Goal: Task Accomplishment & Management: Use online tool/utility

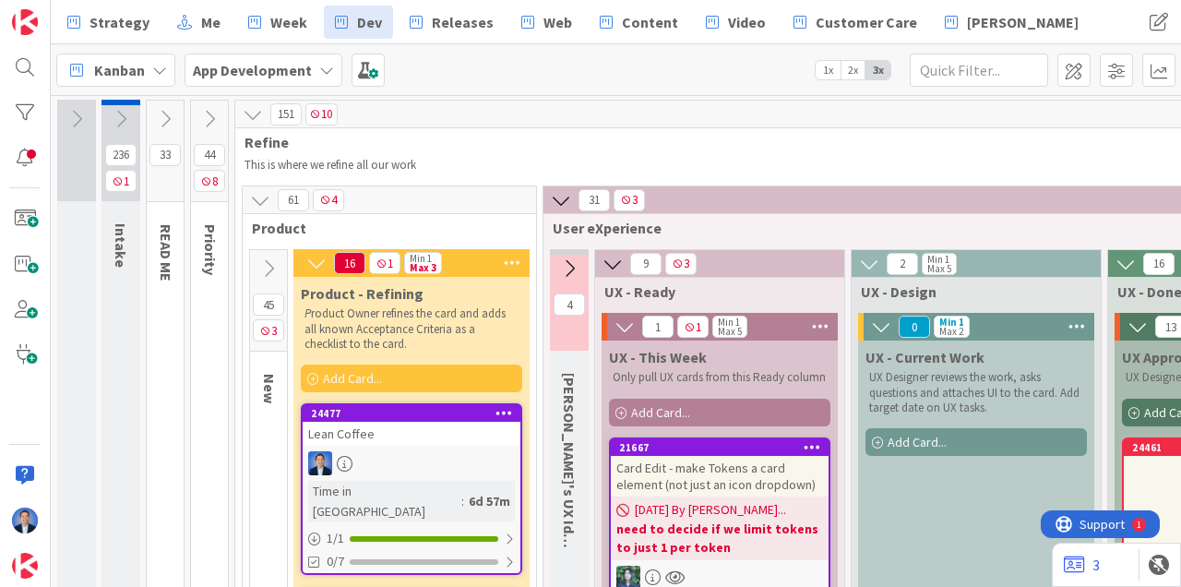
click at [18, 566] on img at bounding box center [25, 566] width 26 height 26
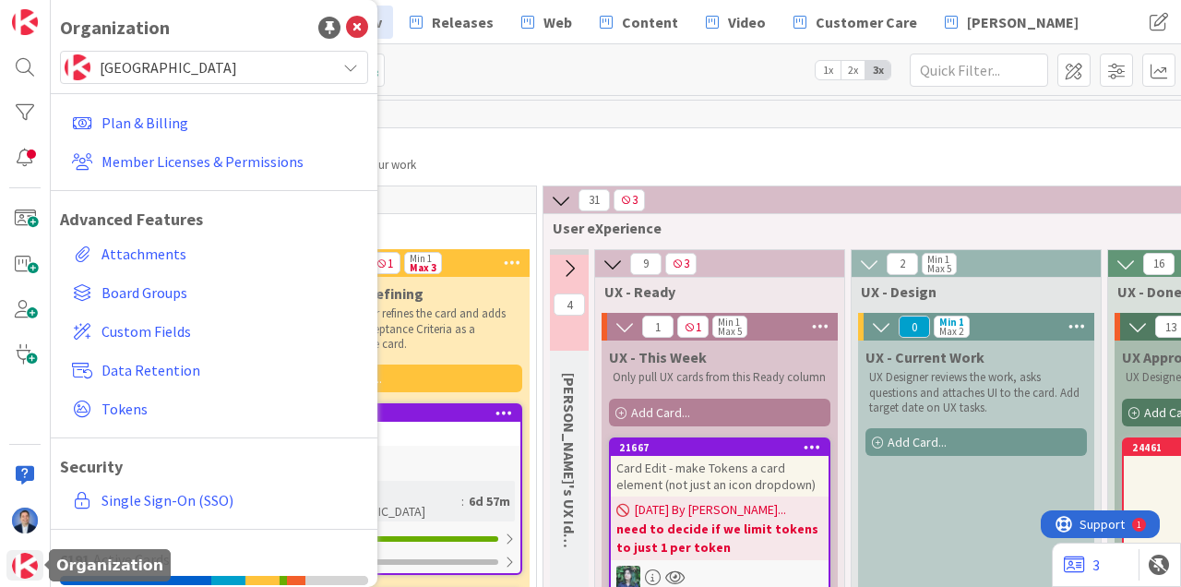
click at [192, 67] on span "[GEOGRAPHIC_DATA]" at bounding box center [213, 67] width 227 height 26
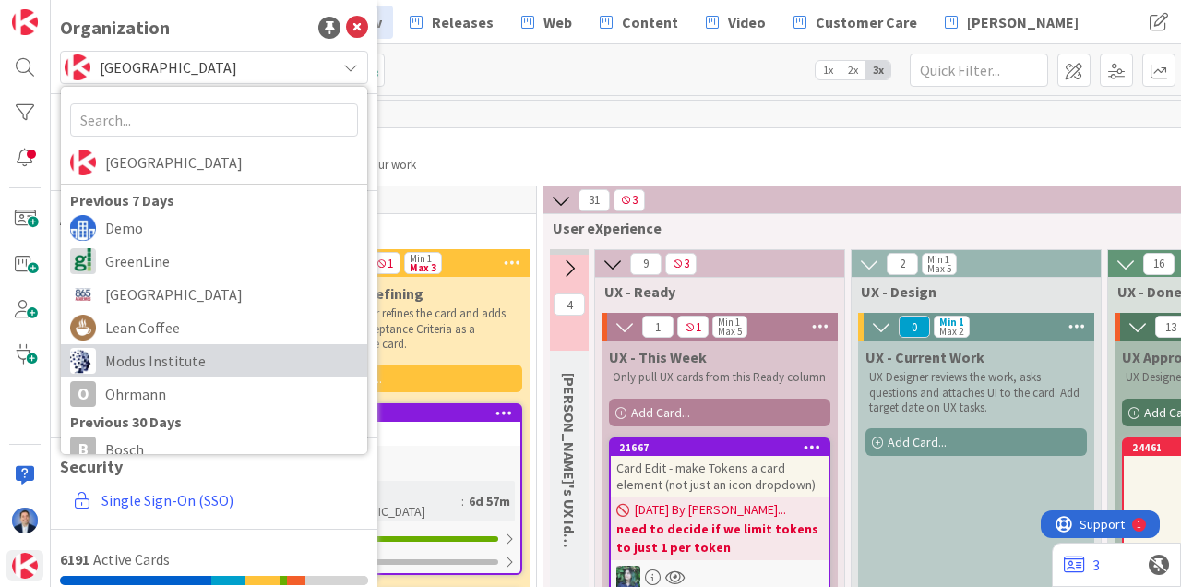
click at [157, 354] on span "Modus Institute" at bounding box center [231, 361] width 253 height 28
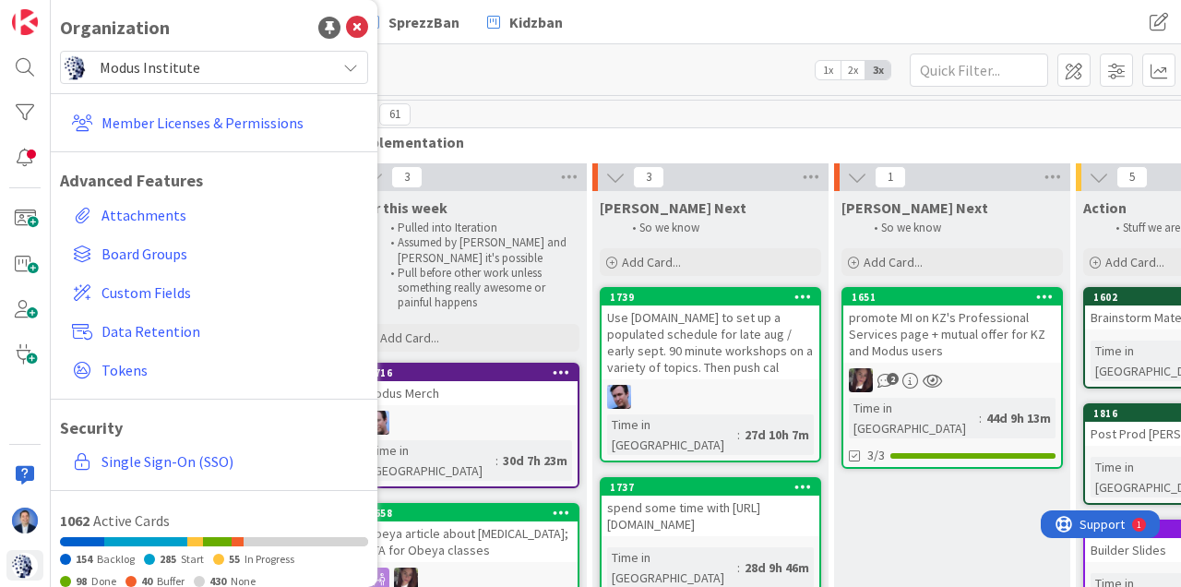
click at [558, 58] on div "Kanban Modus HQ 1x 2x 3x" at bounding box center [616, 69] width 1131 height 51
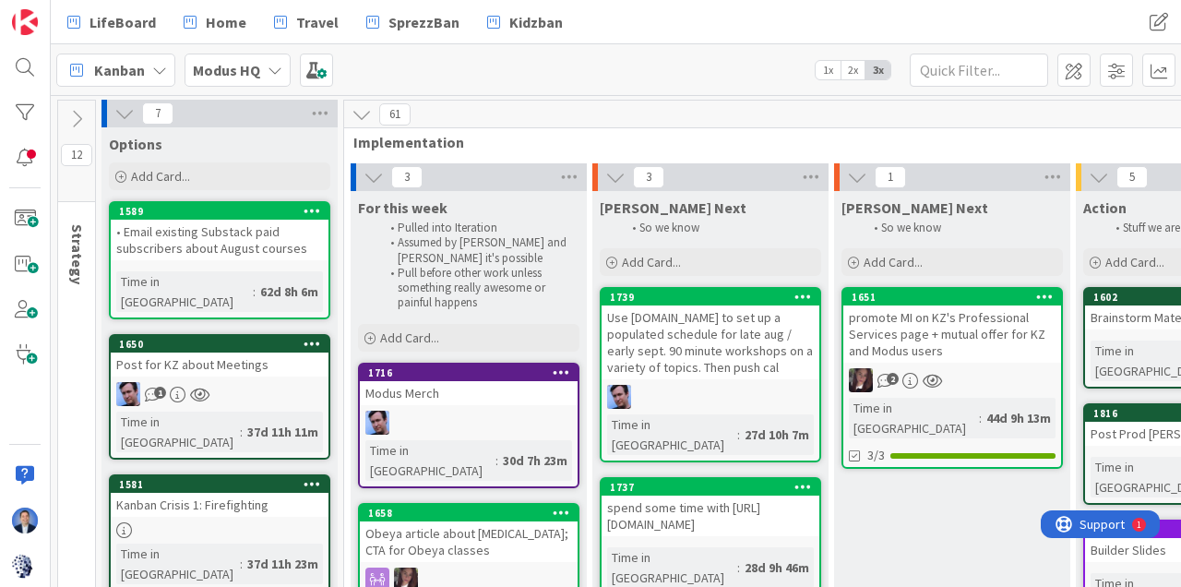
click at [246, 65] on b "Modus HQ" at bounding box center [226, 70] width 67 height 18
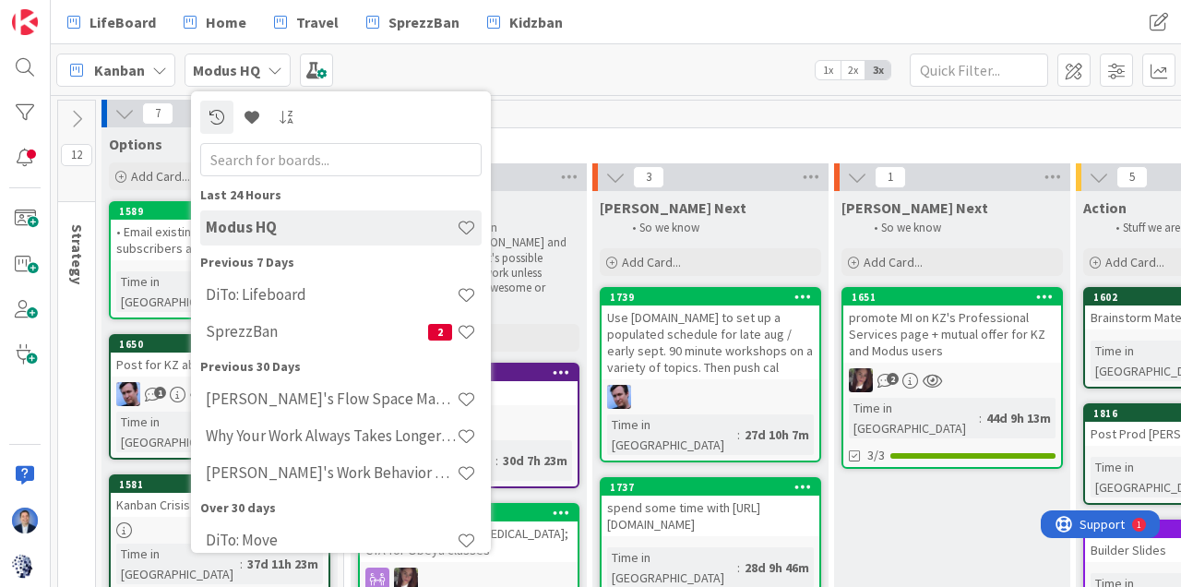
click at [459, 102] on div at bounding box center [341, 117] width 282 height 33
click at [302, 289] on h4 "DiTo: Lifeboard" at bounding box center [331, 294] width 251 height 18
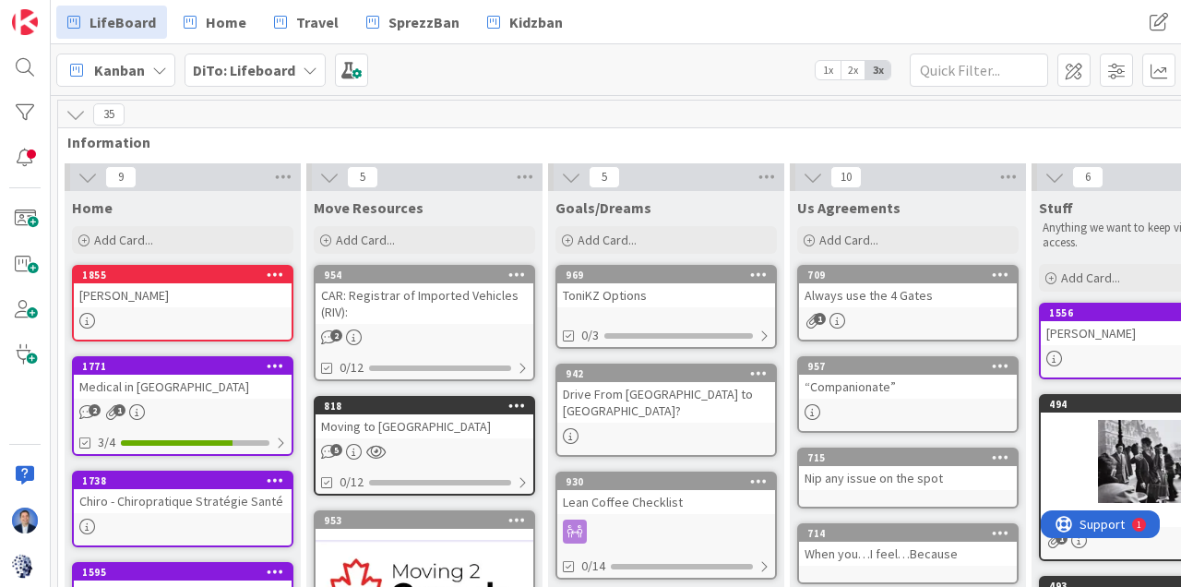
click at [82, 109] on icon at bounding box center [76, 114] width 20 height 20
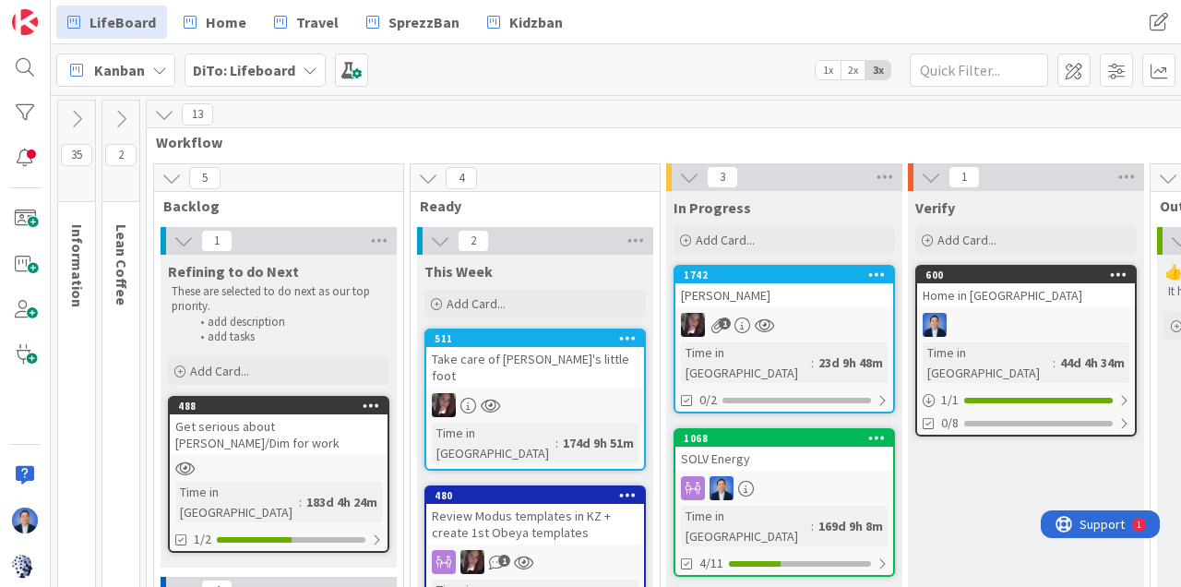
click at [173, 106] on icon at bounding box center [164, 114] width 20 height 20
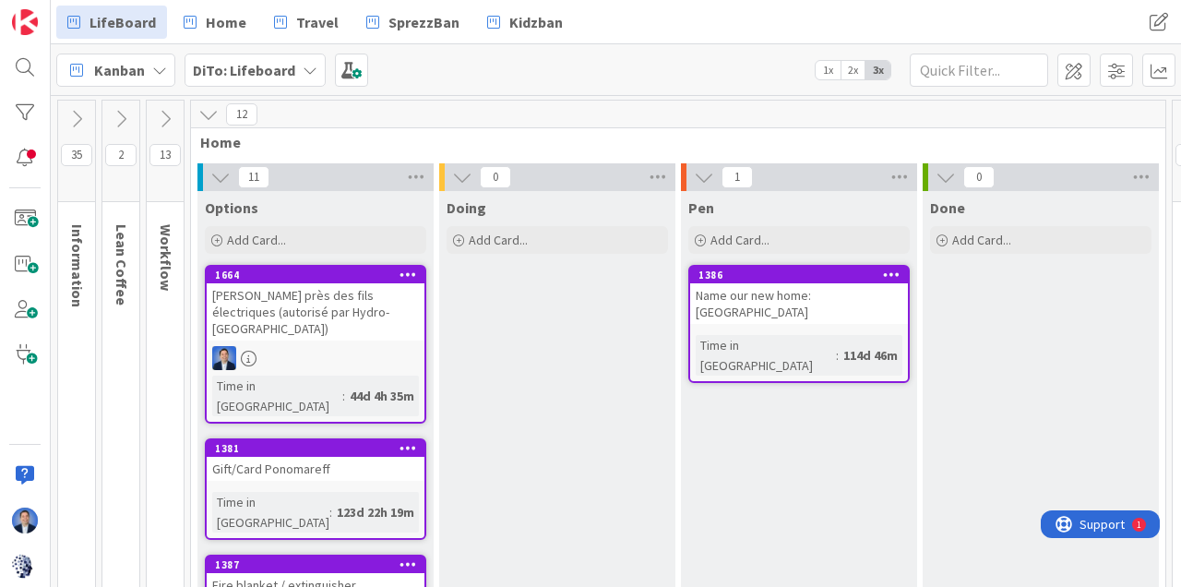
click at [352, 313] on div "SIAQ - Travaux près des fils électriques (autorisé par Hydro-Québec)" at bounding box center [316, 311] width 218 height 57
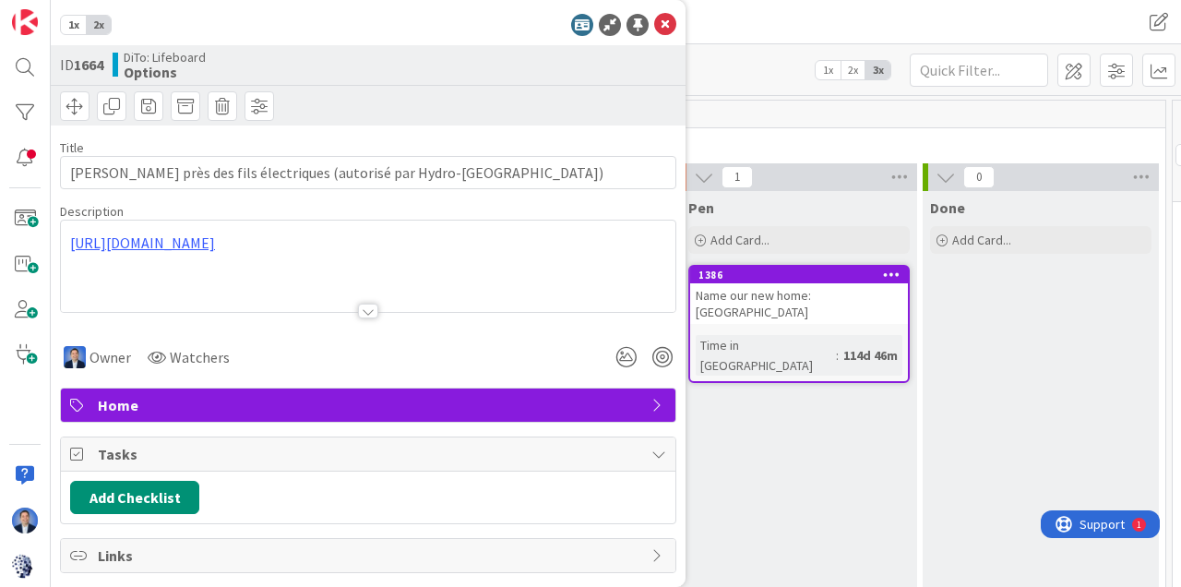
click at [665, 23] on icon at bounding box center [665, 25] width 22 height 22
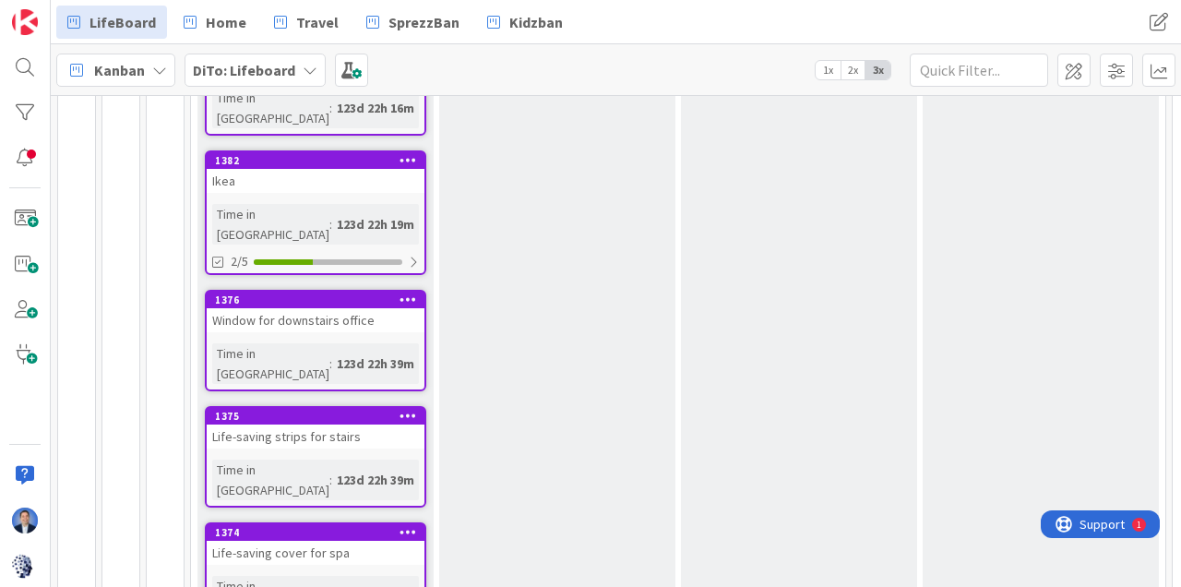
scroll to position [765, 0]
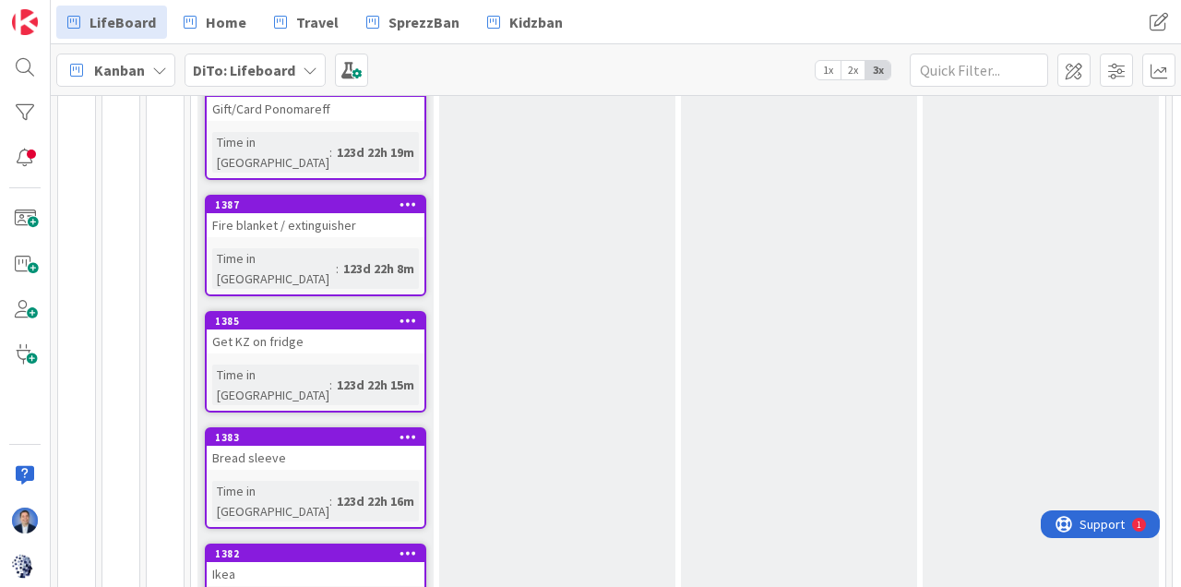
scroll to position [0, 0]
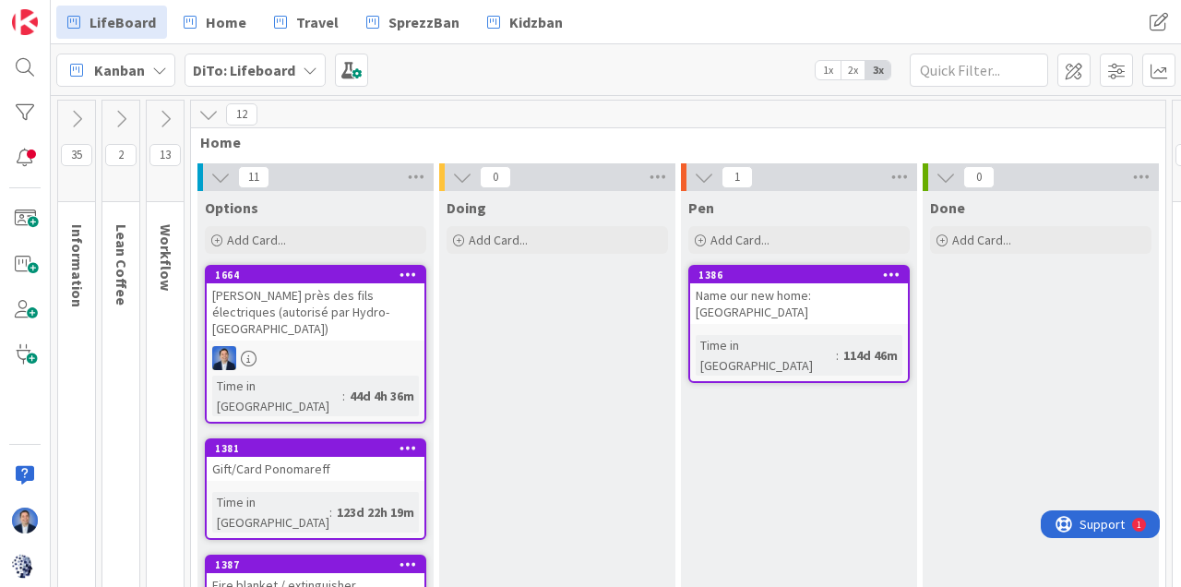
click at [218, 107] on icon at bounding box center [208, 114] width 20 height 20
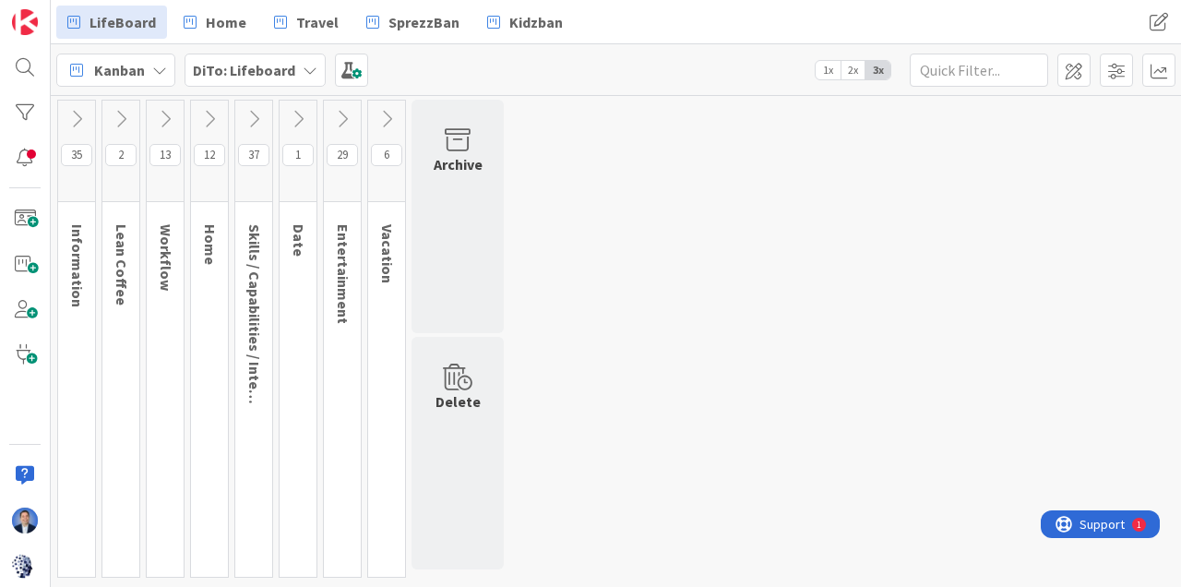
click at [210, 114] on icon at bounding box center [209, 119] width 20 height 20
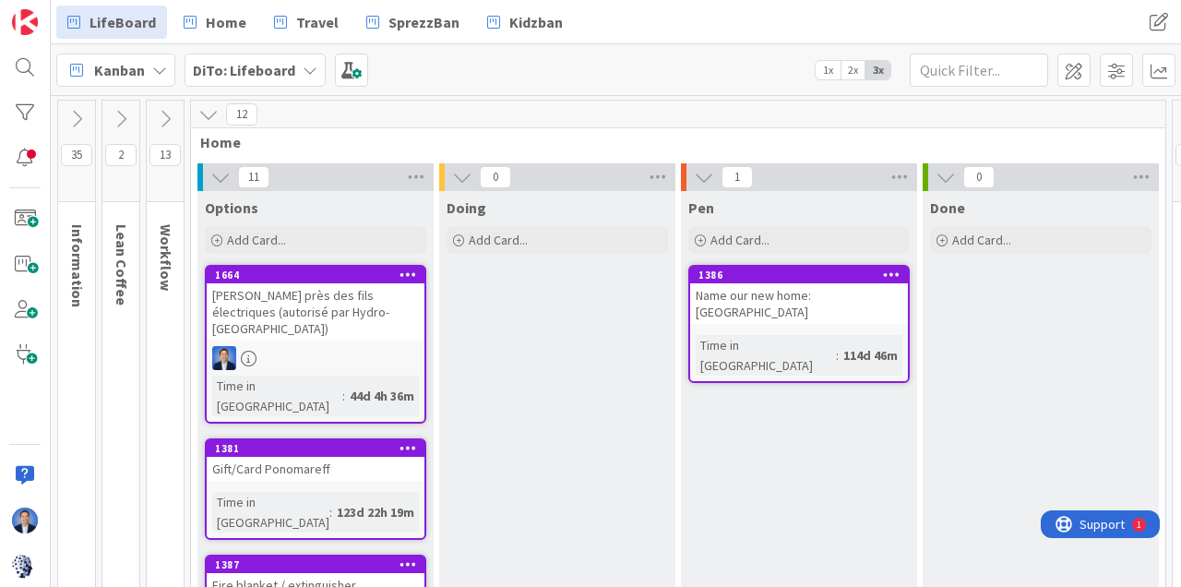
click at [210, 112] on icon at bounding box center [208, 114] width 20 height 20
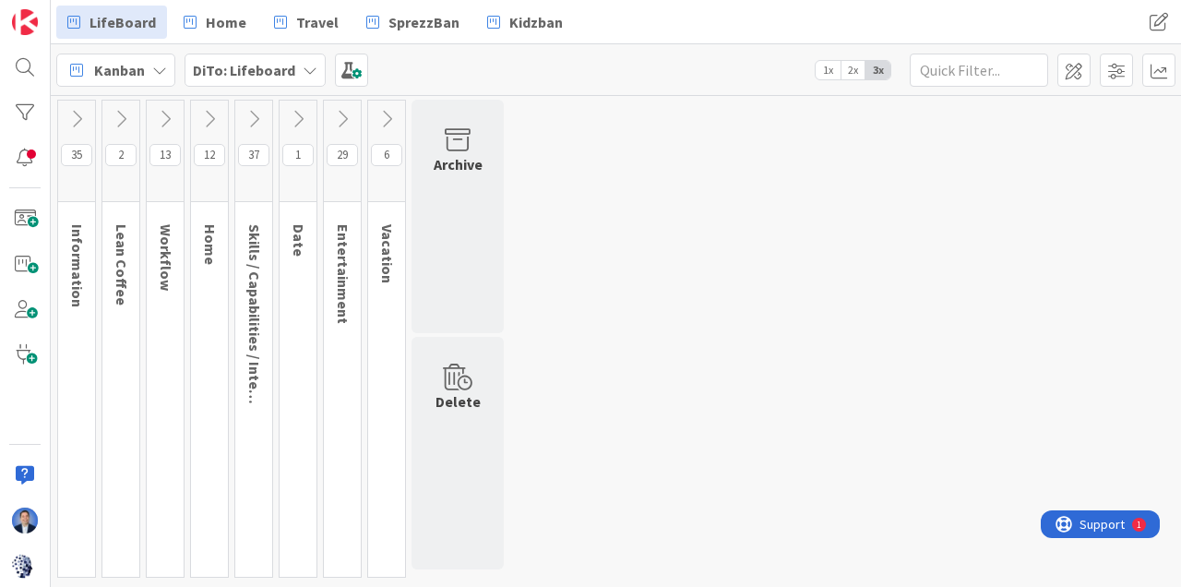
click at [1113, 63] on span at bounding box center [1116, 70] width 33 height 33
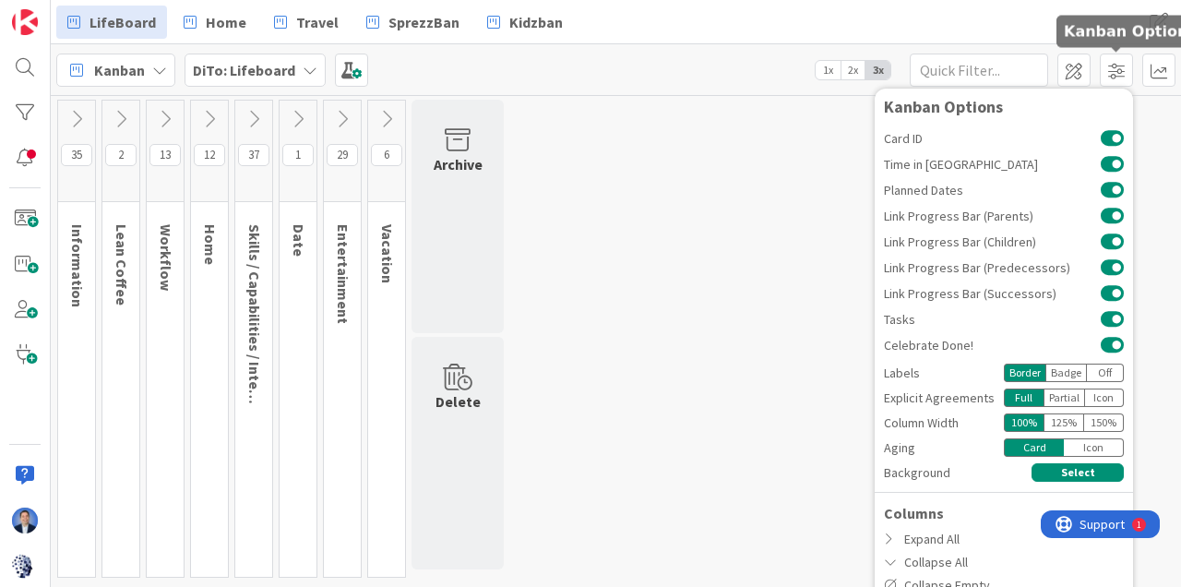
click at [1078, 59] on span at bounding box center [1074, 70] width 33 height 33
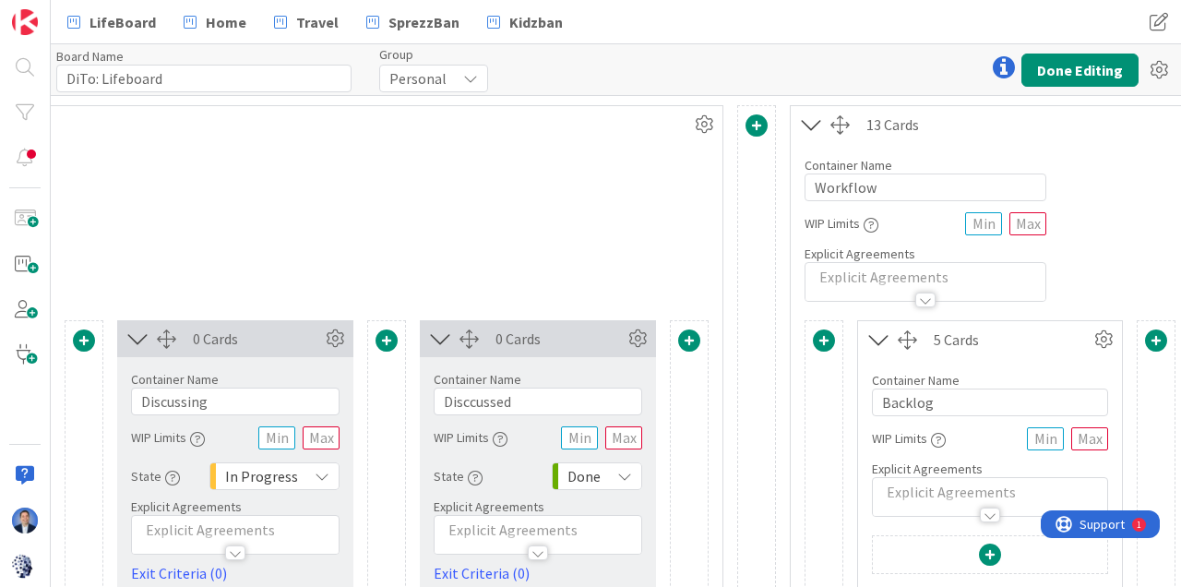
scroll to position [0, 2015]
click at [756, 129] on span at bounding box center [756, 125] width 22 height 22
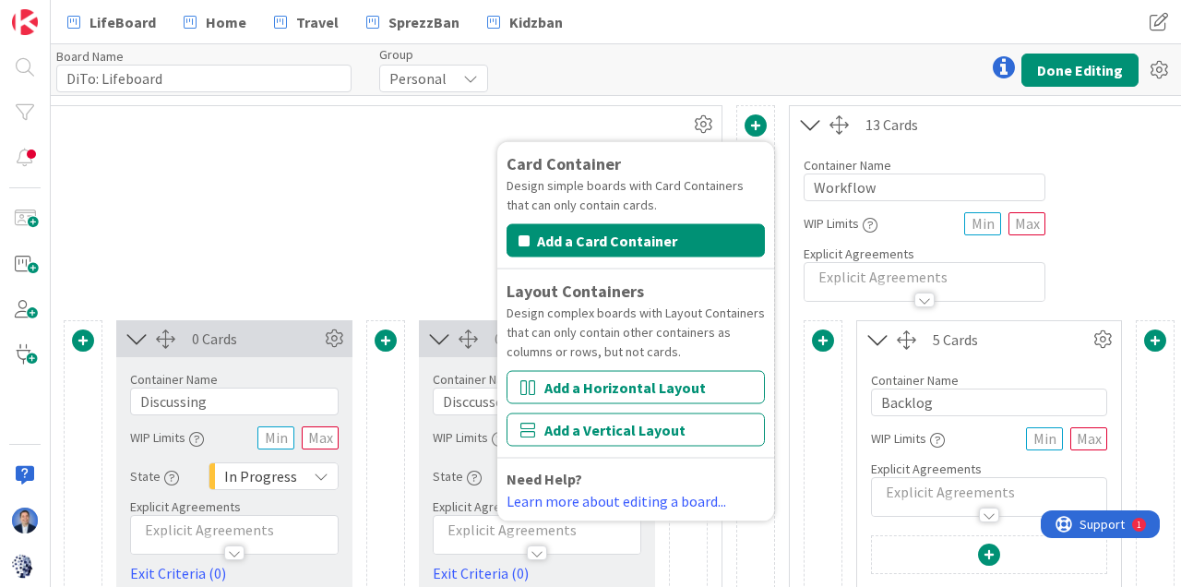
click at [690, 386] on button "Add a Horizontal Layout" at bounding box center [636, 387] width 258 height 33
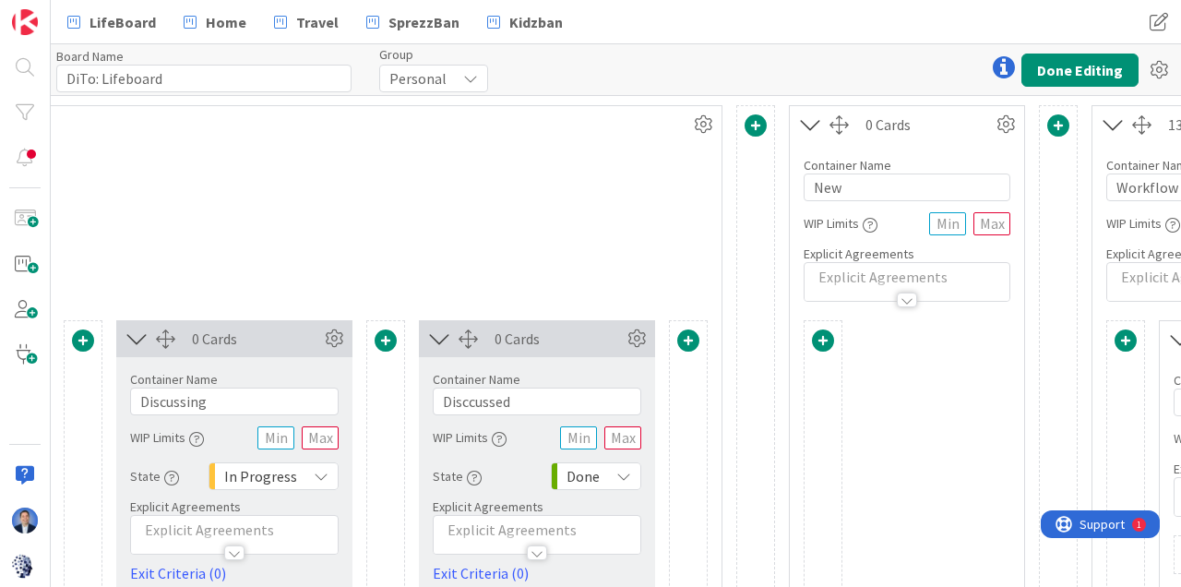
click at [829, 341] on span at bounding box center [823, 341] width 22 height 22
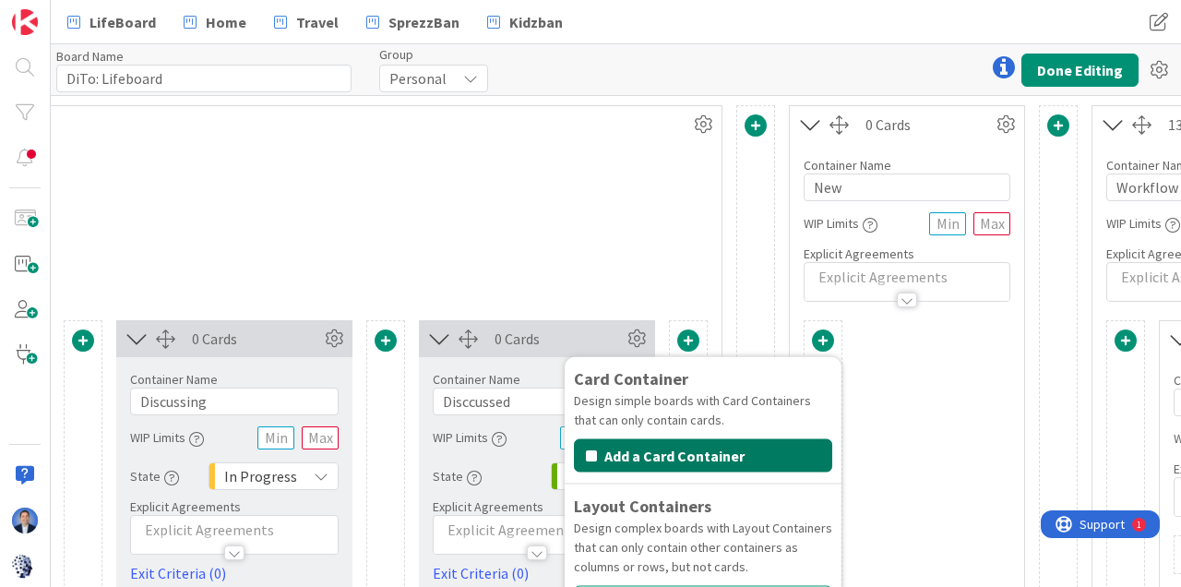
click at [749, 446] on button "Add a Card Container" at bounding box center [703, 455] width 258 height 33
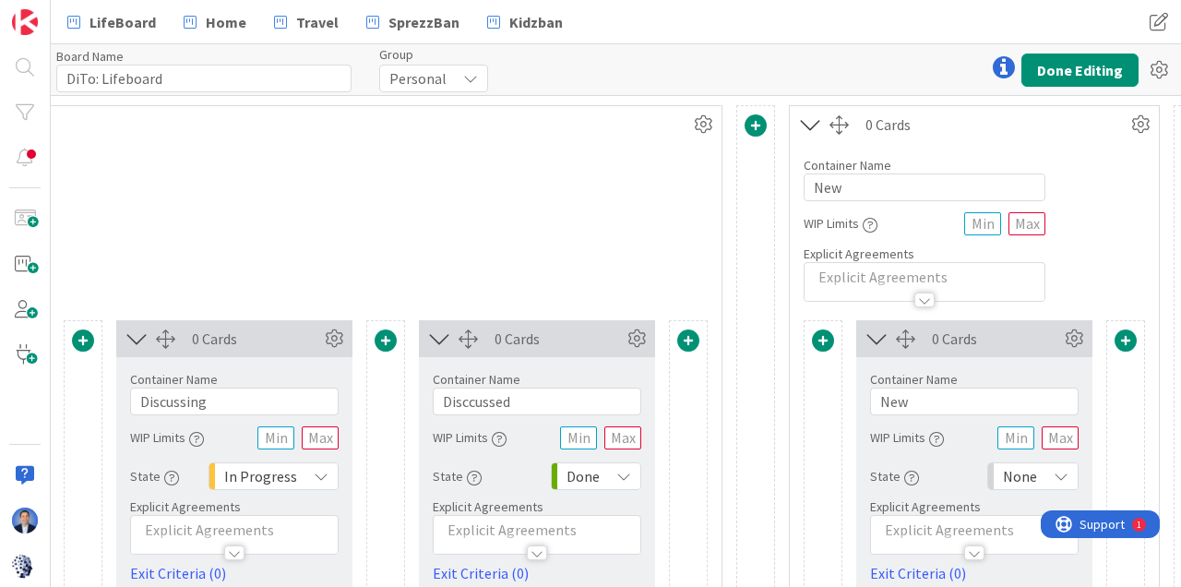
click at [838, 332] on div at bounding box center [823, 342] width 37 height 25
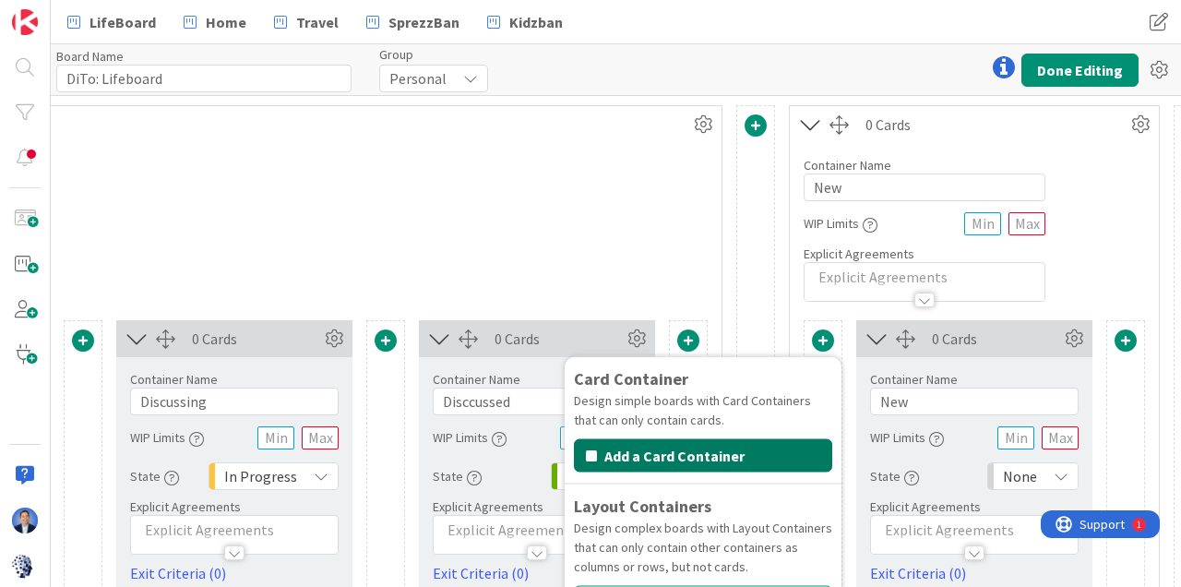
click at [777, 446] on button "Add a Card Container" at bounding box center [703, 455] width 258 height 33
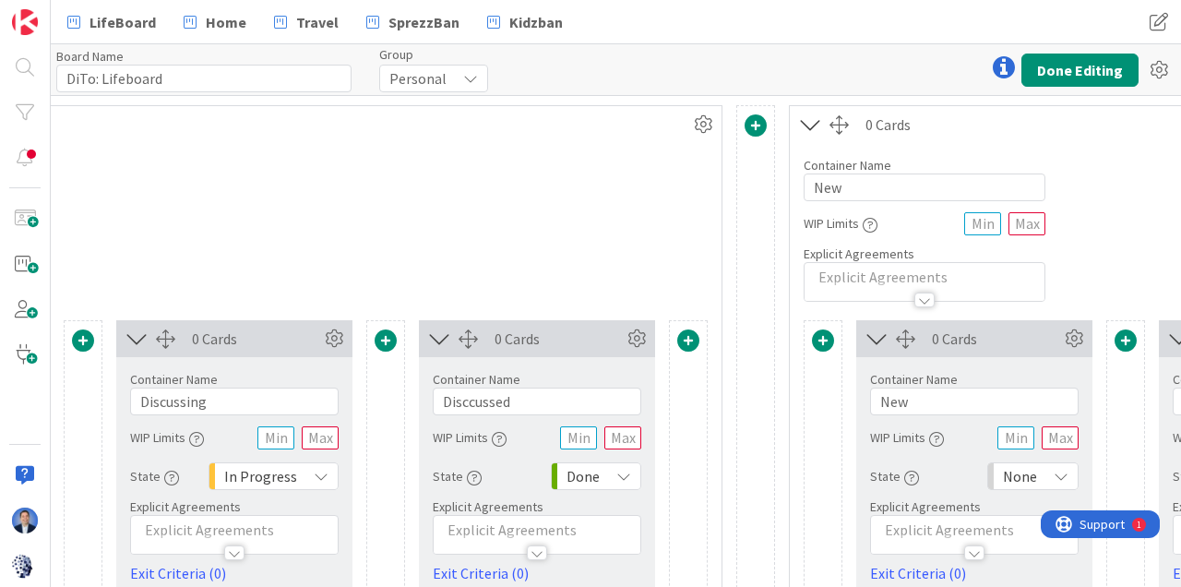
click at [827, 339] on span at bounding box center [823, 341] width 22 height 22
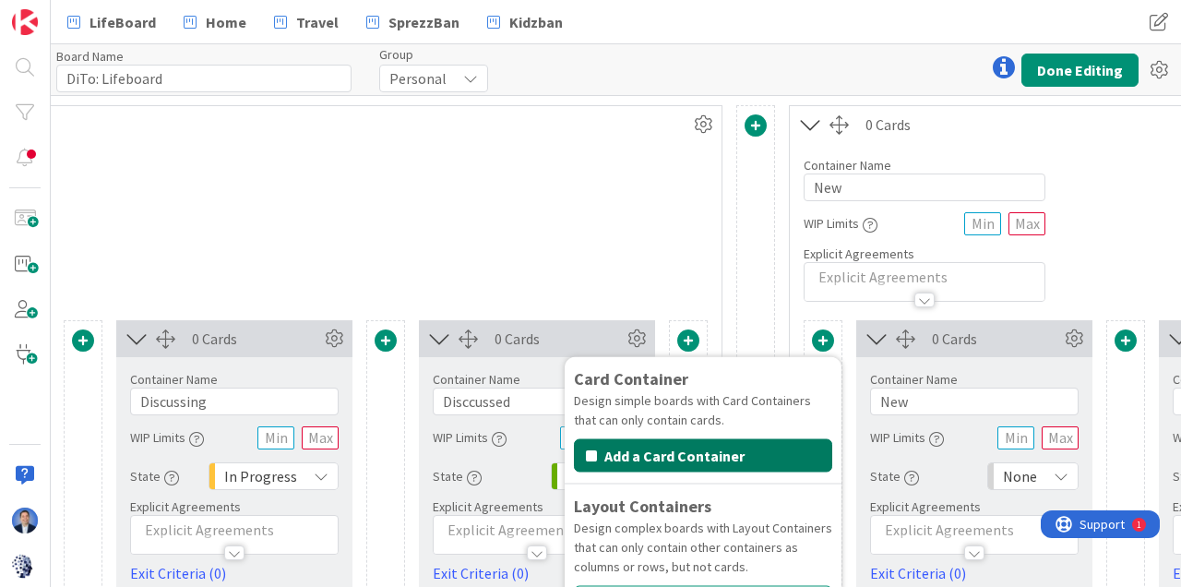
click at [798, 449] on button "Add a Card Container" at bounding box center [703, 455] width 258 height 33
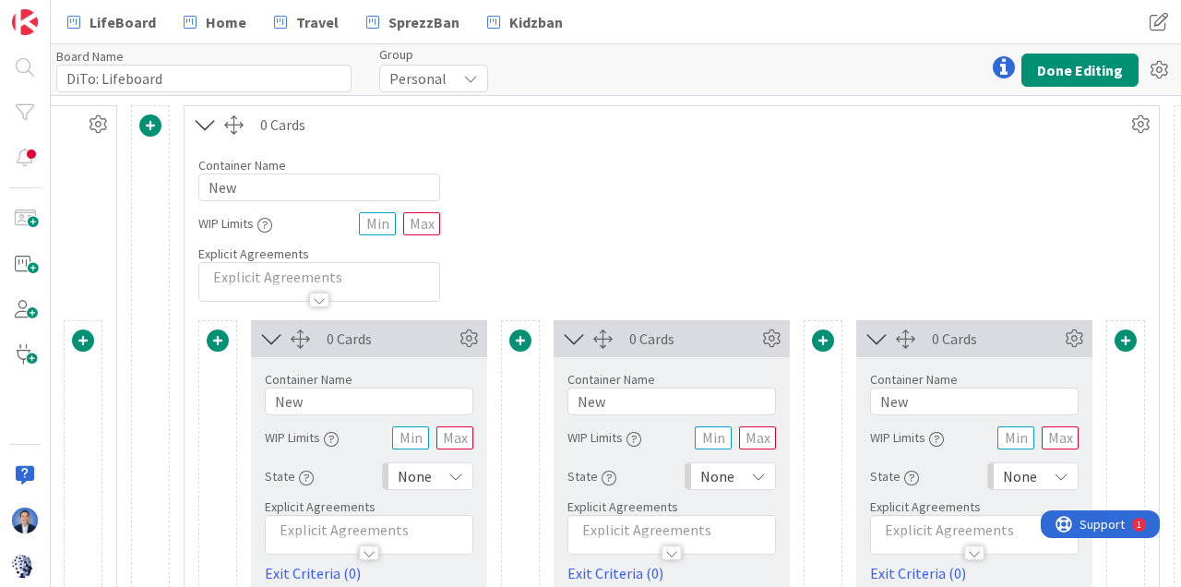
scroll to position [0, 2633]
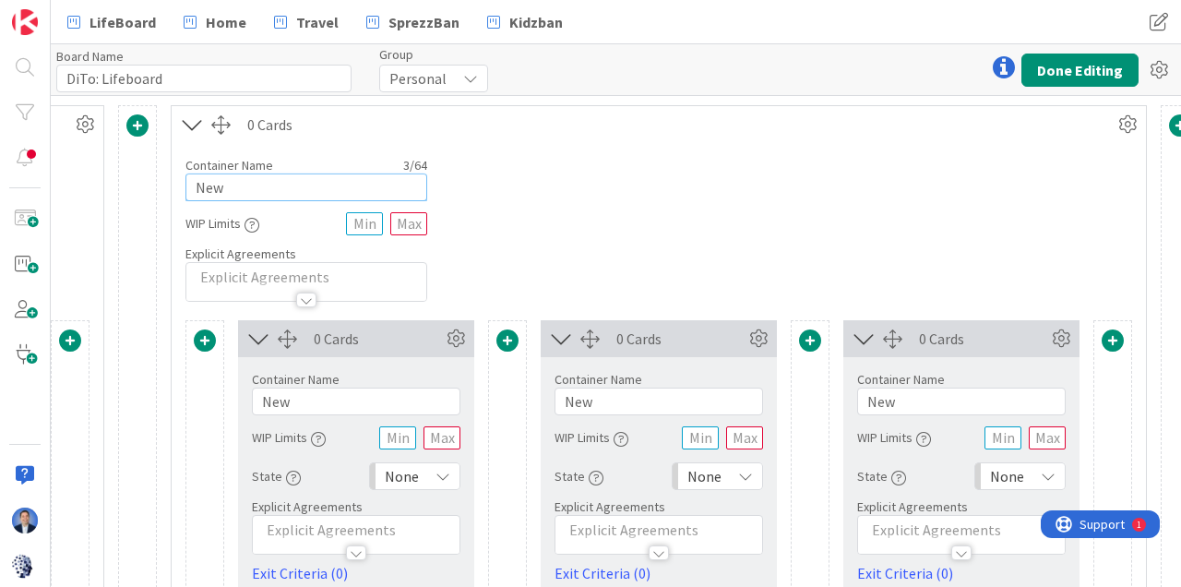
click at [213, 186] on input "New" at bounding box center [307, 188] width 242 height 28
click at [218, 193] on input "New" at bounding box center [307, 188] width 242 height 28
click at [362, 189] on input "New" at bounding box center [307, 188] width 242 height 28
type input "N"
type input "Cooking"
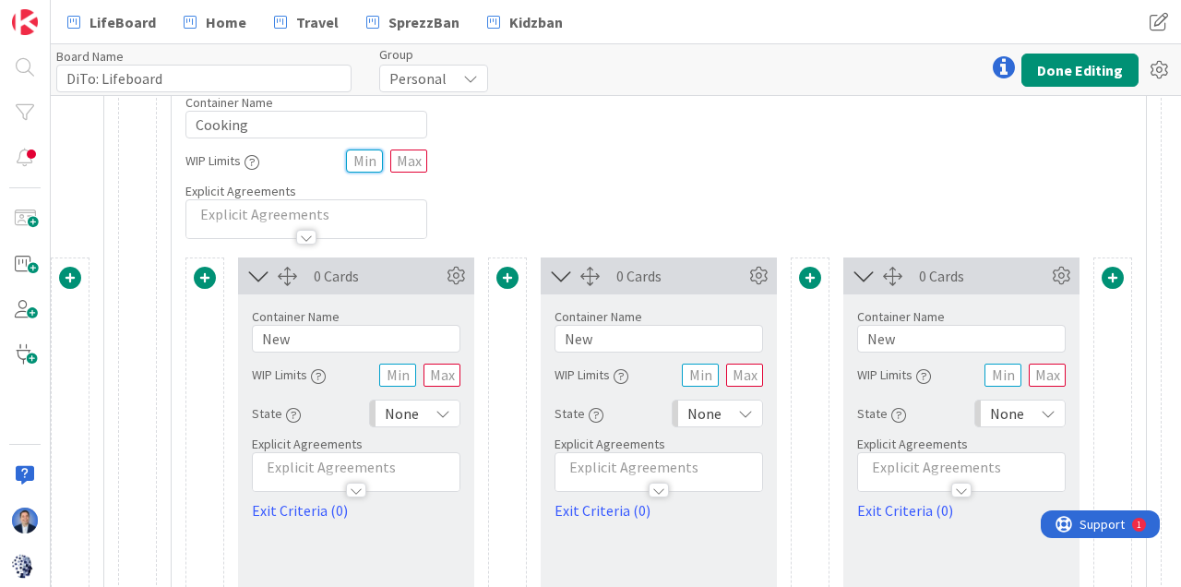
scroll to position [42, 2633]
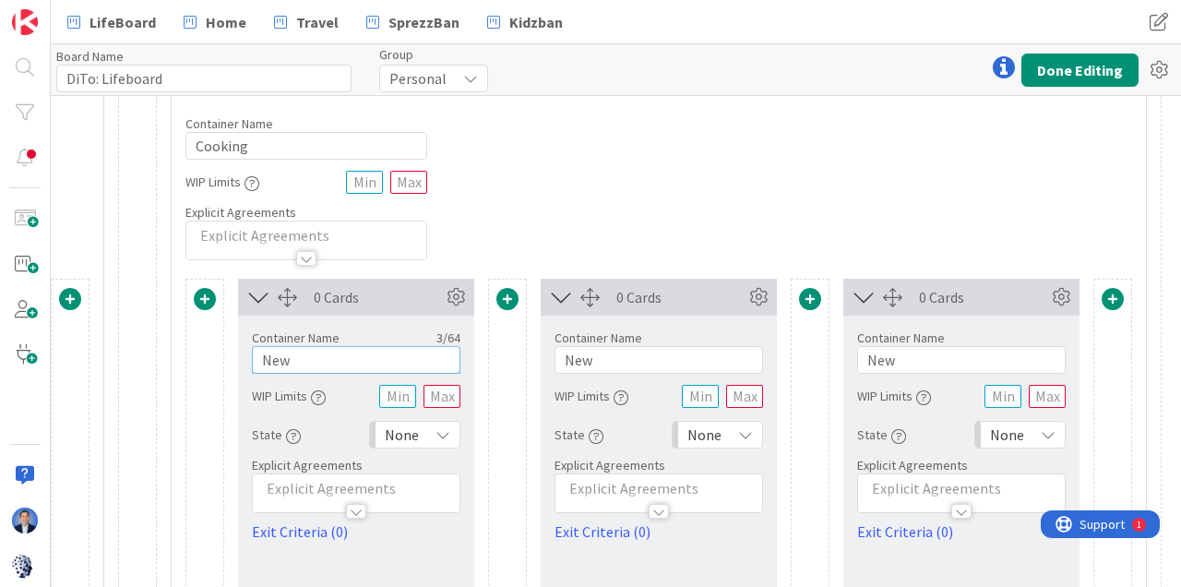
click at [287, 361] on input "New" at bounding box center [356, 360] width 209 height 28
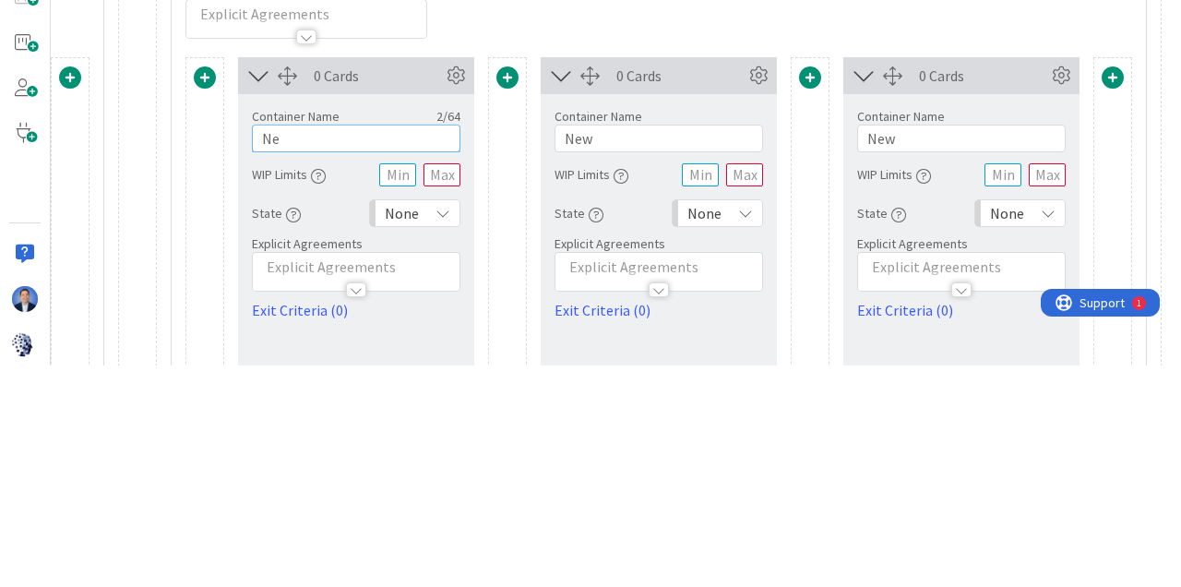
type input "N"
type input "Recipes"
click at [603, 356] on input "New" at bounding box center [659, 360] width 209 height 28
type input "N"
type input "Cooking next"
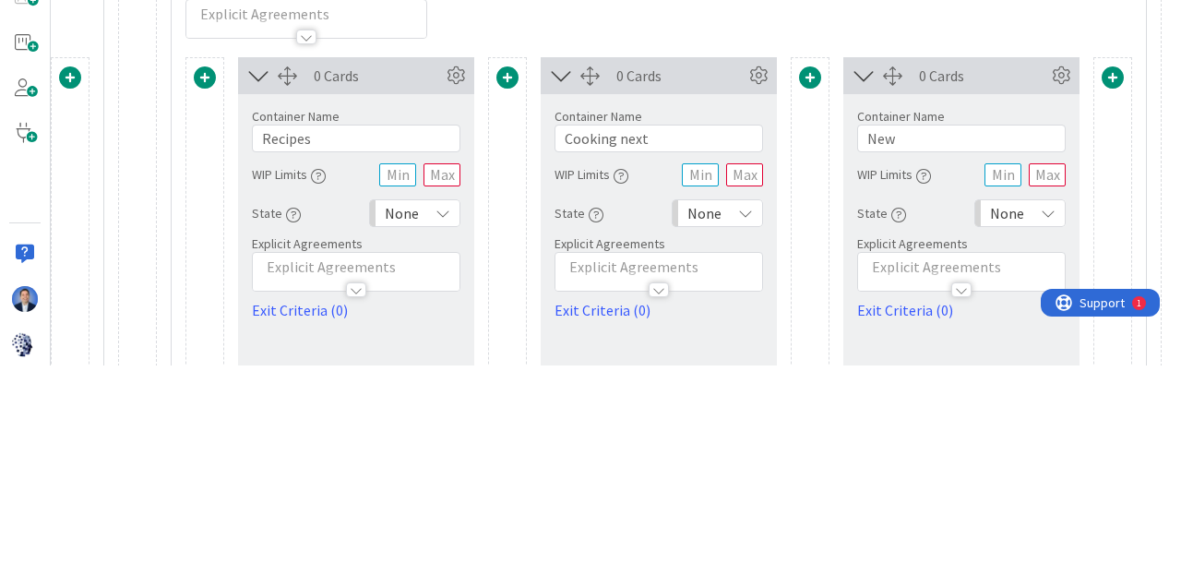
click at [729, 430] on div "None" at bounding box center [717, 435] width 91 height 28
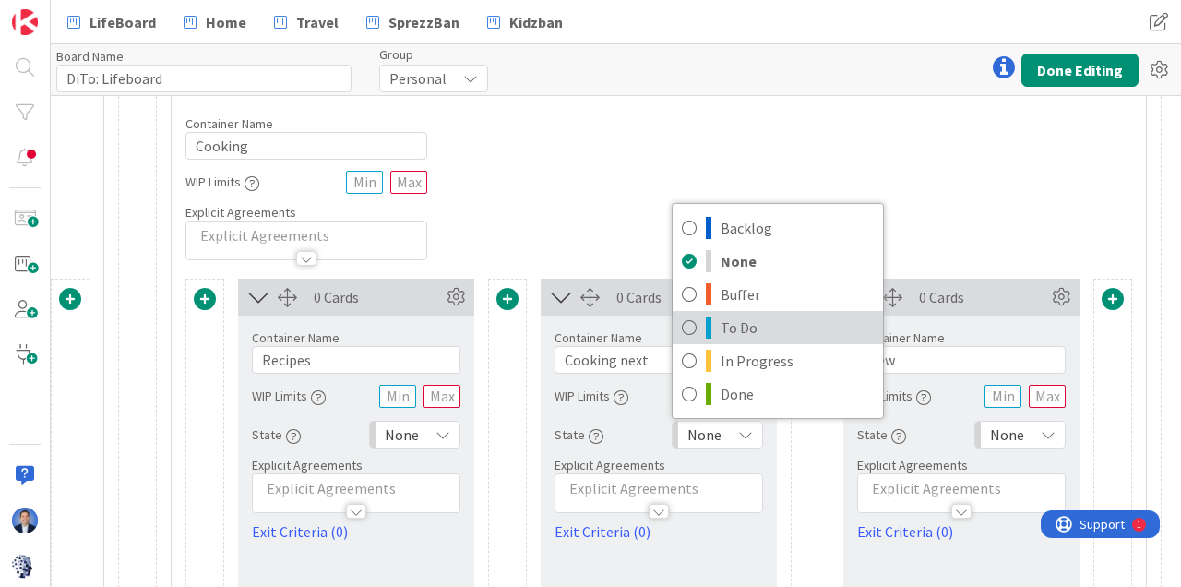
click at [753, 322] on span "To Do" at bounding box center [797, 328] width 153 height 28
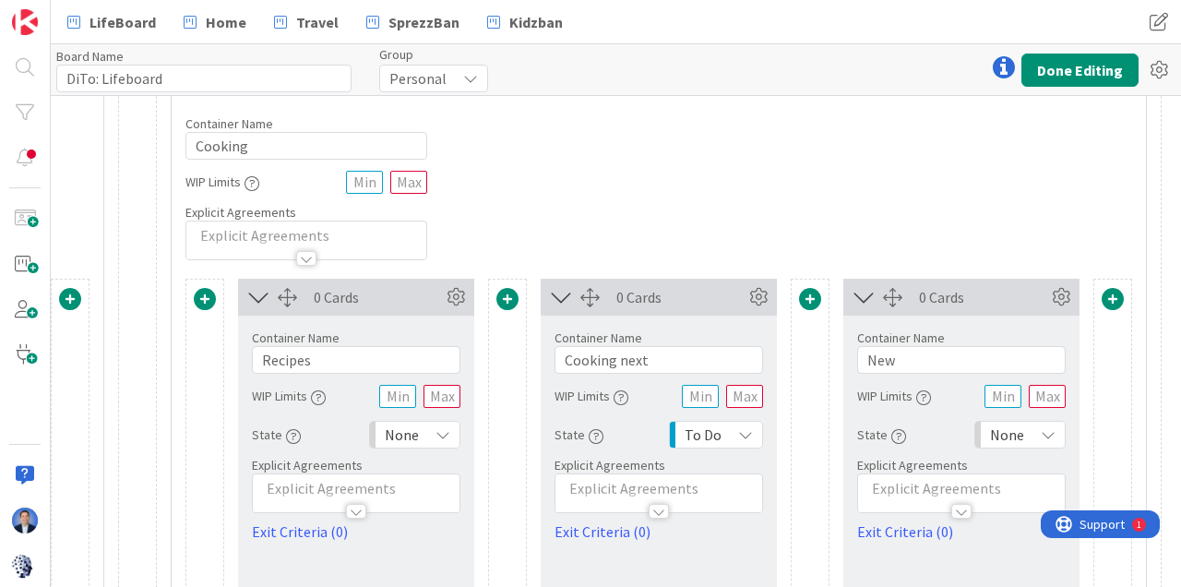
click at [443, 432] on icon at bounding box center [443, 434] width 15 height 15
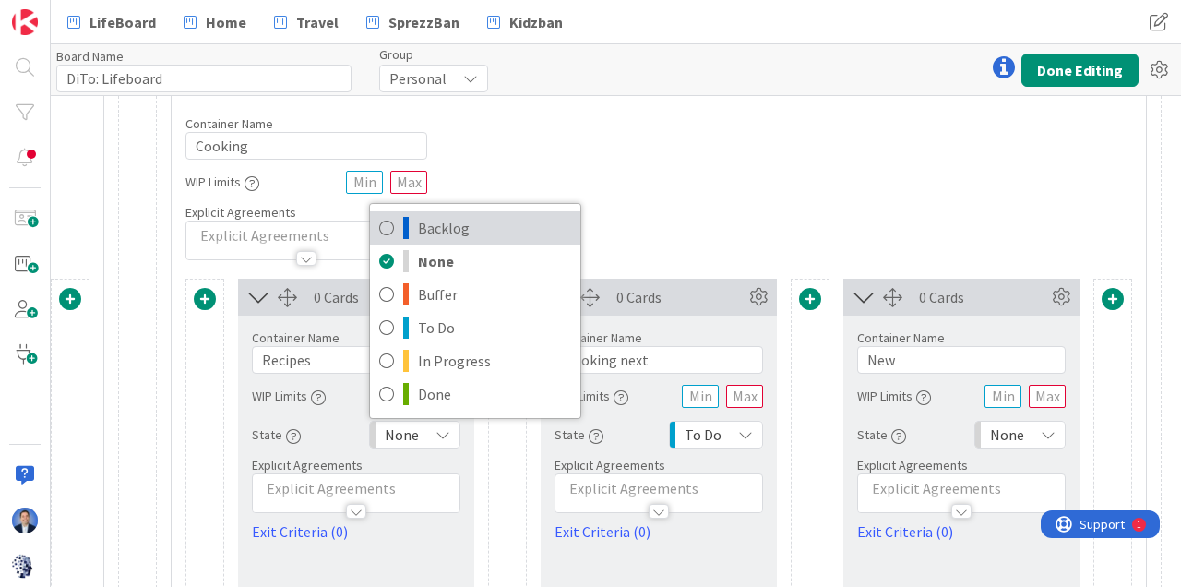
click at [457, 223] on span "Backlog" at bounding box center [494, 228] width 153 height 28
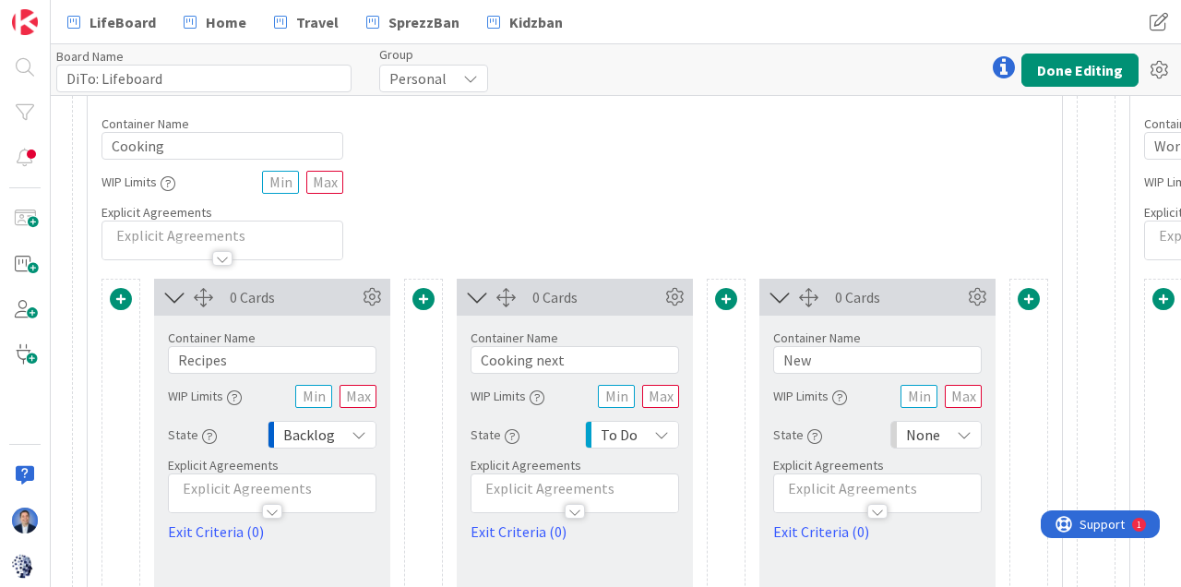
scroll to position [42, 2755]
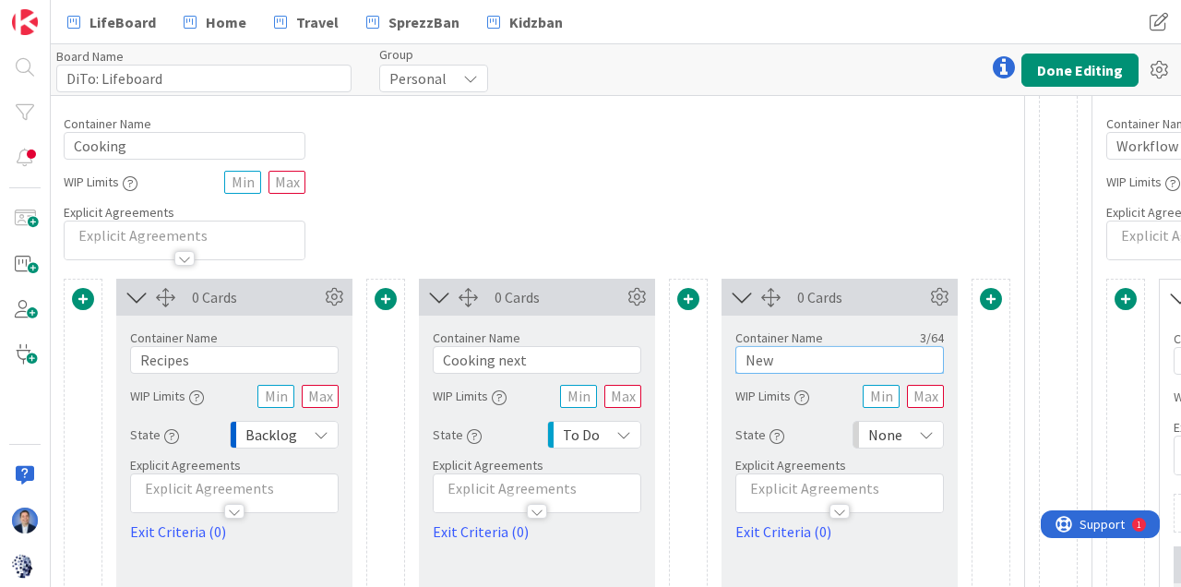
click at [788, 361] on input "New" at bounding box center [840, 360] width 209 height 28
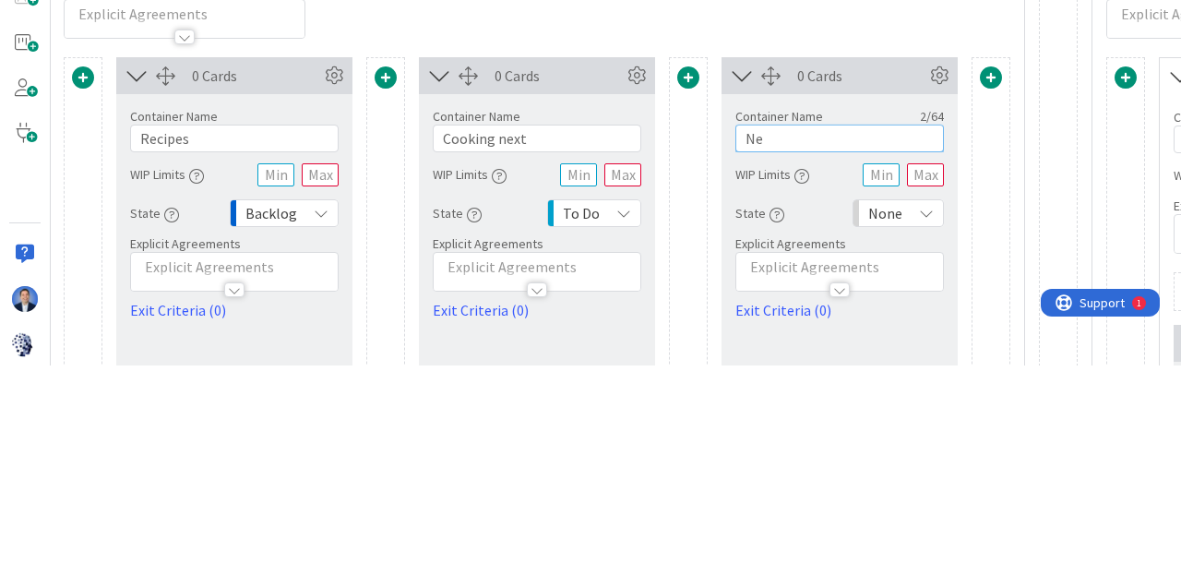
type input "N"
type input "Cooked"
click at [918, 446] on div "None" at bounding box center [898, 435] width 91 height 28
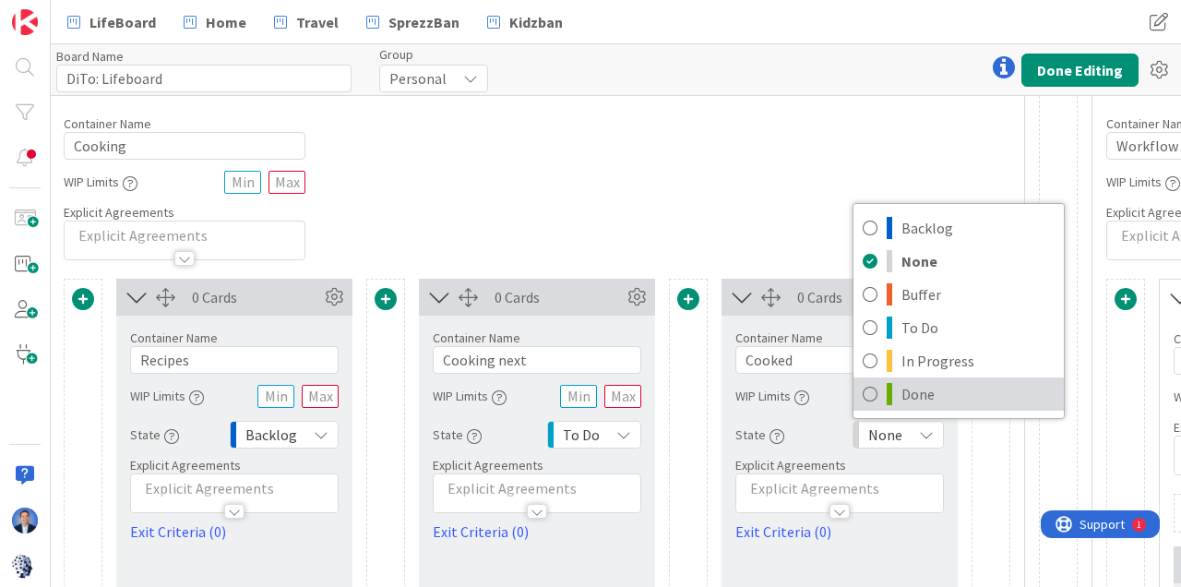
click at [927, 393] on span "Done" at bounding box center [978, 394] width 153 height 28
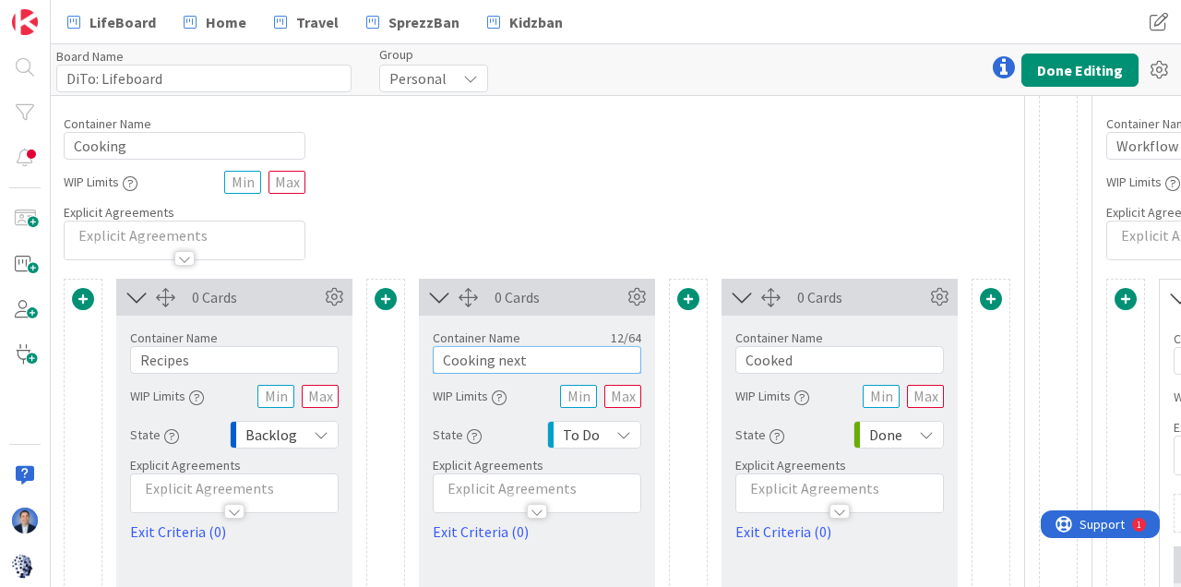
click at [498, 360] on input "Cooking next" at bounding box center [537, 360] width 209 height 28
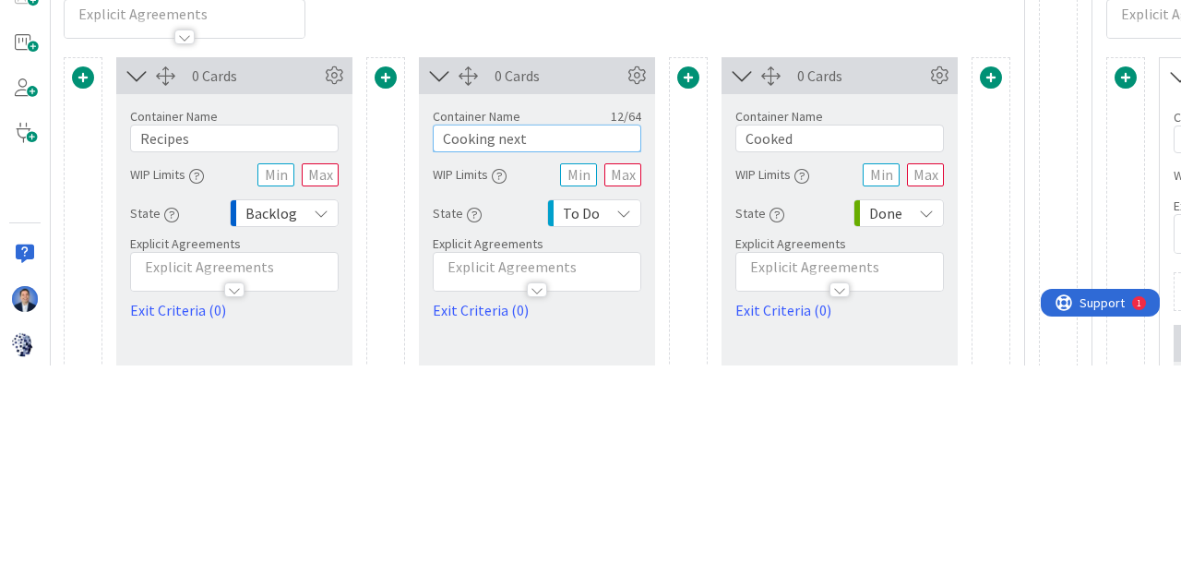
click at [503, 362] on input "Cooking next" at bounding box center [537, 360] width 209 height 28
type input "Cooking Next"
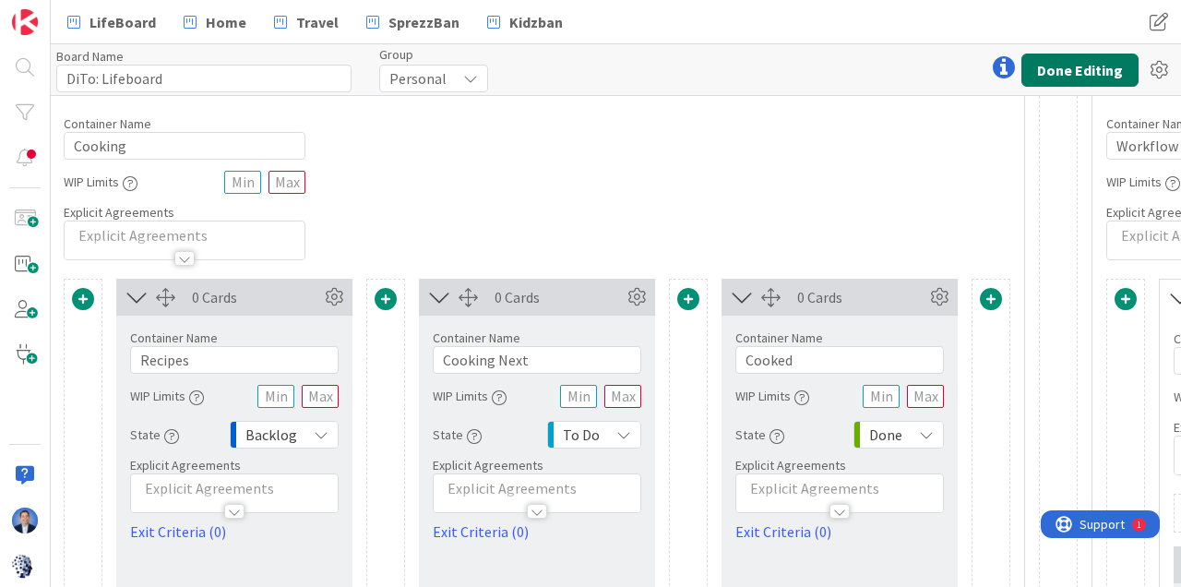
click at [1082, 67] on button "Done Editing" at bounding box center [1080, 70] width 117 height 33
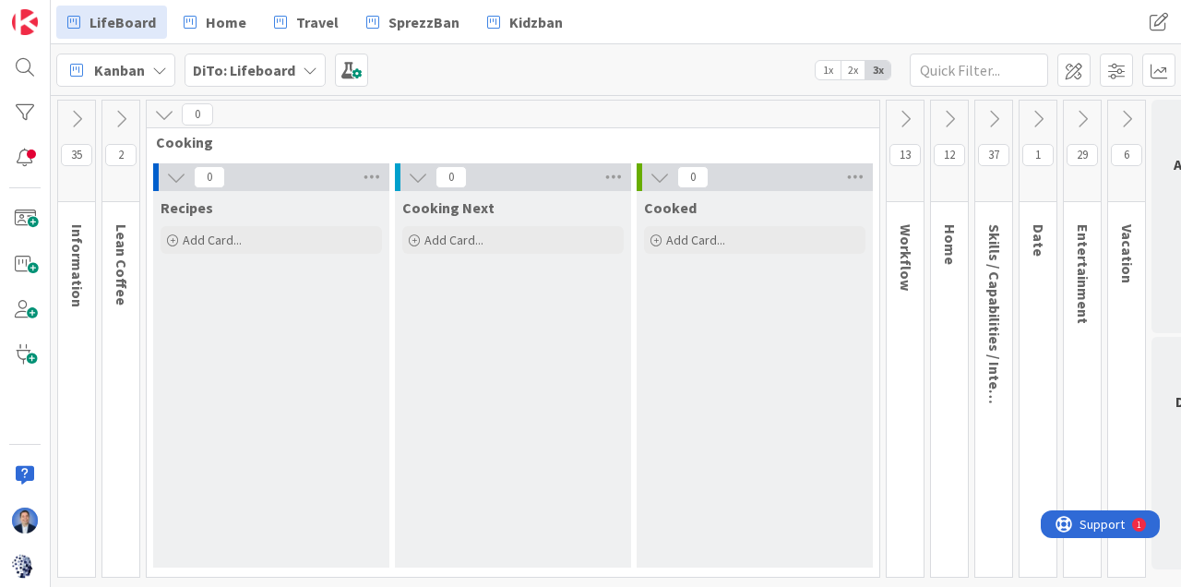
click at [266, 237] on div "Add Card..." at bounding box center [272, 240] width 222 height 28
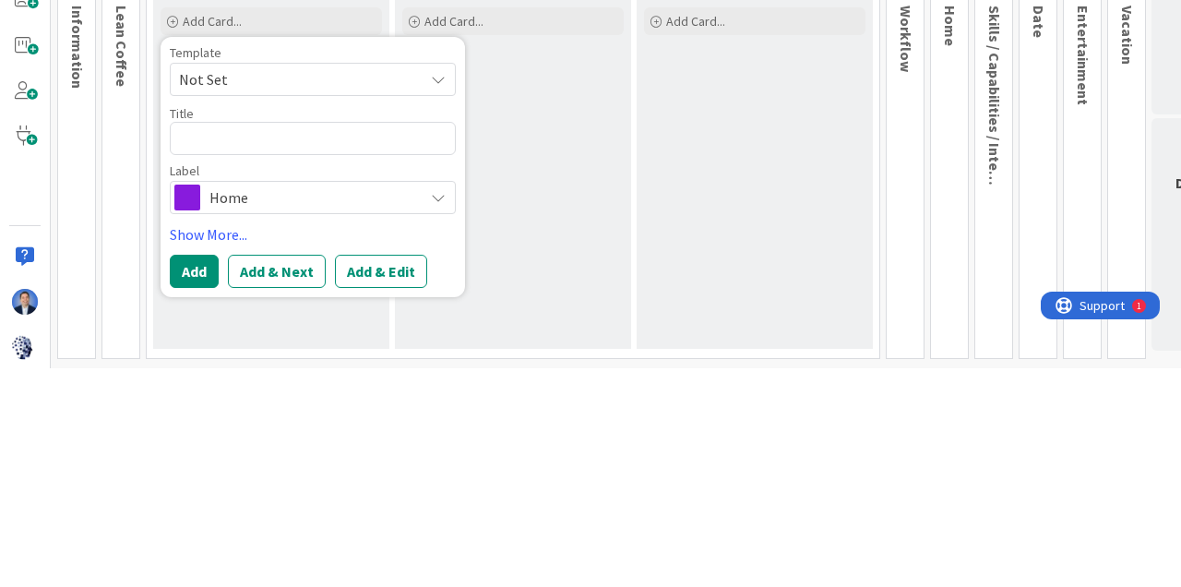
click at [440, 300] on icon at bounding box center [438, 298] width 15 height 15
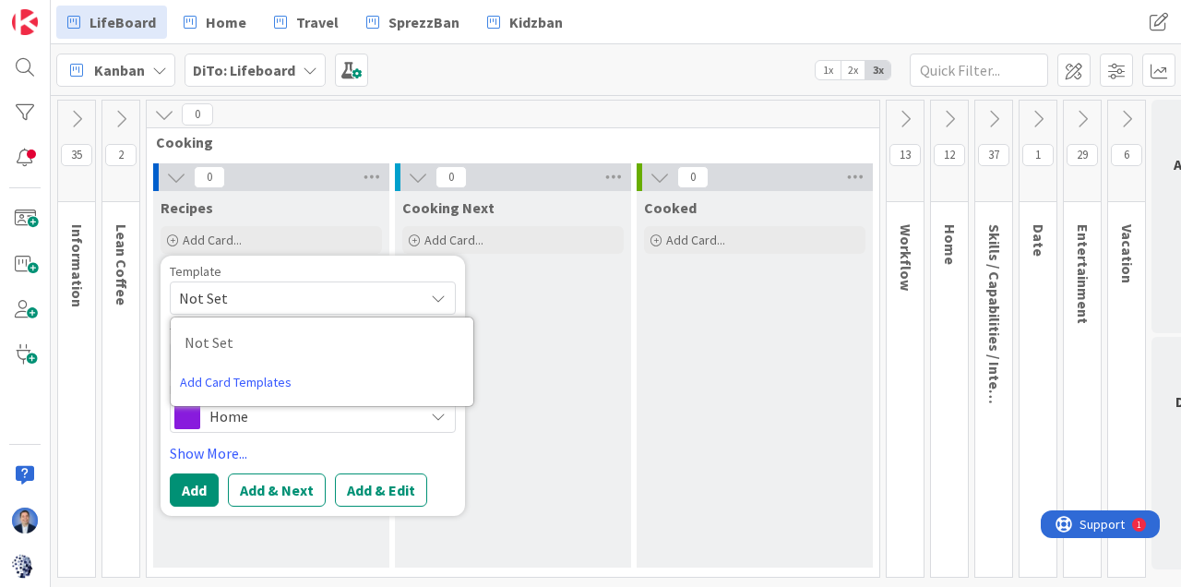
click at [270, 381] on link "Add Card Templates" at bounding box center [236, 382] width 130 height 33
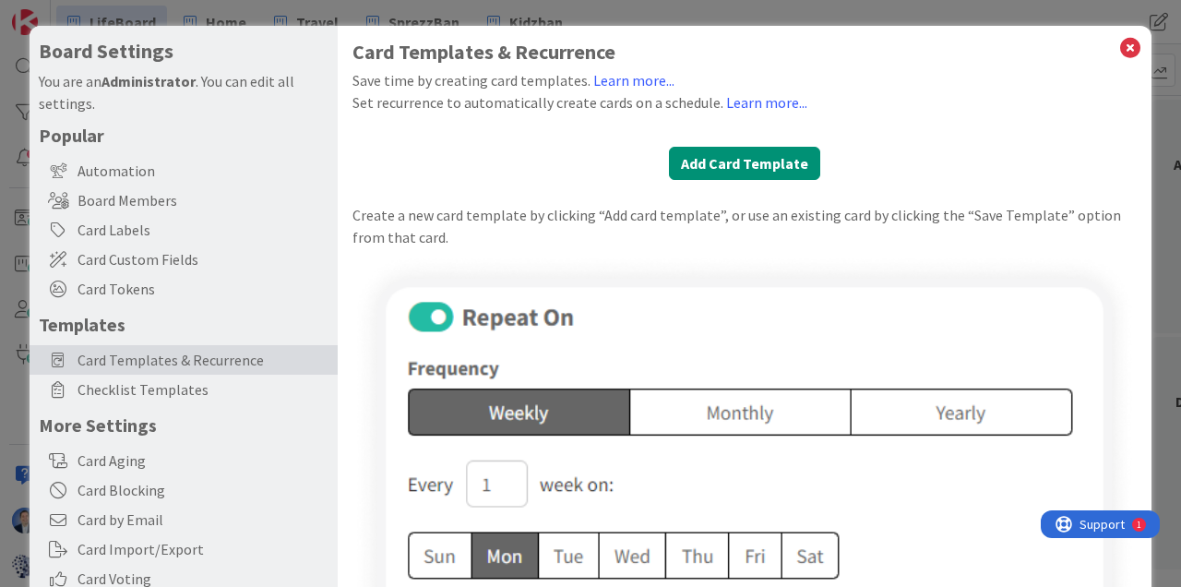
click at [1122, 56] on icon at bounding box center [1131, 48] width 24 height 26
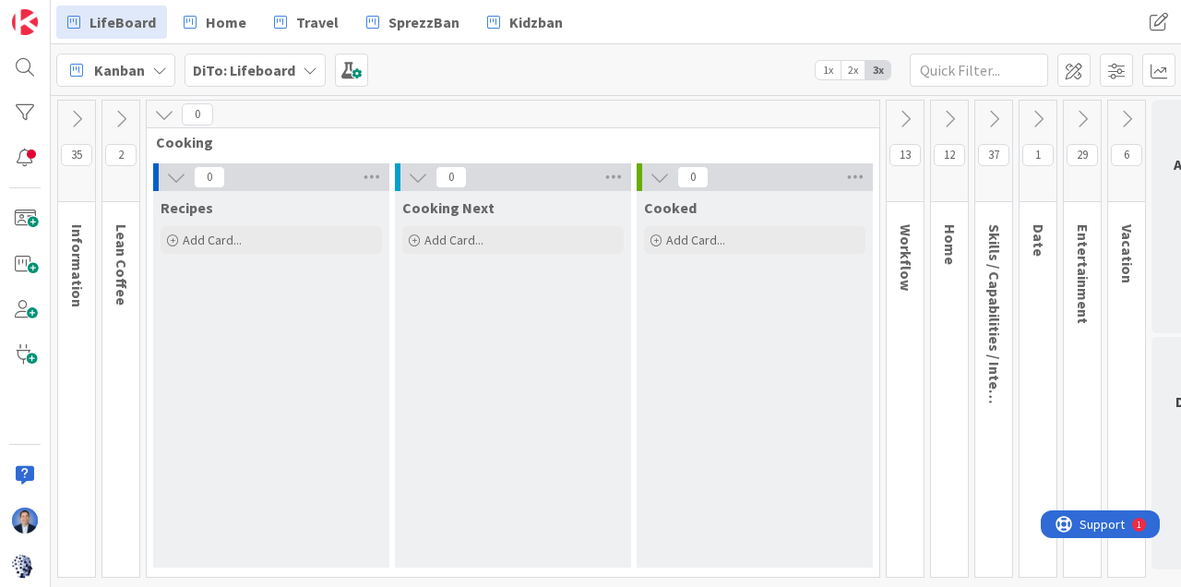
click at [318, 242] on div "Add Card..." at bounding box center [272, 240] width 222 height 28
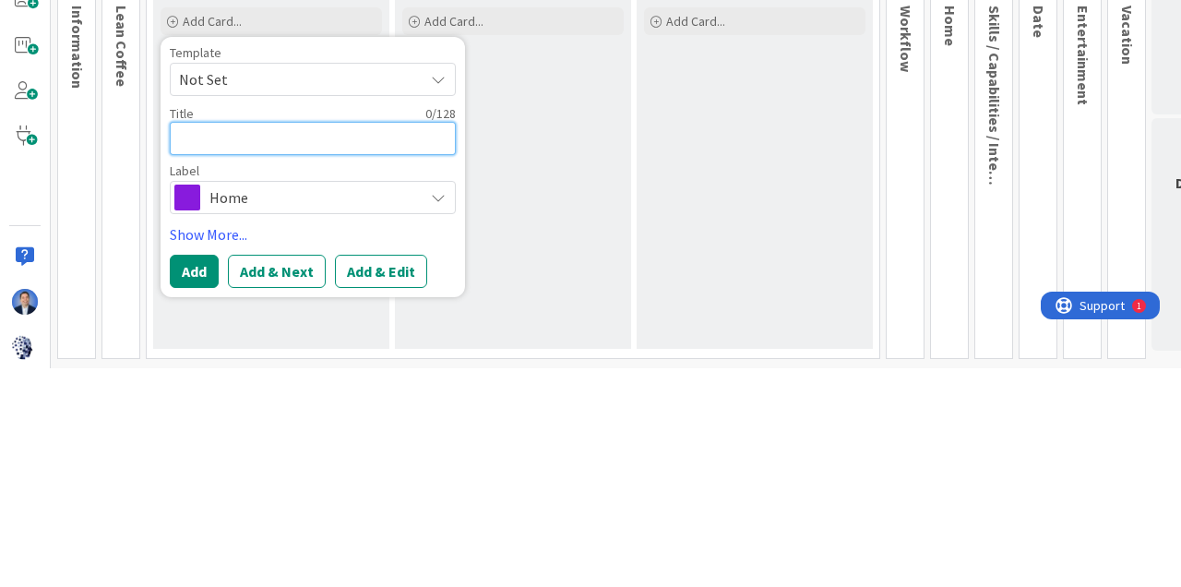
type textarea "G"
type textarea "x"
type textarea "Ga"
type textarea "x"
type textarea "Gaz"
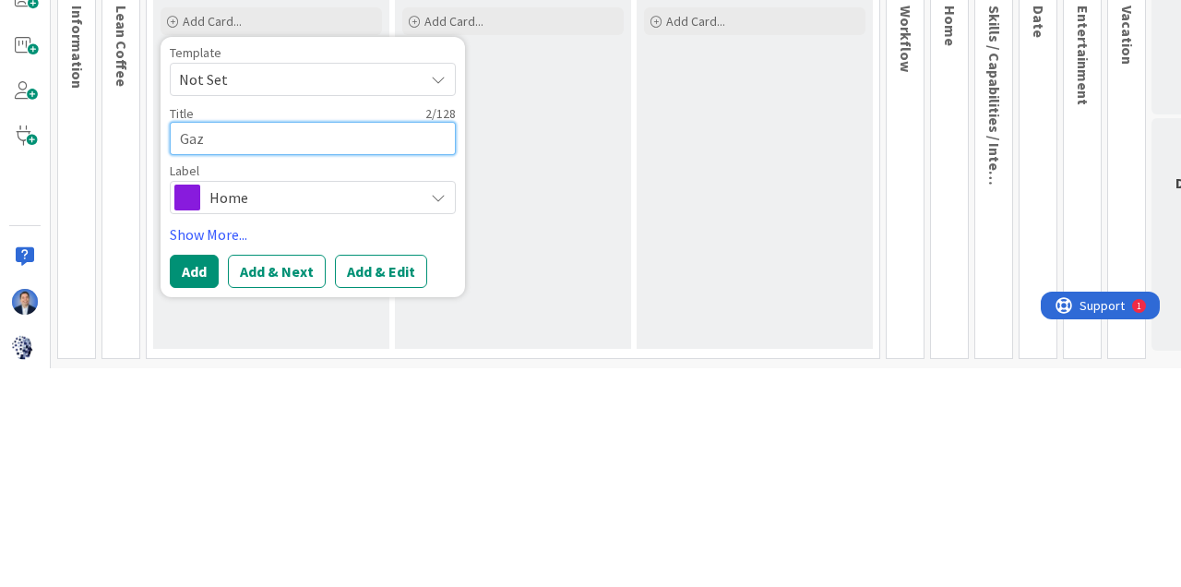
type textarea "x"
type textarea "Gazp"
type textarea "x"
type textarea "Gazpa"
type textarea "x"
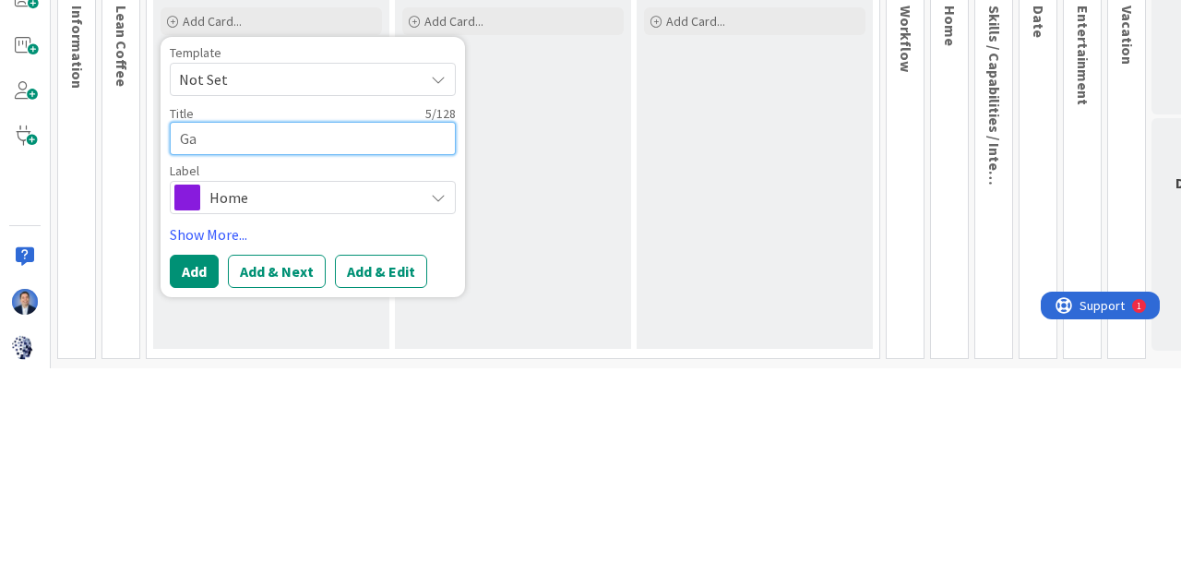
type textarea "Gaspacho"
type textarea "x"
type textarea "Gaspacho"
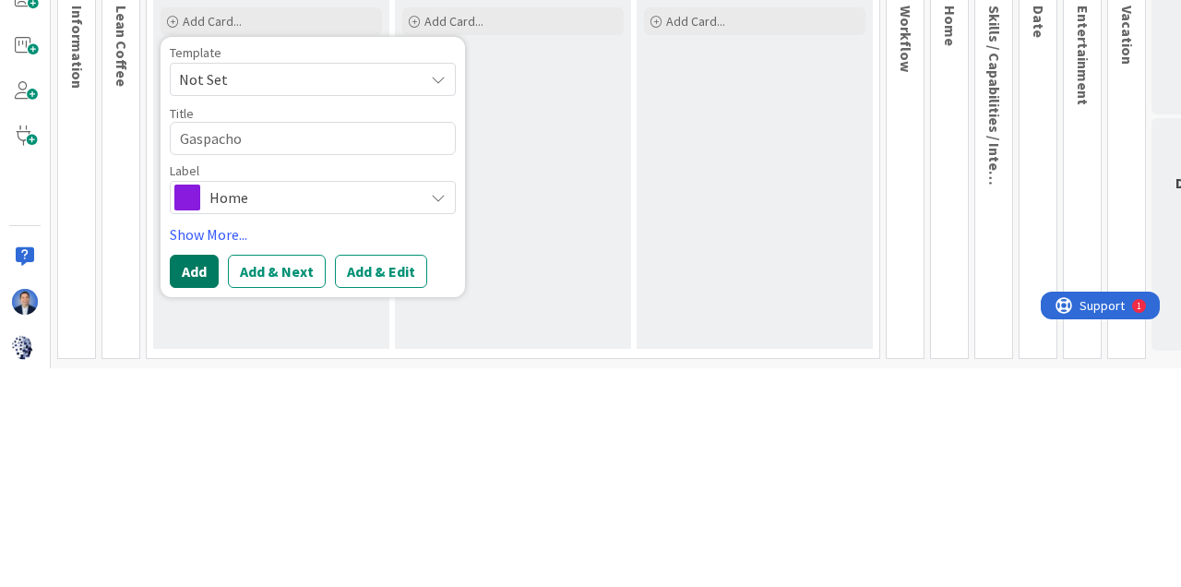
click at [201, 484] on button "Add" at bounding box center [194, 490] width 49 height 33
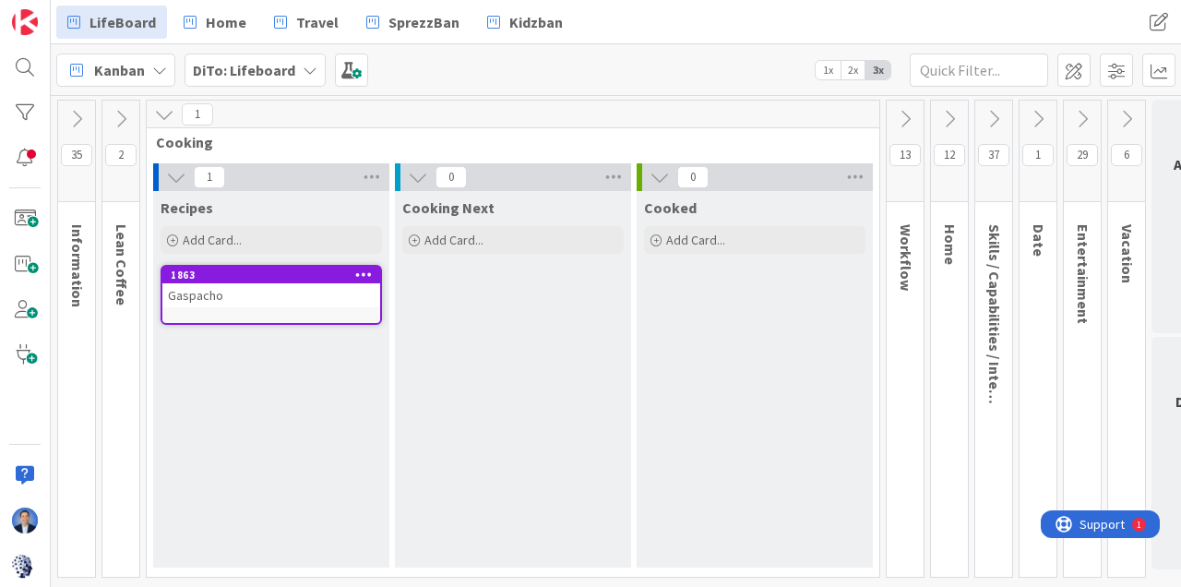
click at [305, 242] on div "Add Card..." at bounding box center [272, 240] width 222 height 28
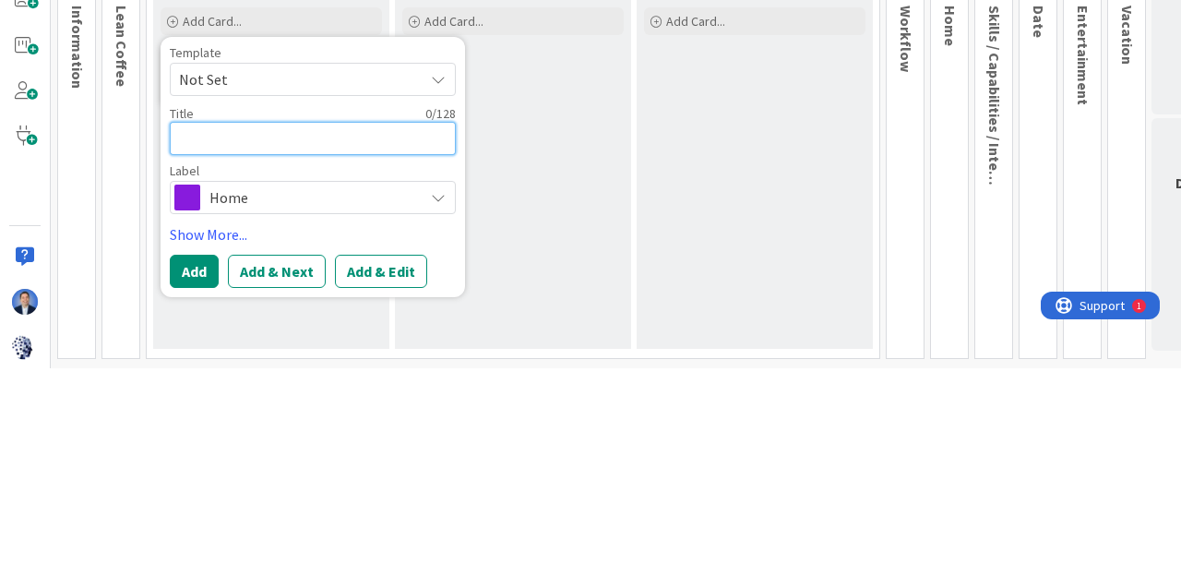
type textarea "S"
type textarea "x"
type textarea "St"
type textarea "x"
type textarea "Stu"
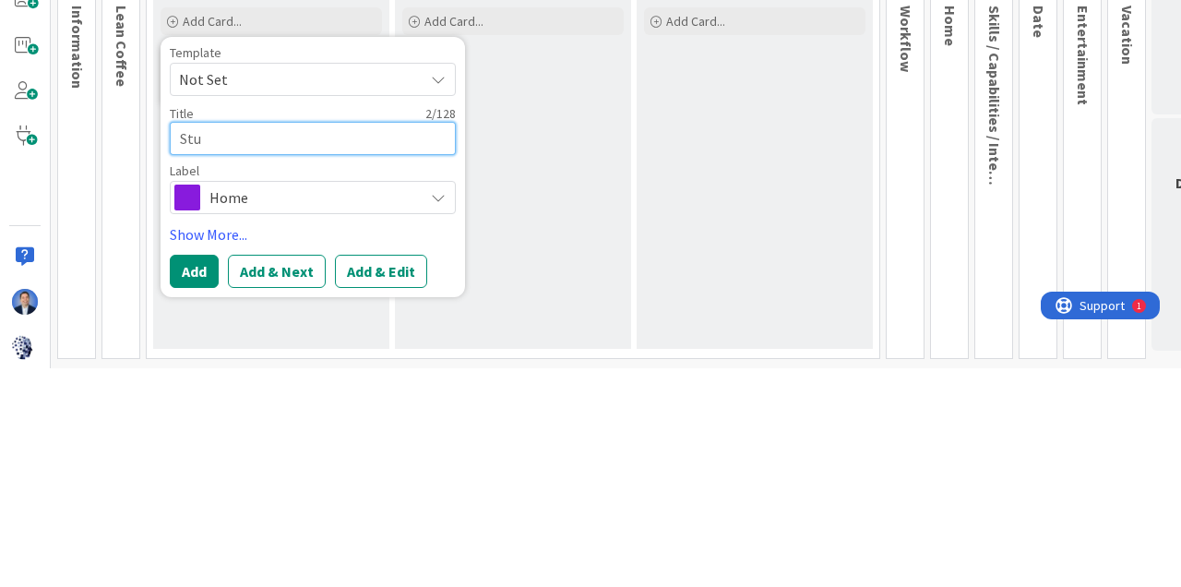
type textarea "x"
type textarea "Stuf"
type textarea "x"
type textarea "Stuff"
type textarea "x"
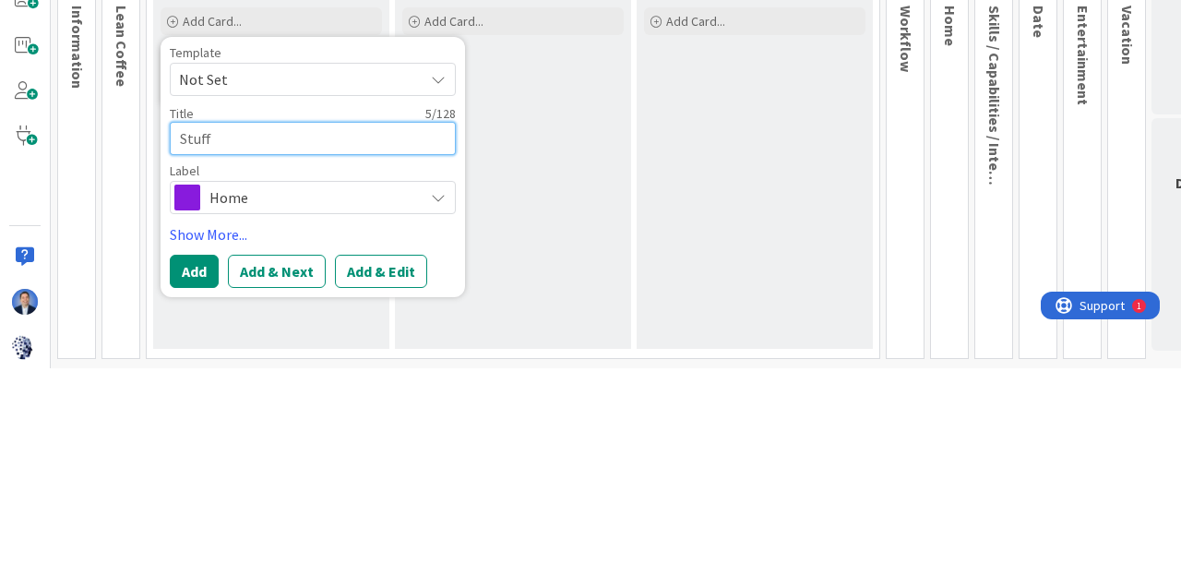
type textarea "Stuffe"
type textarea "x"
type textarea "Stuffed"
type textarea "x"
type textarea "Stuffed"
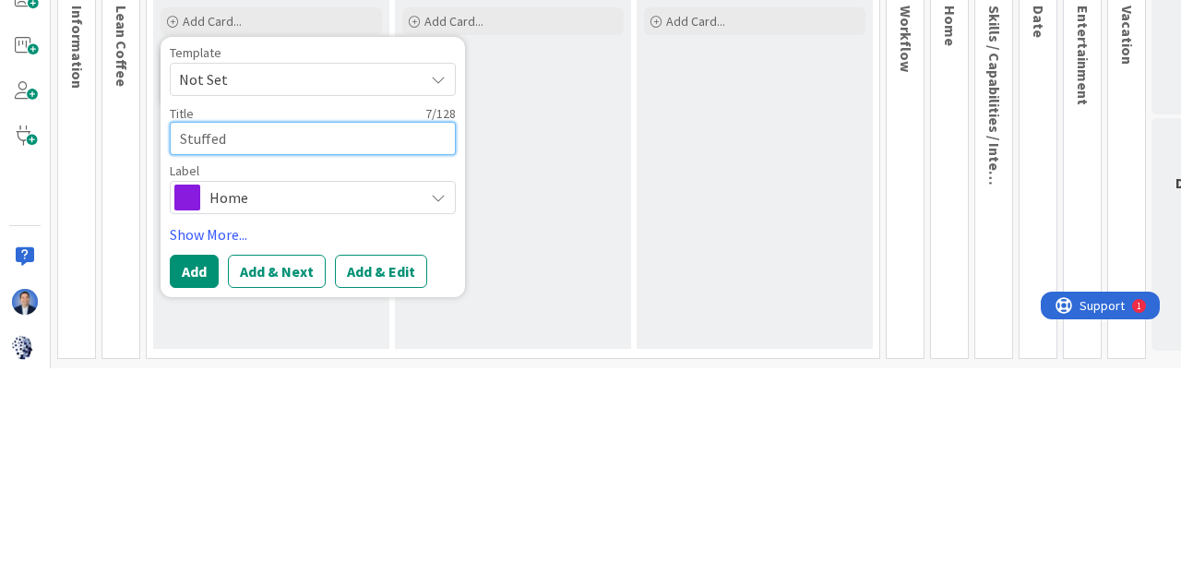
type textarea "x"
type textarea "Stuffed d"
type textarea "x"
type textarea "Stuffed da"
type textarea "x"
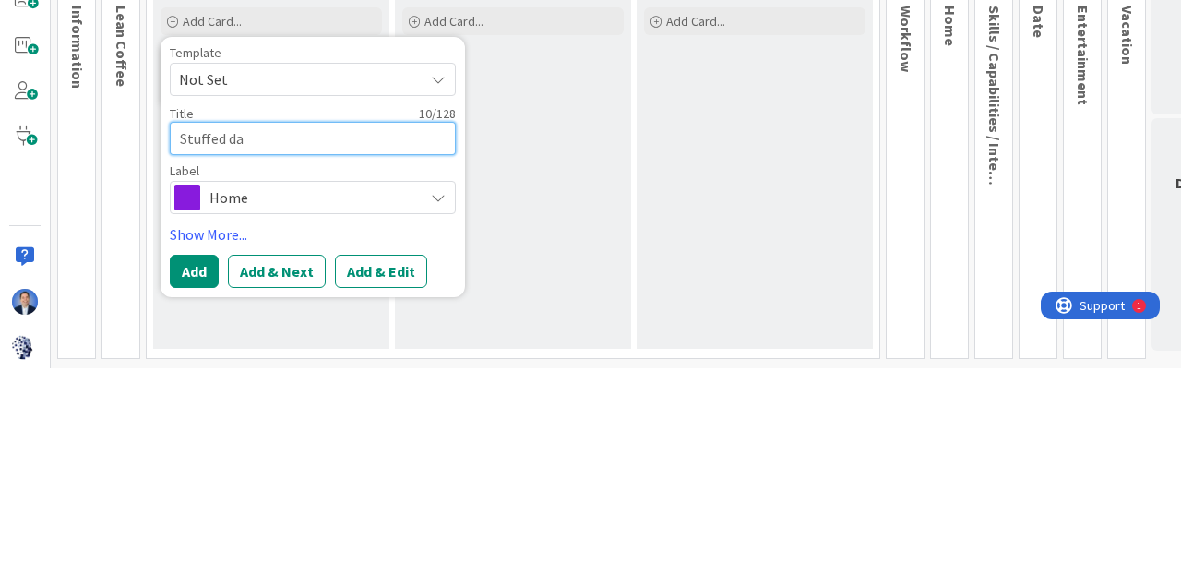
type textarea "Stuffed dar"
type textarea "x"
type textarea "Stuffed dare"
type textarea "x"
type textarea "Stuffed dares"
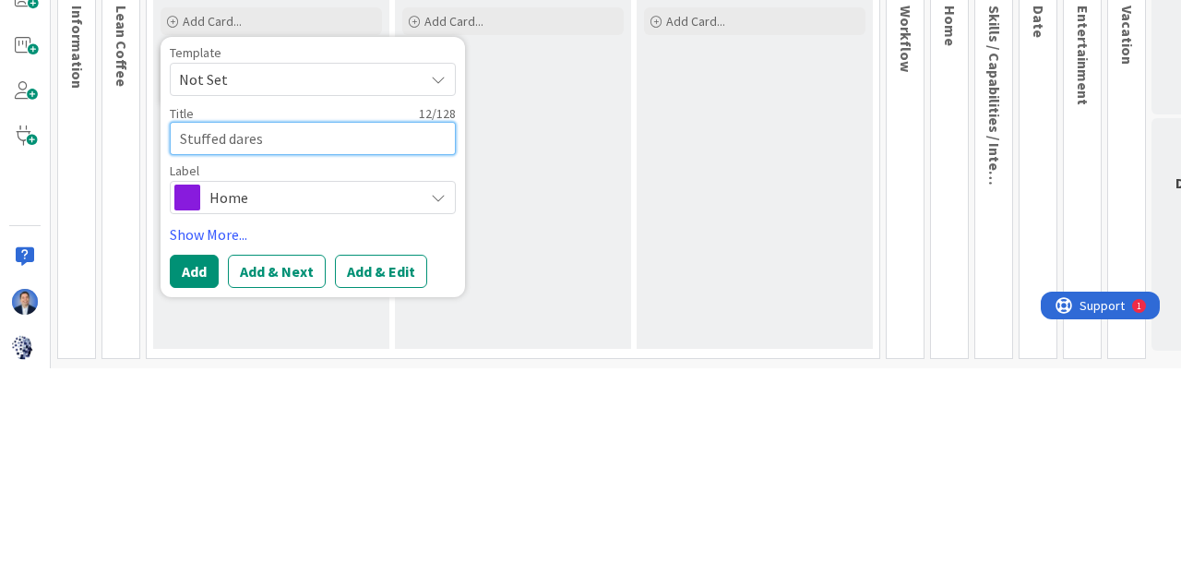
type textarea "x"
type textarea "Stuffed dares"
type textarea "x"
type textarea "Stuffed dares w"
type textarea "x"
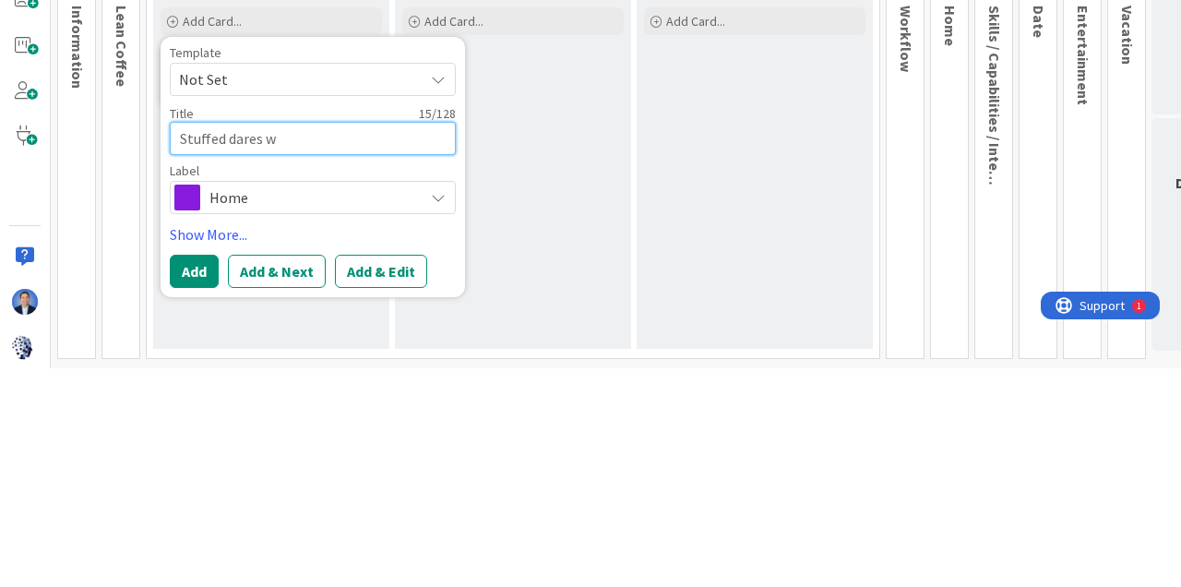
type textarea "Stuffed dares wr"
type textarea "x"
type textarea "Stuffed dares wra"
type textarea "x"
type textarea "Stuffed dares wrap"
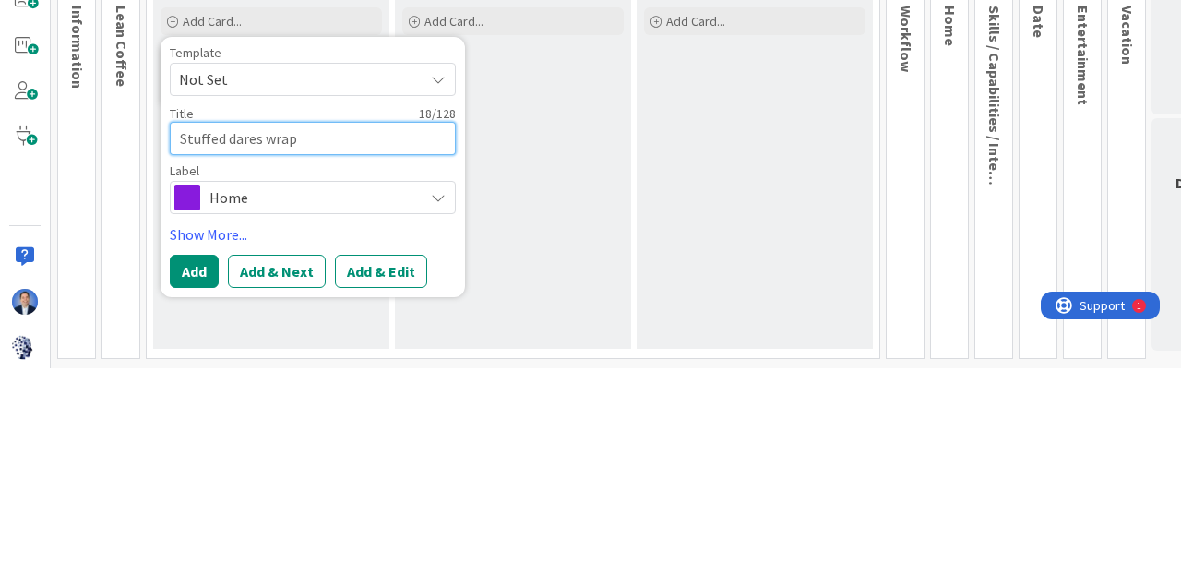
type textarea "x"
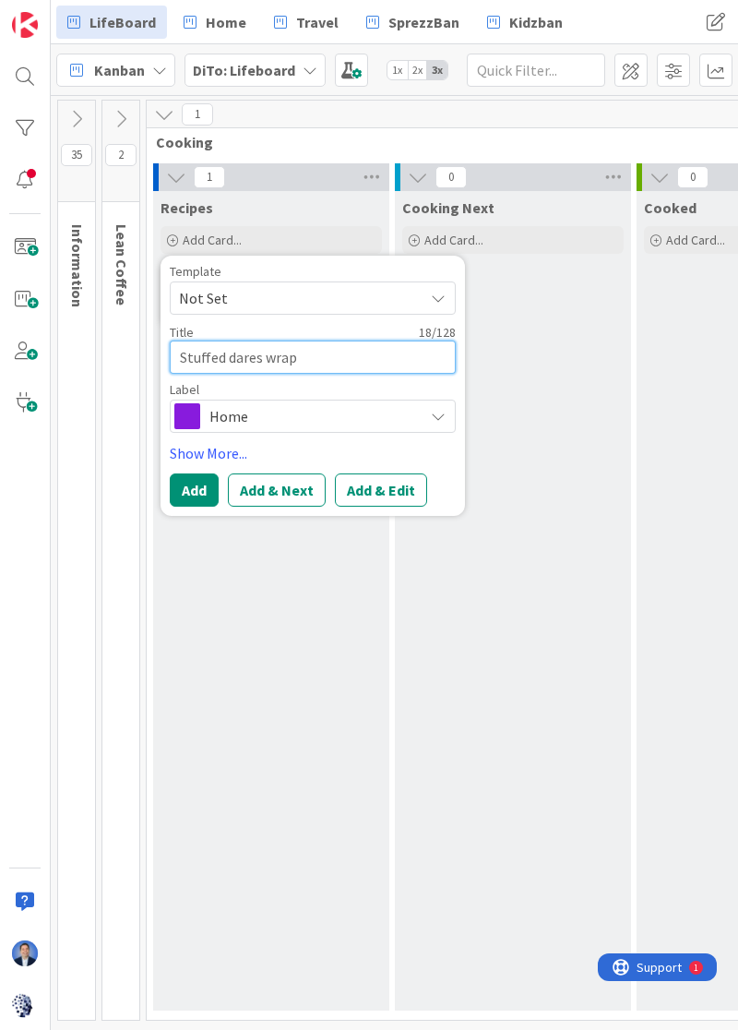
type textarea "Stuffed dares wrap"
click at [417, 543] on div "Cooking Next Add Card..." at bounding box center [513, 601] width 236 height 820
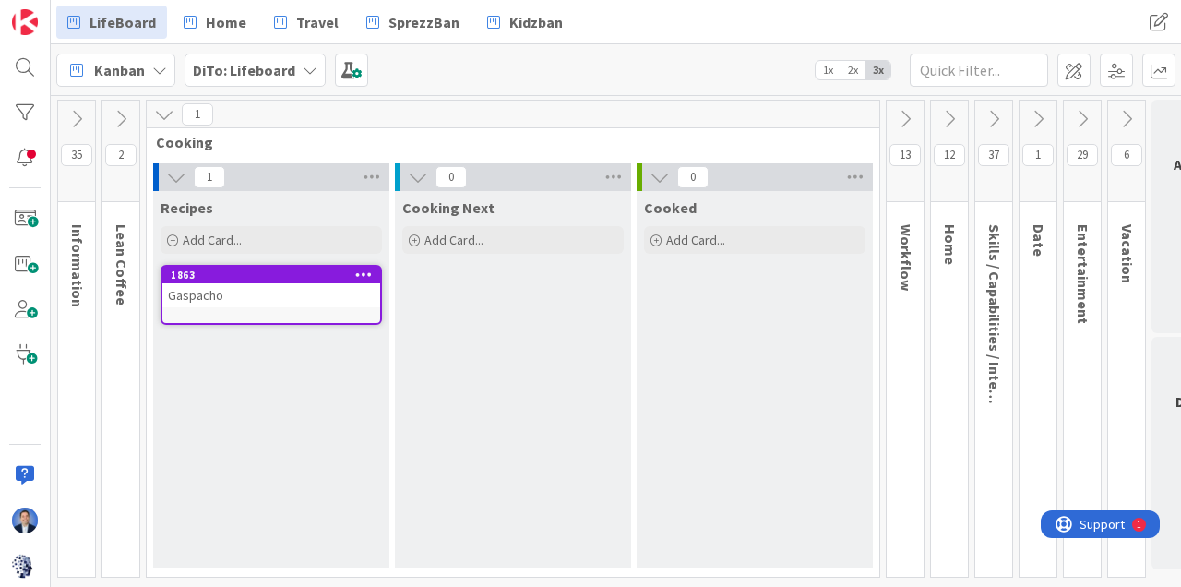
click at [294, 236] on div "Add Card..." at bounding box center [272, 240] width 222 height 28
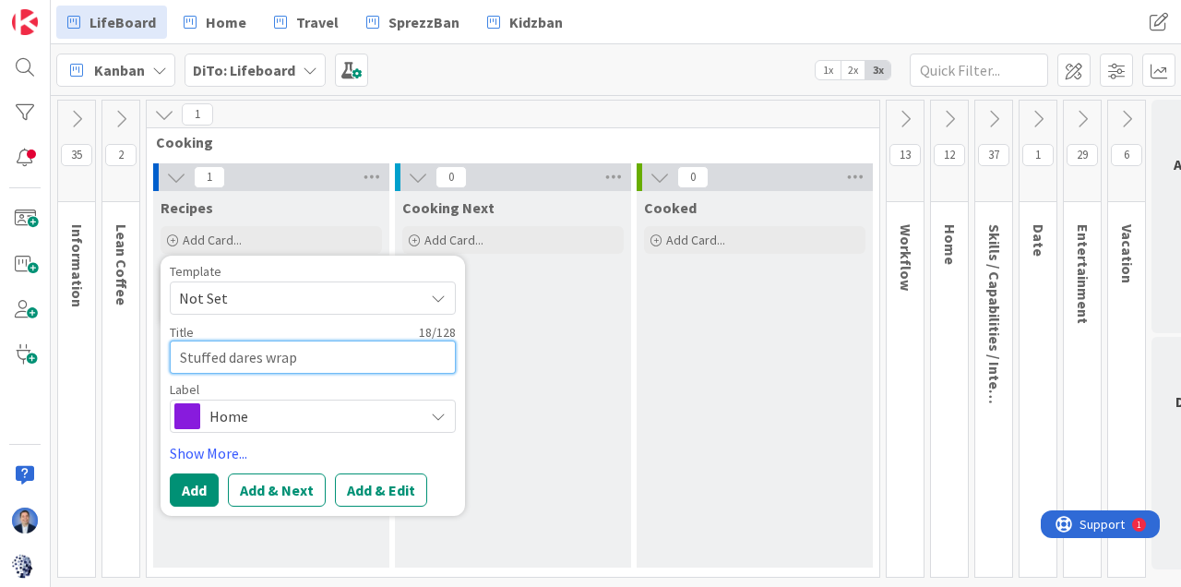
type textarea "x"
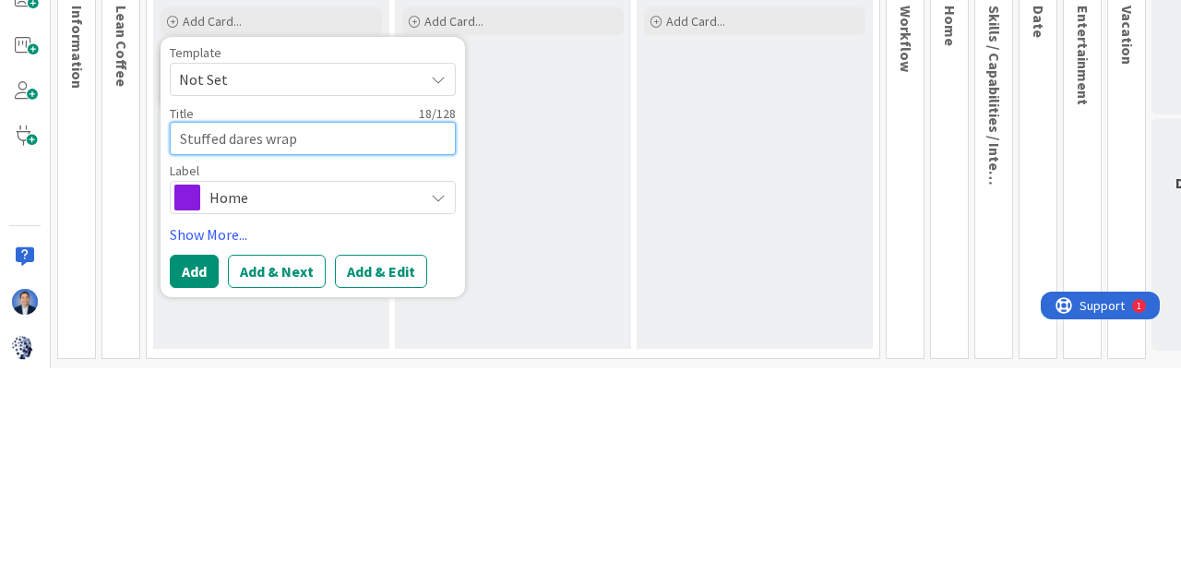
click at [362, 348] on textarea "Stuffed dares wrap" at bounding box center [313, 357] width 286 height 33
type textarea "Stuffed dares wrapped"
type textarea "x"
type textarea "Stuffed dares wrapped i"
type textarea "x"
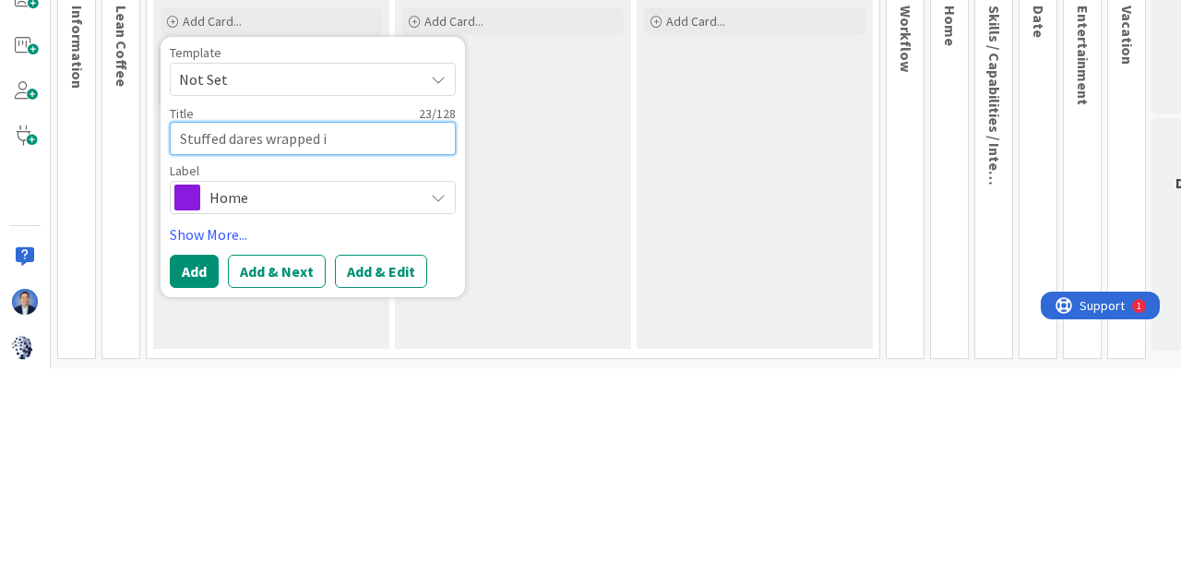
type textarea "Stuffed dares wrapped in"
type textarea "x"
type textarea "Stuffed dares wrapped in"
type textarea "x"
type textarea "Stuffed dares wrapped in p"
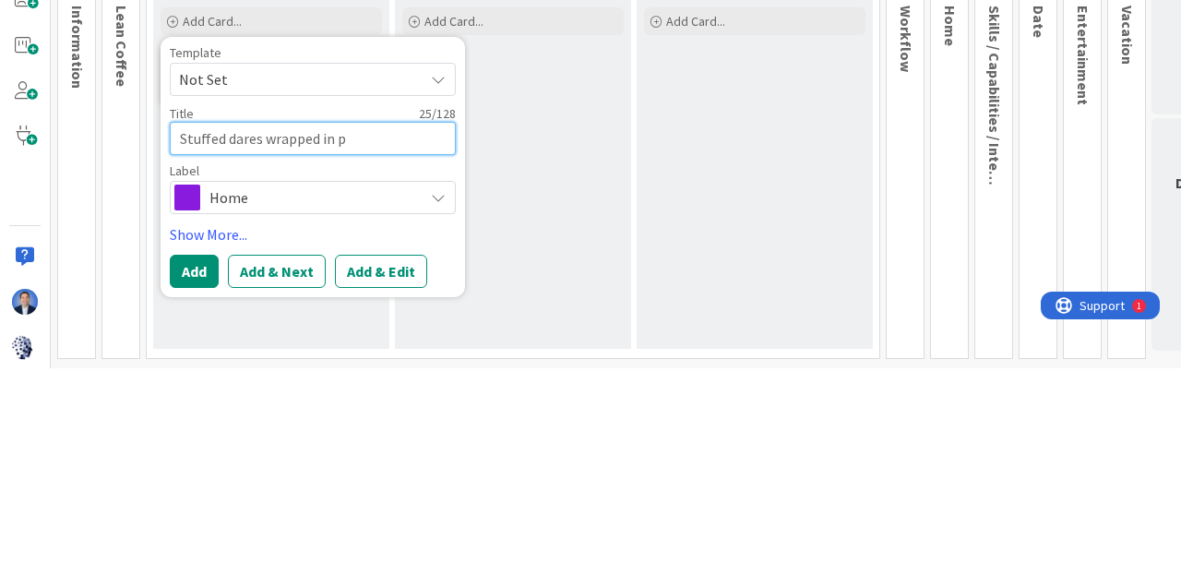
type textarea "x"
type textarea "Stuffed dares wrapped in pr"
type textarea "x"
type textarea "Stuffed dares wrapped in pro"
type textarea "x"
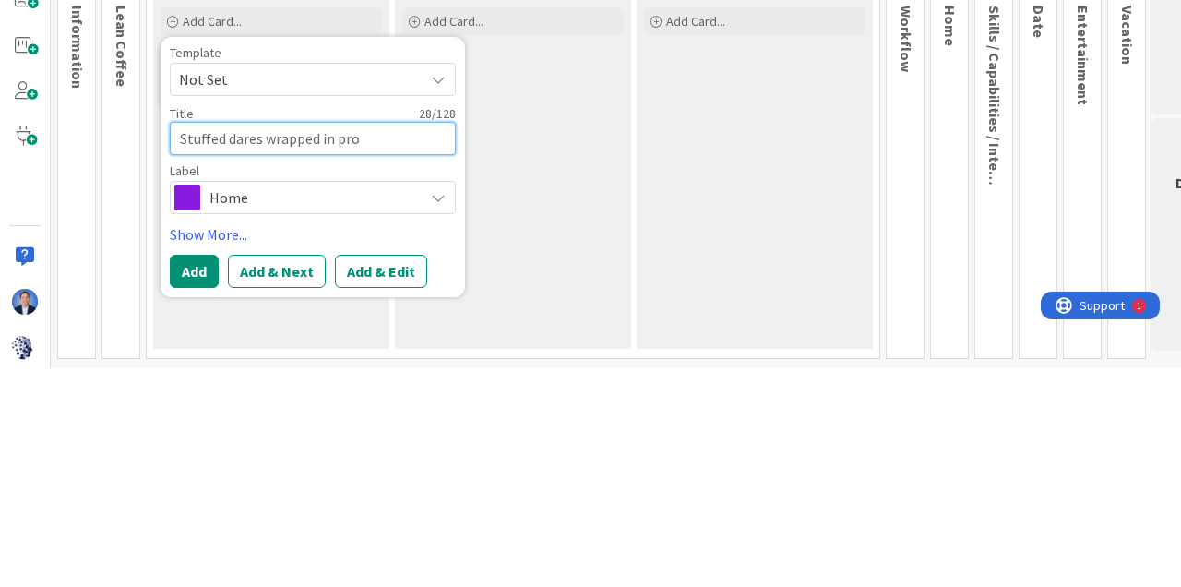
type textarea "Stuffed dares wrapped in proc"
type textarea "x"
type textarea "Stuffed dares wrapped in proci"
type textarea "x"
type textarea "Stuffed dares wrapped in procio"
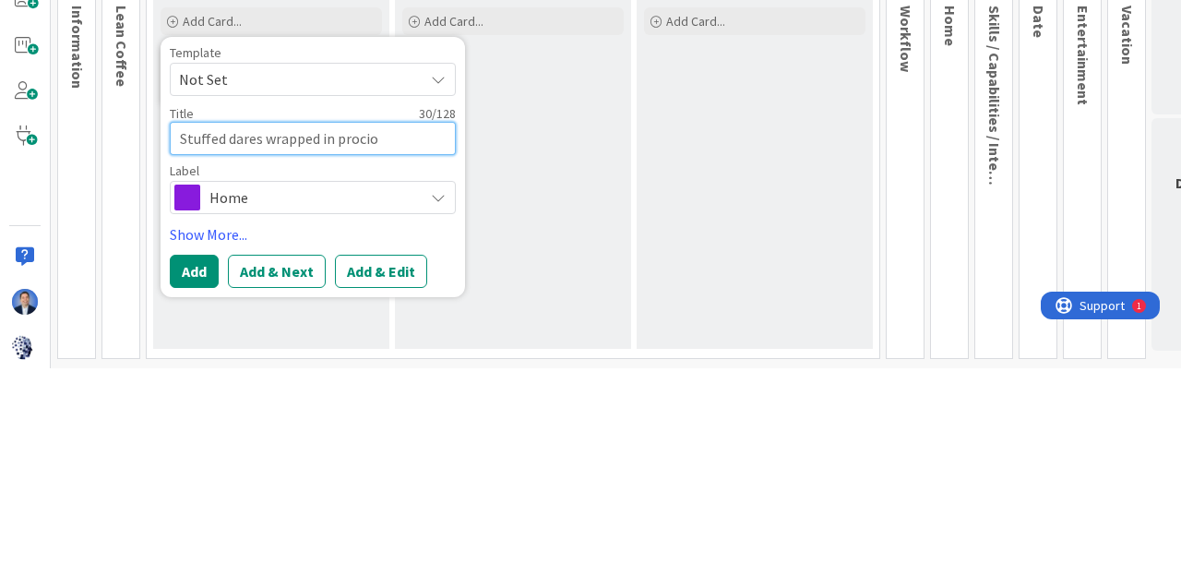
type textarea "x"
type textarea "Stuffed dares wrapped in prociot"
type textarea "x"
type textarea "Stuffed dares wrapped in procioto"
type textarea "x"
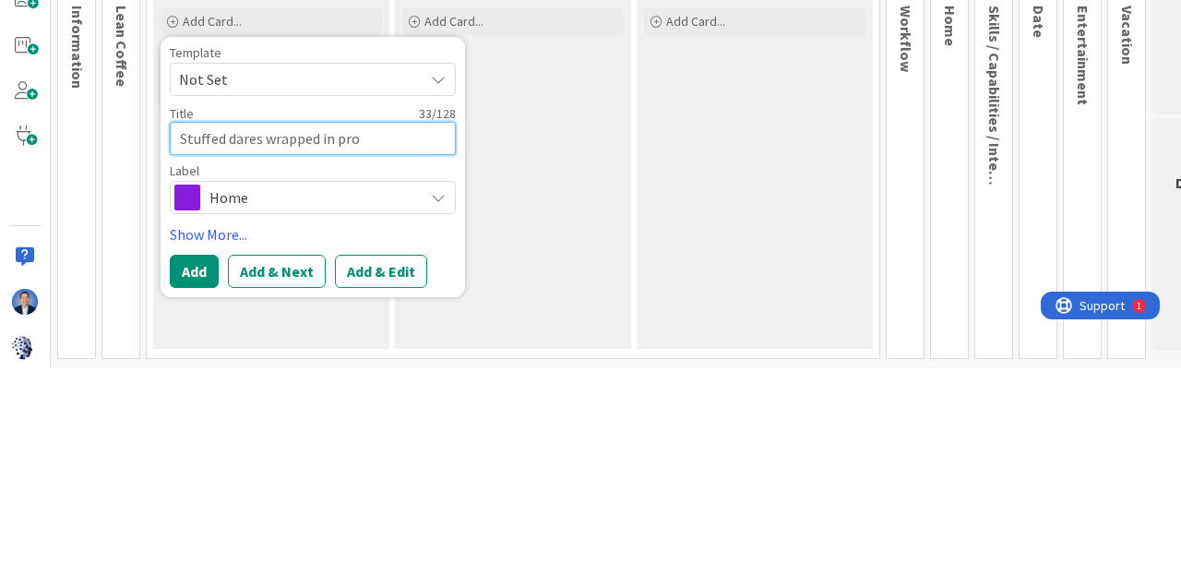
type textarea "Stuffed dares wrapped in prosciutto"
type textarea "x"
click at [188, 349] on textarea "Stuffed dares wrapped in prosciutto" at bounding box center [313, 357] width 286 height 33
type textarea "tuffed dares wrapped in prosciutto"
type textarea "x"
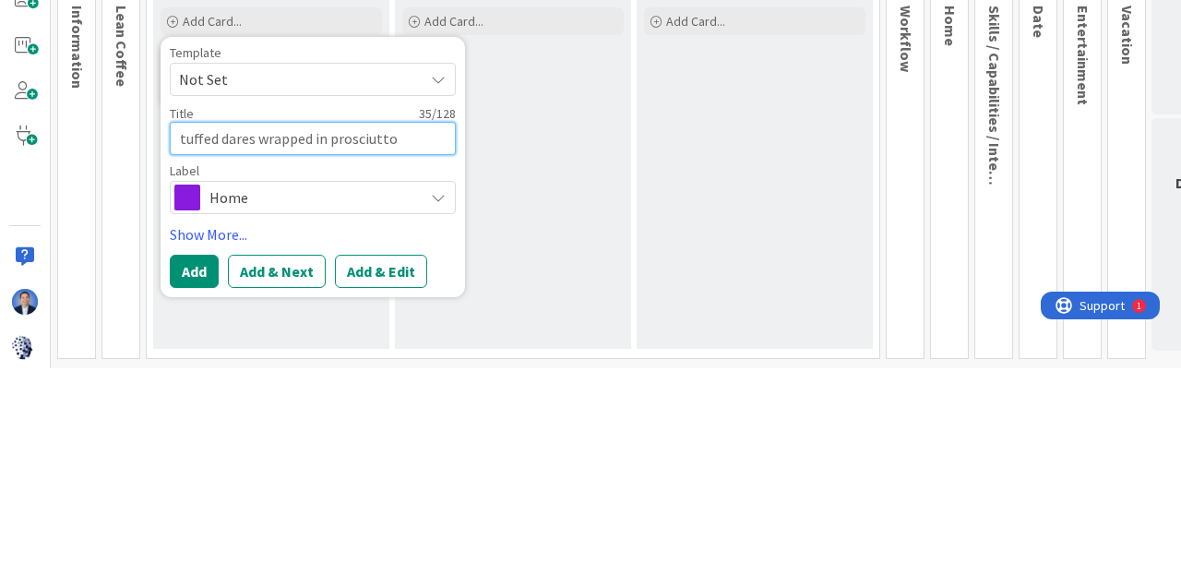
type textarea "Ctuffed dares wrapped in prosciutto"
type textarea "x"
type textarea "Chtuffed dares wrapped in prosciutto"
type textarea "x"
type textarea "Chetuffed dares wrapped in prosciutto"
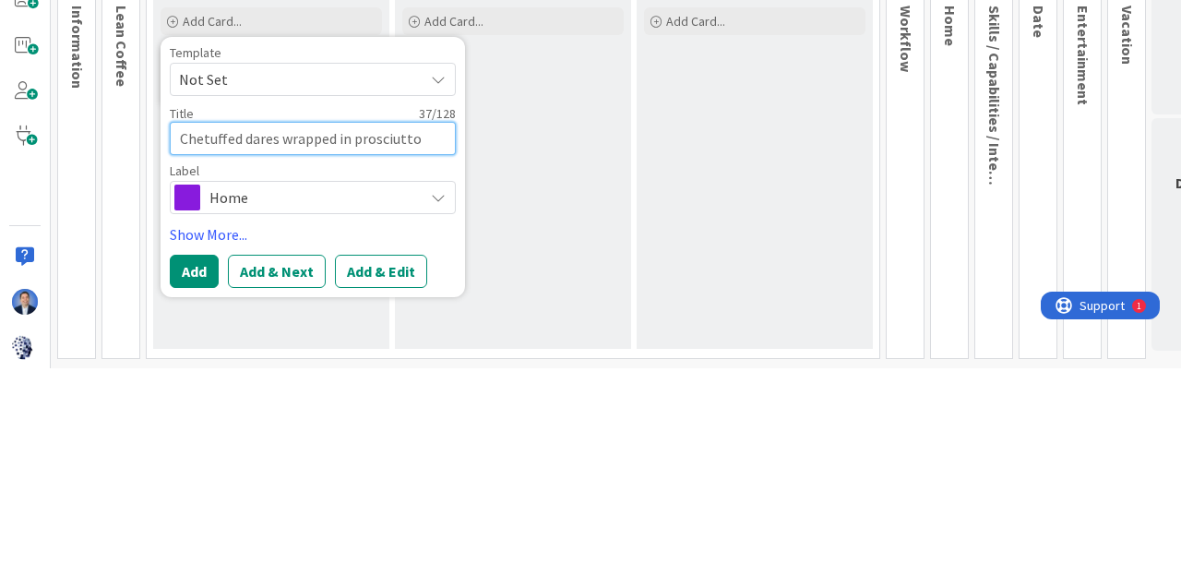
type textarea "x"
type textarea "Cheetuffed dares wrapped in prosciutto"
type textarea "x"
type textarea "Cheestuffed dares wrapped in prosciutto"
type textarea "x"
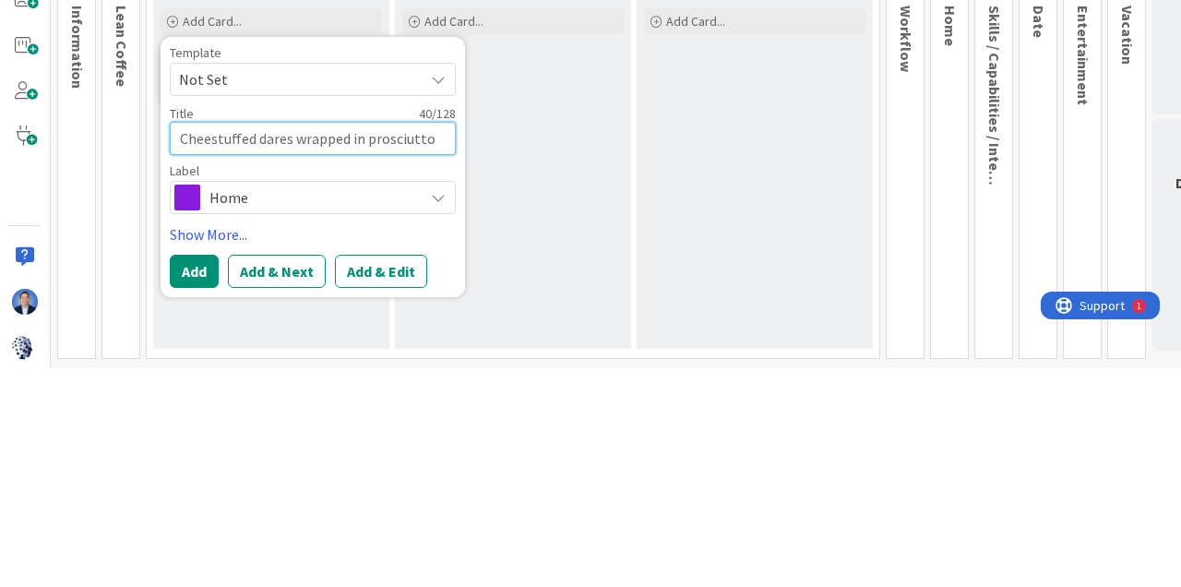
type textarea "Cheesetuffed dares wrapped in prosciutto"
type textarea "x"
type textarea "Cheese tuffed dares wrapped in prosciutto"
type textarea "x"
type textarea "Cheese stuffed dares wrapped in prosciutto"
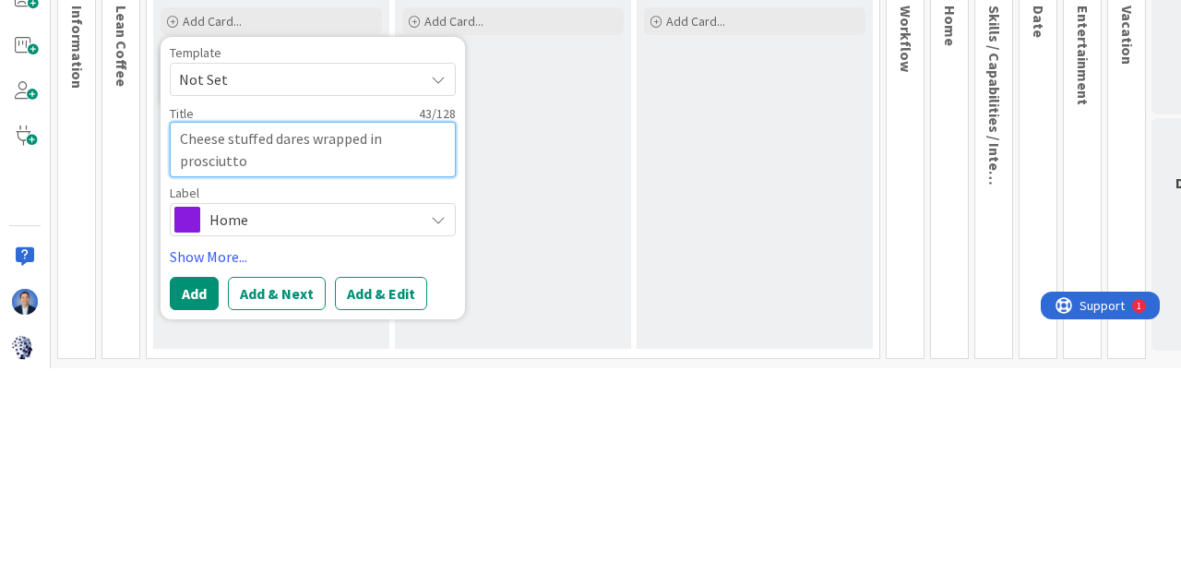
type textarea "x"
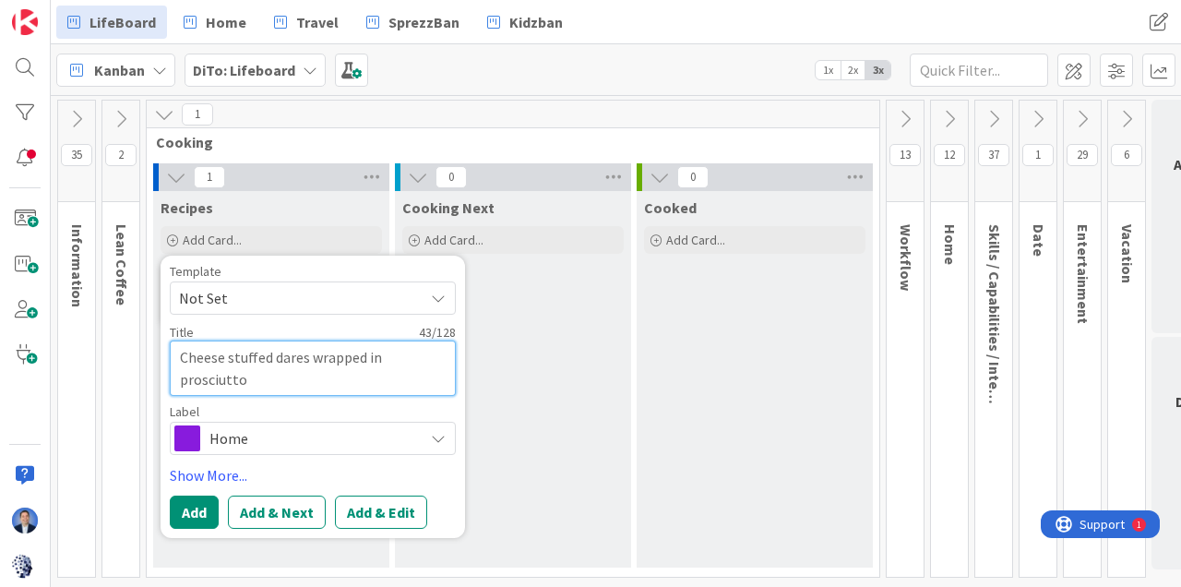
type textarea "Cheese stuffed dares wrapped in prosciutto"
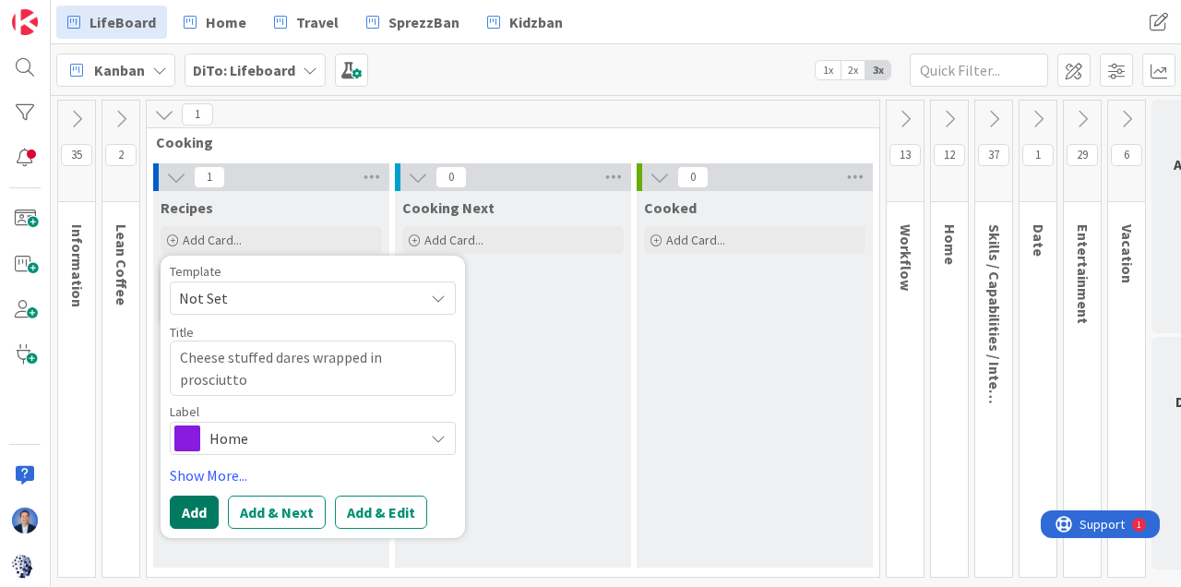
click at [204, 501] on button "Add" at bounding box center [194, 512] width 49 height 33
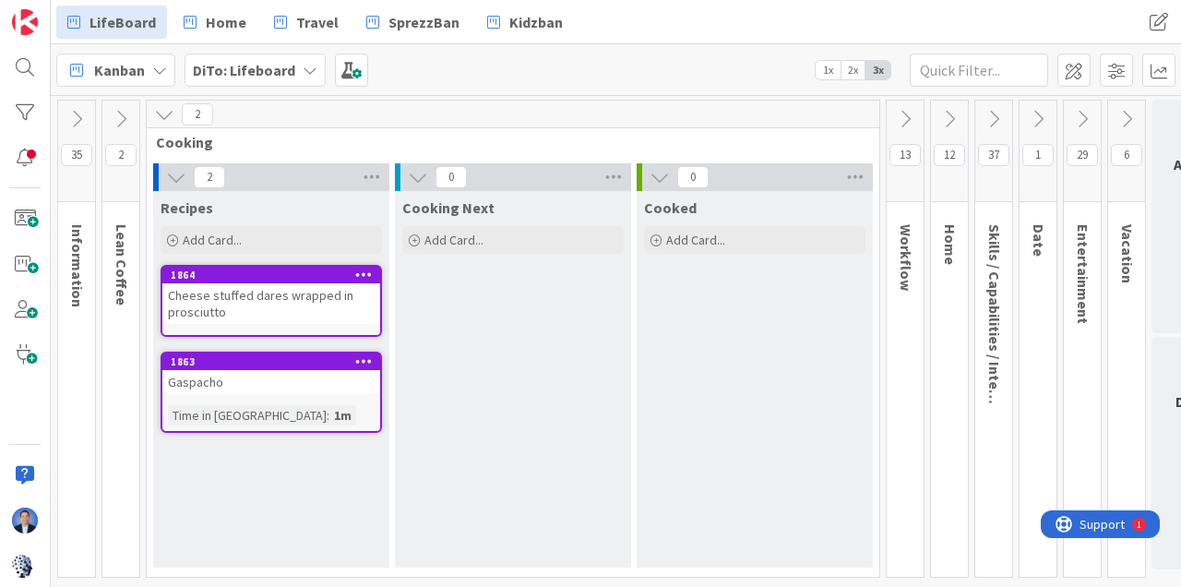
click at [265, 249] on div "Add Card..." at bounding box center [272, 240] width 222 height 28
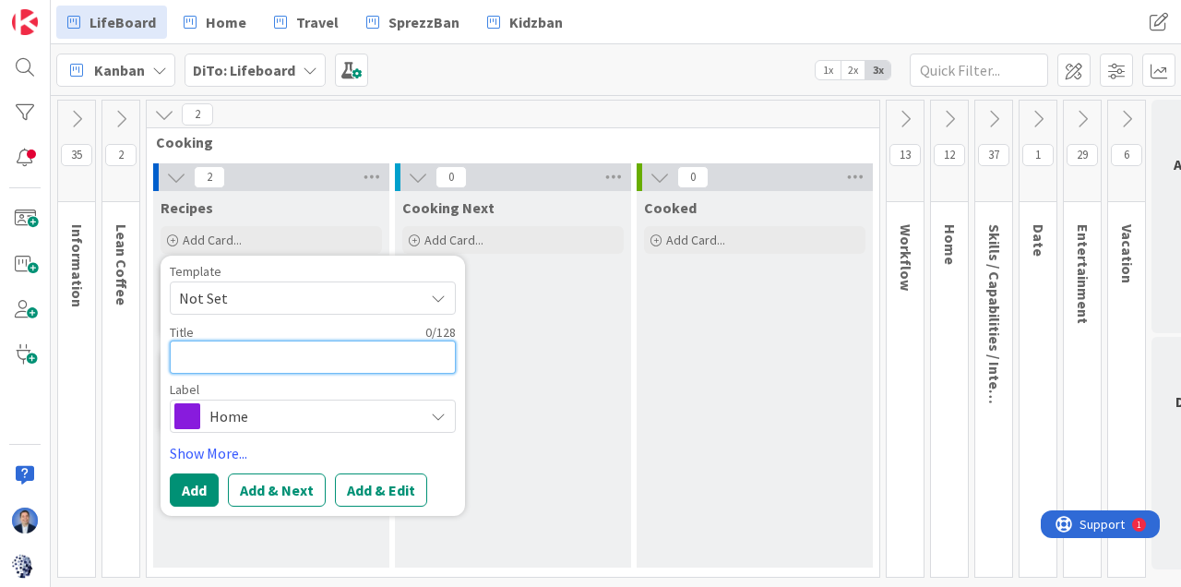
click at [282, 364] on textarea at bounding box center [313, 357] width 286 height 33
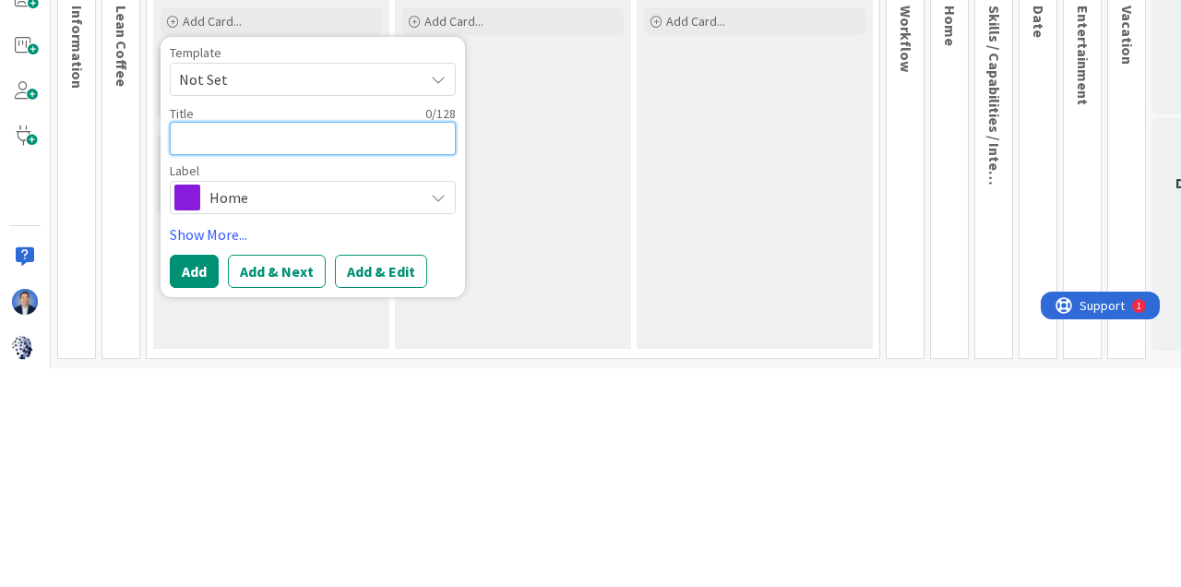
type textarea "M"
type textarea "x"
type textarea "Mu"
type textarea "x"
type textarea "Mus"
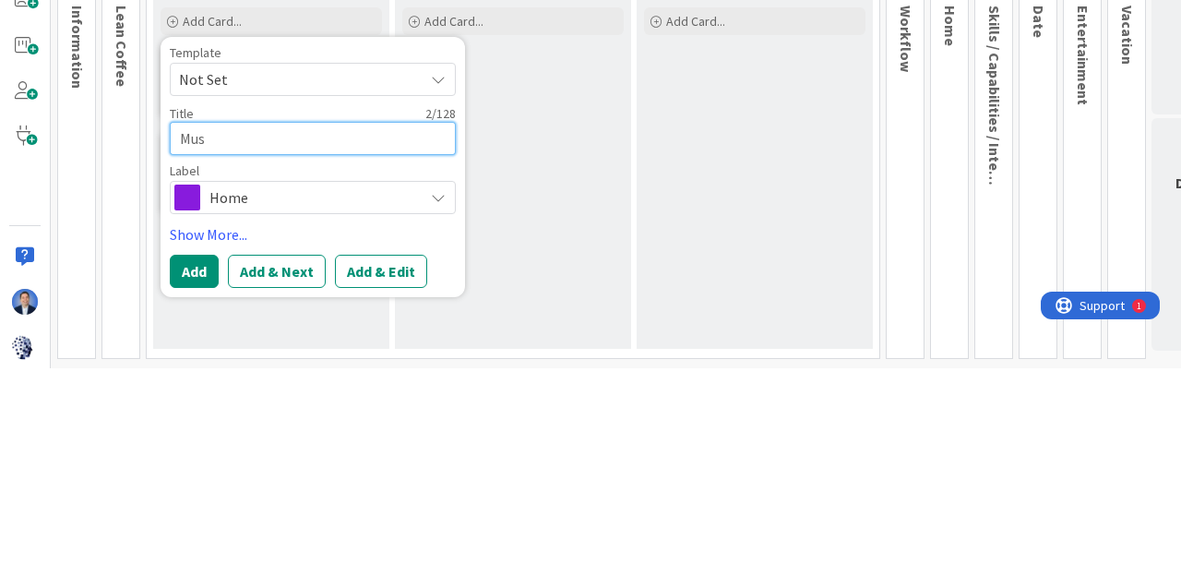
type textarea "x"
type textarea "Mush"
type textarea "x"
type textarea "Mushroom"
type textarea "x"
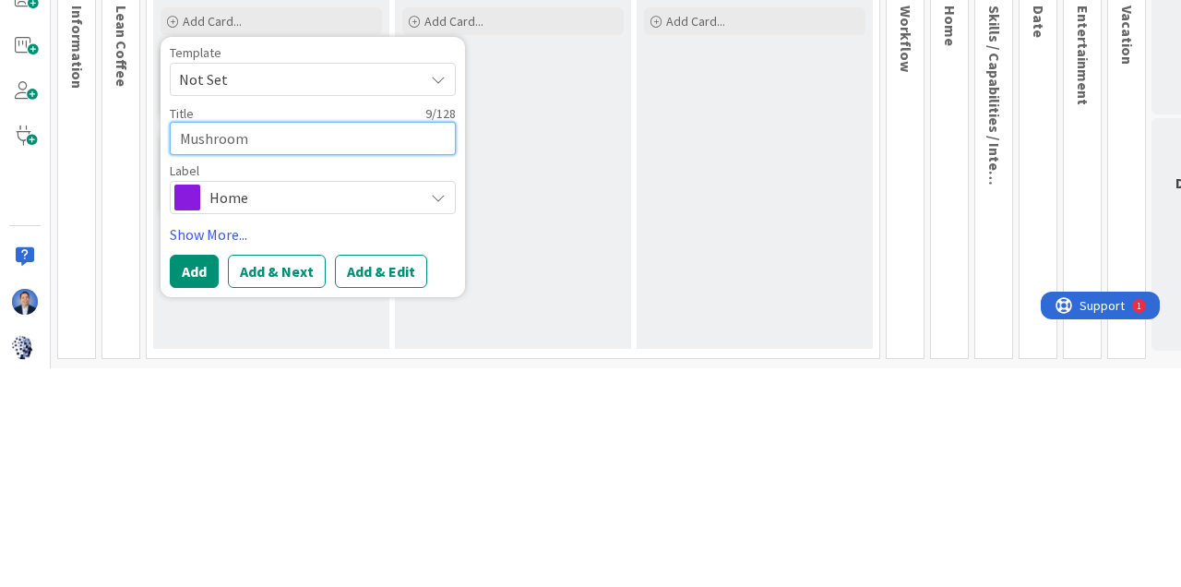
type textarea "Mushroom a"
type textarea "x"
type textarea "Mushroom au"
type textarea "x"
type textarea "Mushroom au"
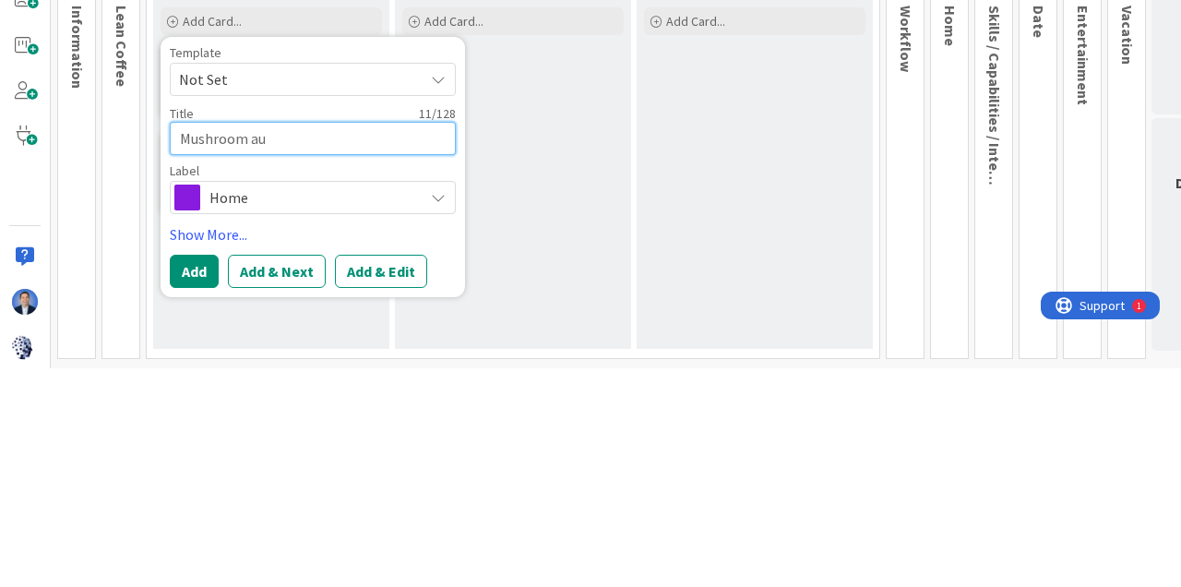
type textarea "x"
type textarea "Mushroom au f"
type textarea "x"
type textarea "Mushroom au fo"
type textarea "x"
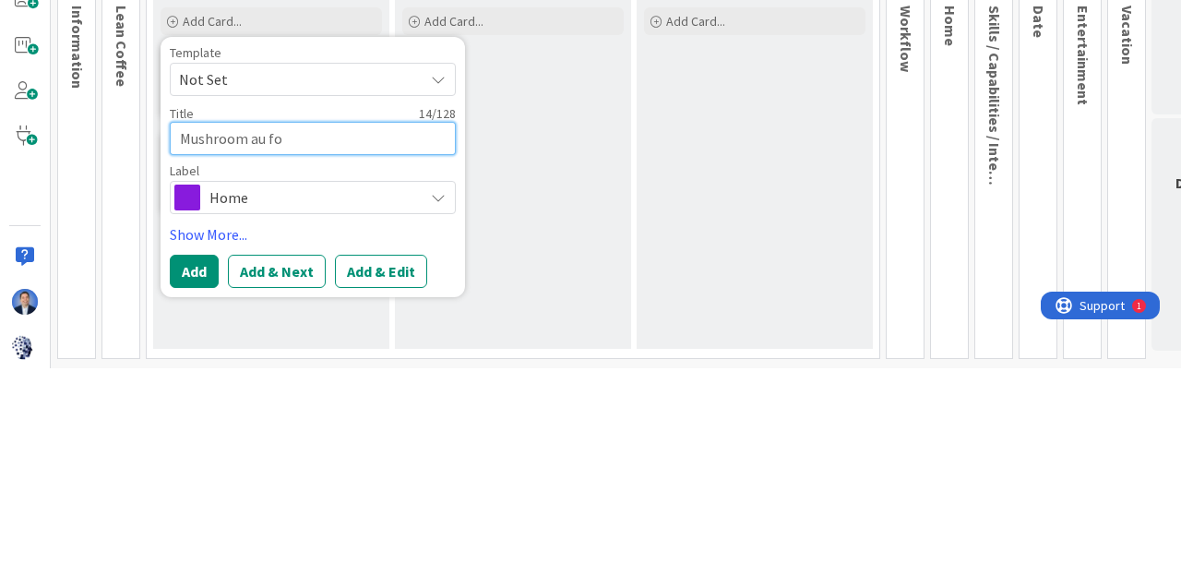
type textarea "Mushroom au fou"
type textarea "x"
type textarea "Mushroom au four"
type textarea "x"
type textarea "Mushroom au four"
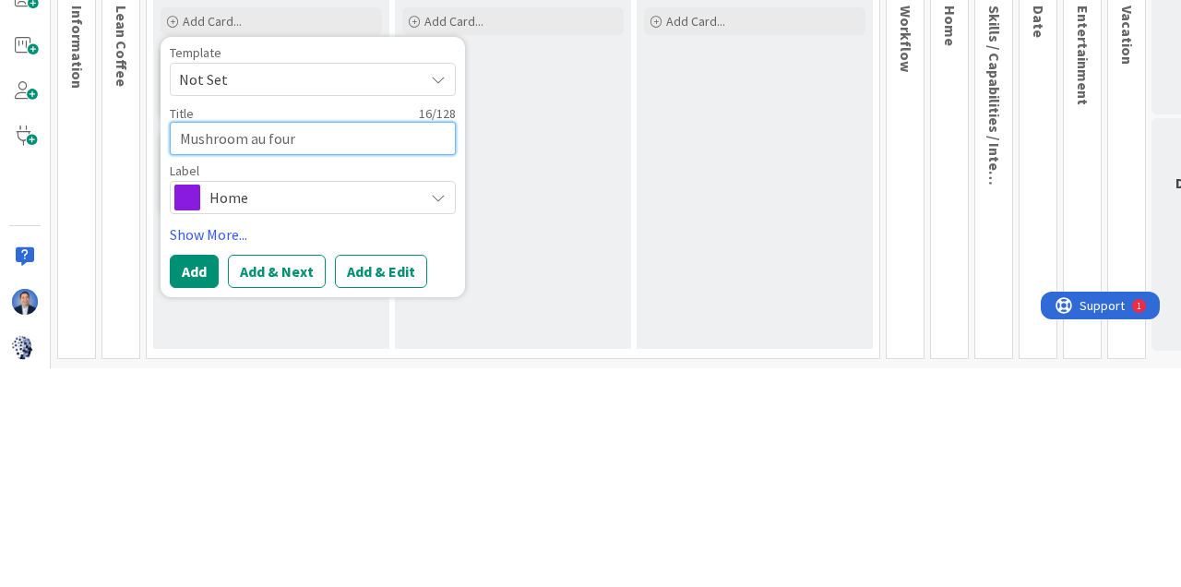
type textarea "x"
type textarea "Mushroom au four a"
type textarea "x"
type textarea "Mushroom au four al"
type textarea "x"
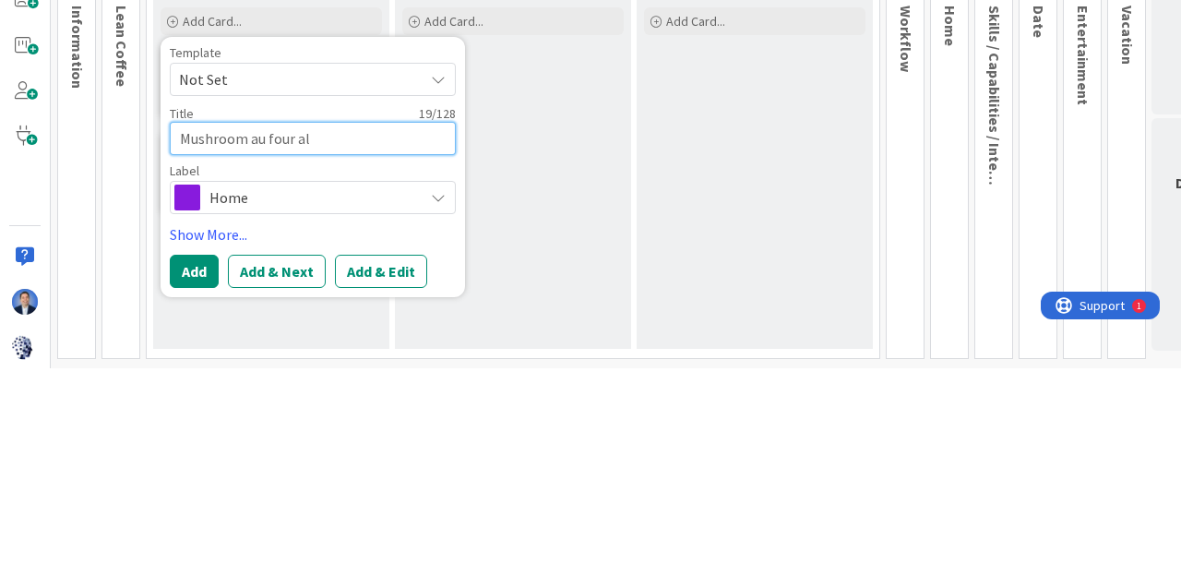
type textarea "Mushroom au four a"
type textarea "x"
type textarea "Mushroom au four a"
type textarea "x"
type textarea "Mushroom au four a l"
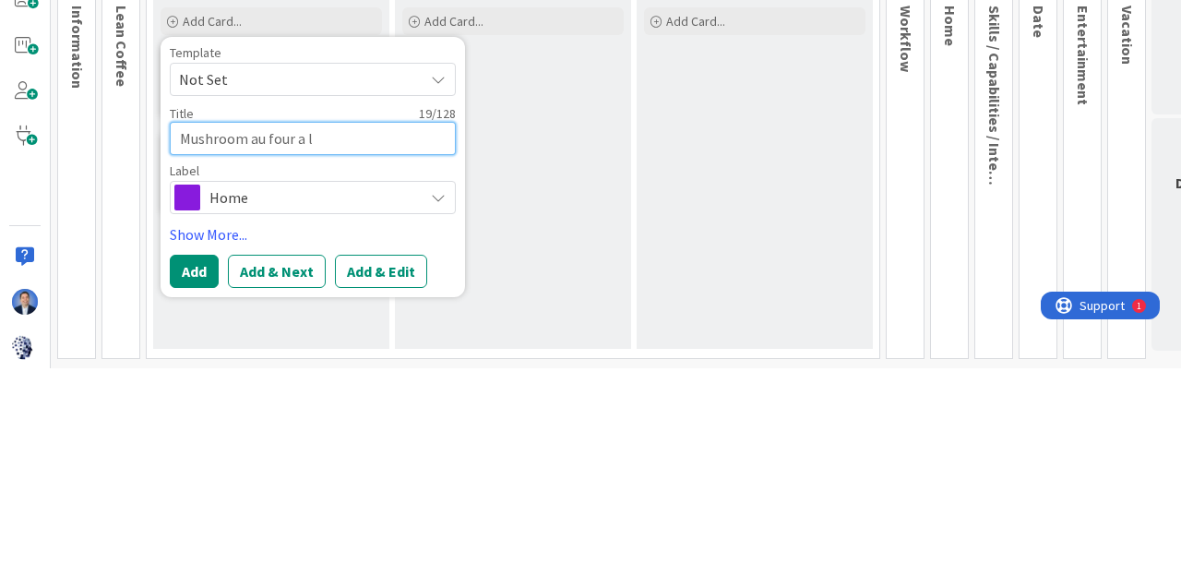
type textarea "x"
type textarea "Mushroom au four a la"
type textarea "x"
type textarea "Mushroom au four a la"
type textarea "x"
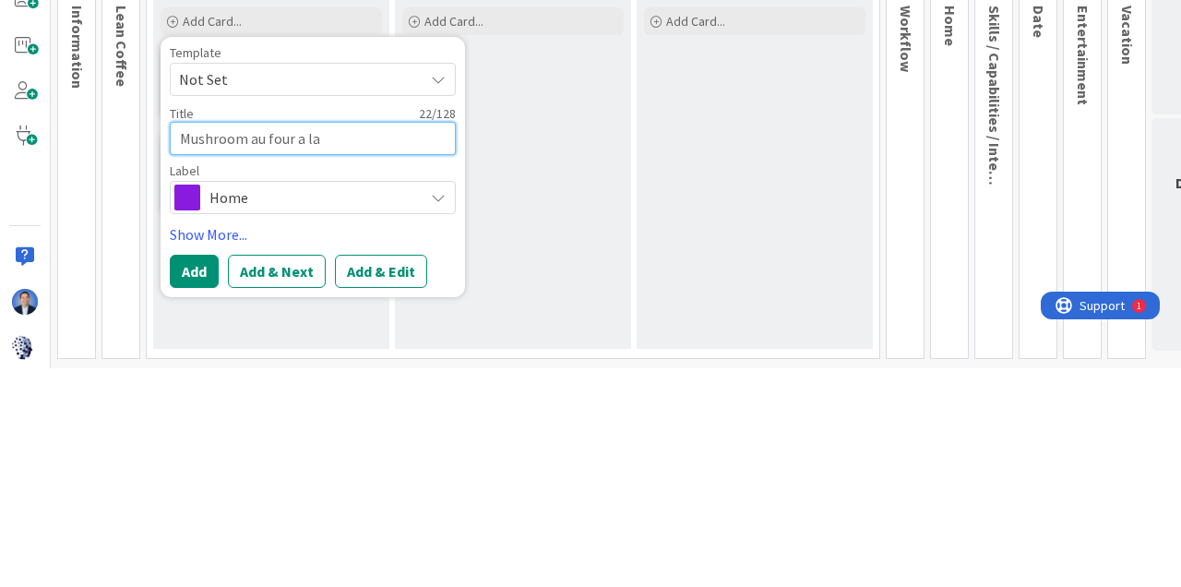
type textarea "Mushroom au four a la T"
type textarea "x"
type textarea "Mushroom au four a la To"
type textarea "x"
type textarea "Mushroom au four a la Ton"
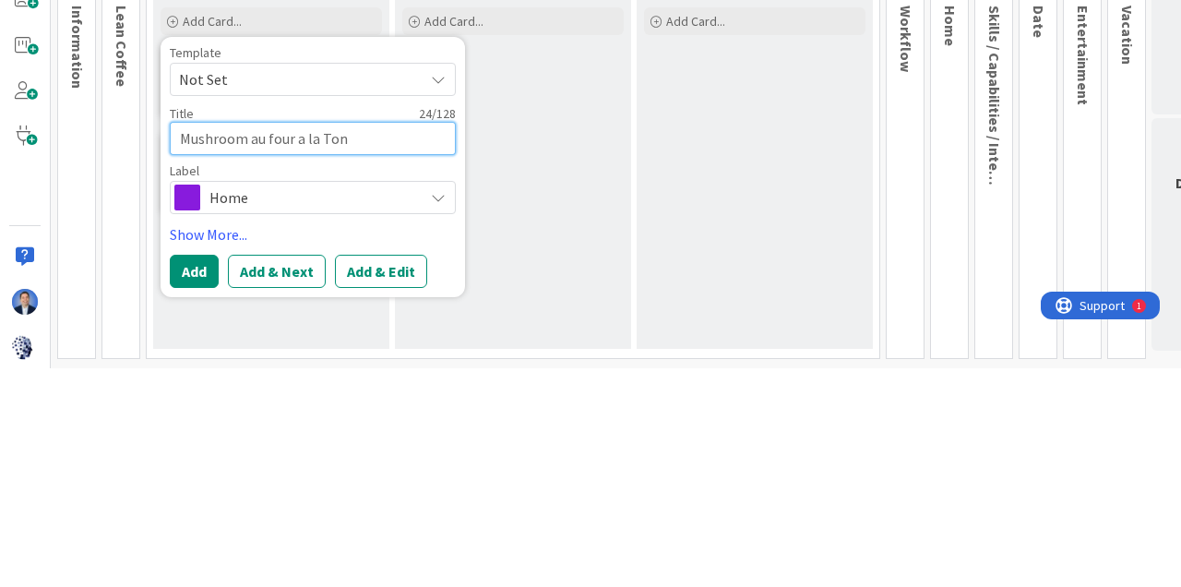
type textarea "x"
type textarea "Mushroom au four a la Toni"
type textarea "x"
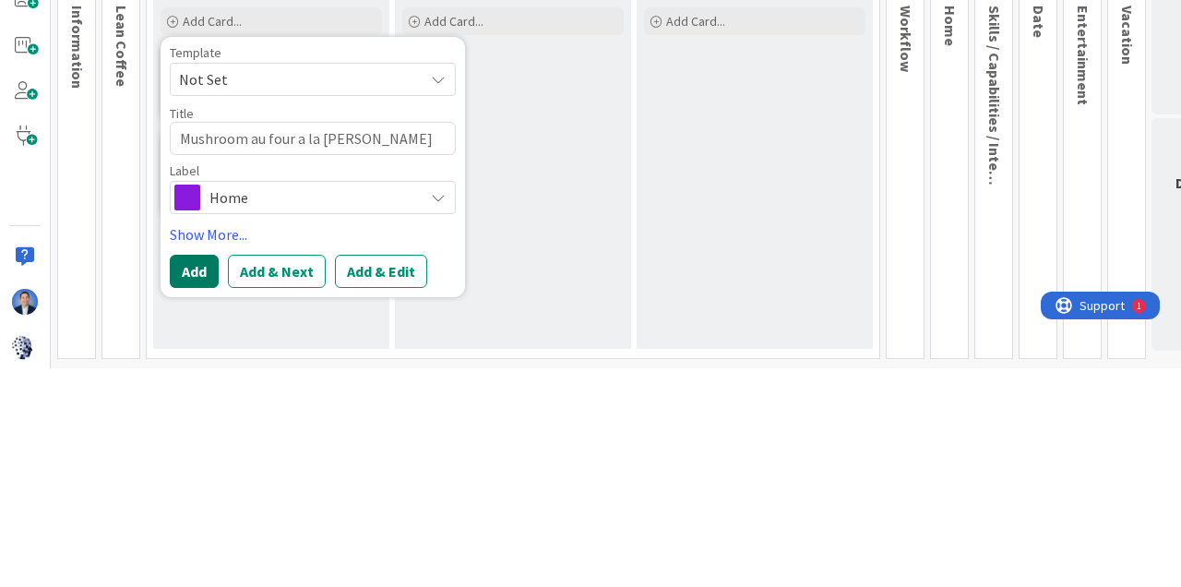
click at [213, 487] on button "Add" at bounding box center [194, 490] width 49 height 33
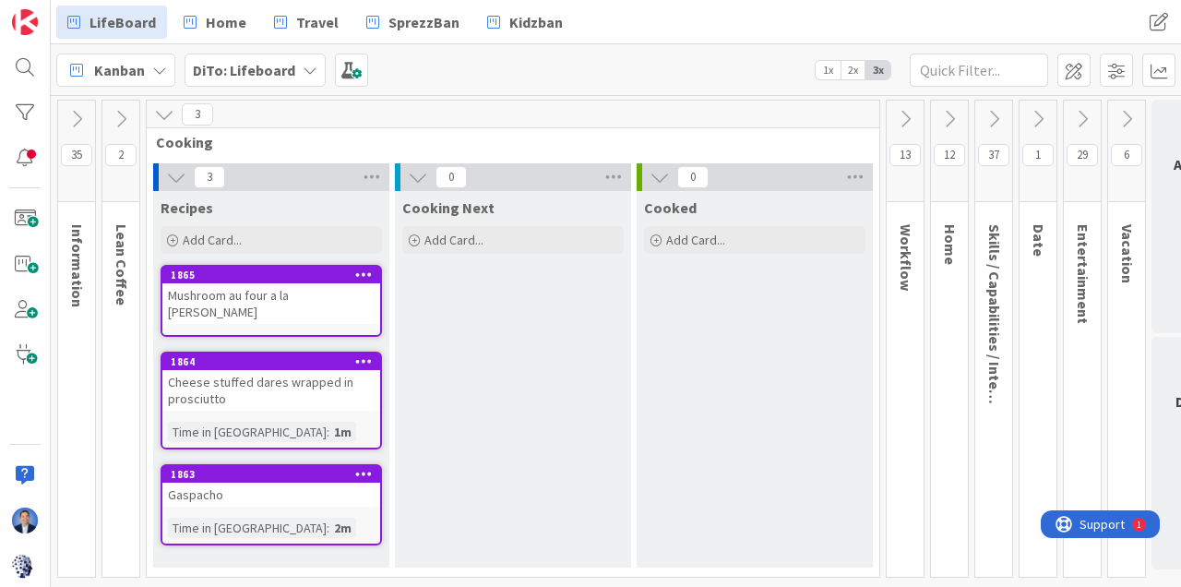
click at [205, 236] on span "Add Card..." at bounding box center [212, 240] width 59 height 17
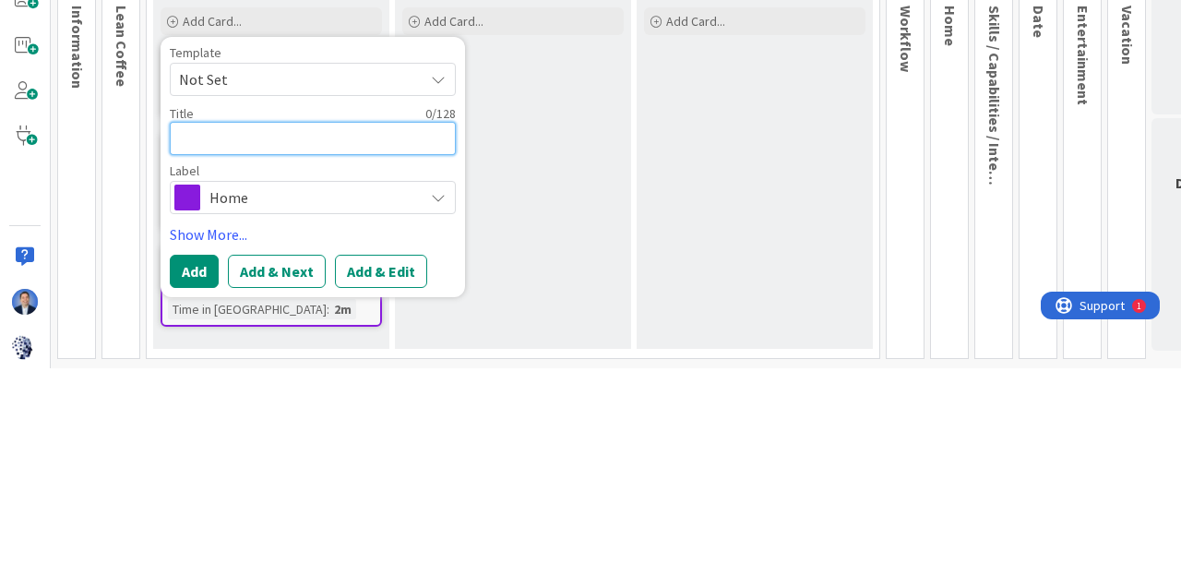
type textarea "L"
type textarea "x"
type textarea "Li"
type textarea "x"
type textarea "Lim"
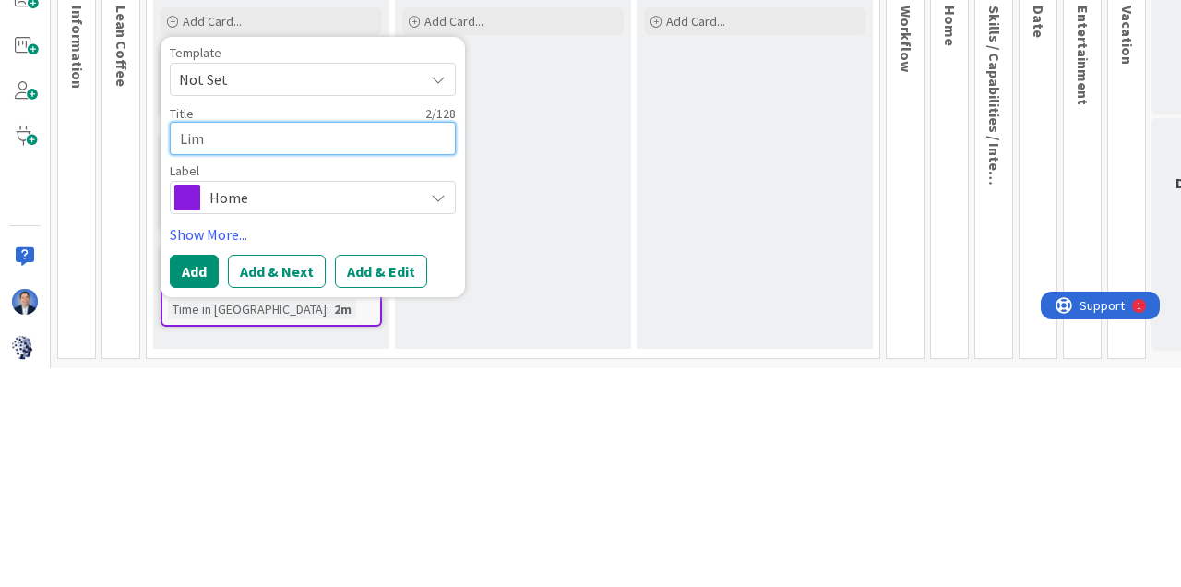
type textarea "x"
type textarea "Li"
type textarea "x"
type textarea "L"
type textarea "x"
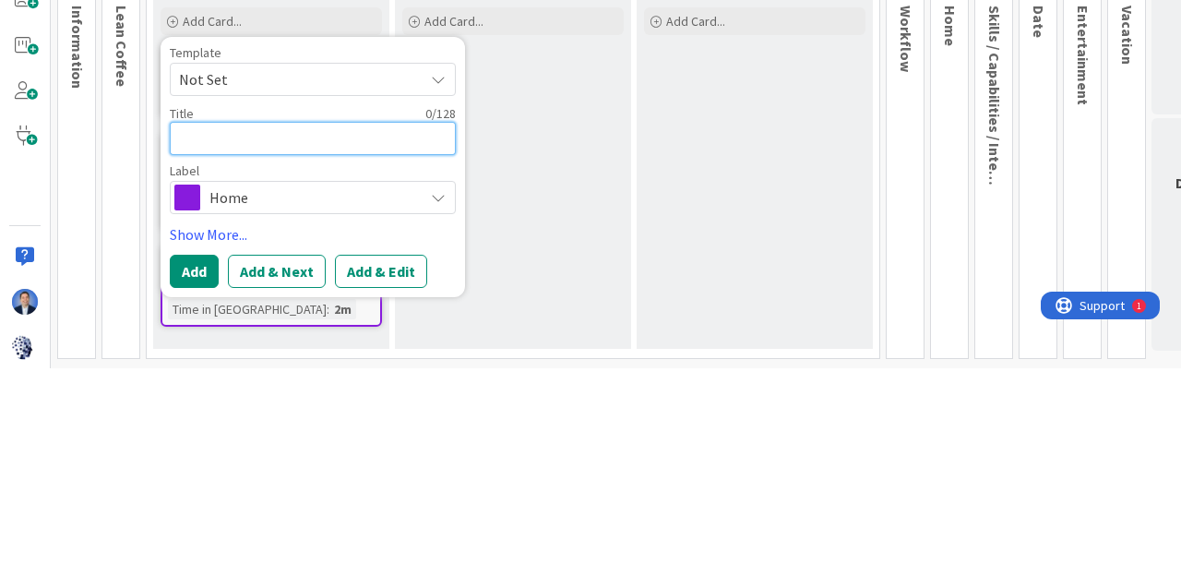
type textarea "P"
type textarea "x"
type textarea "Pa"
type textarea "x"
type textarea "Pan"
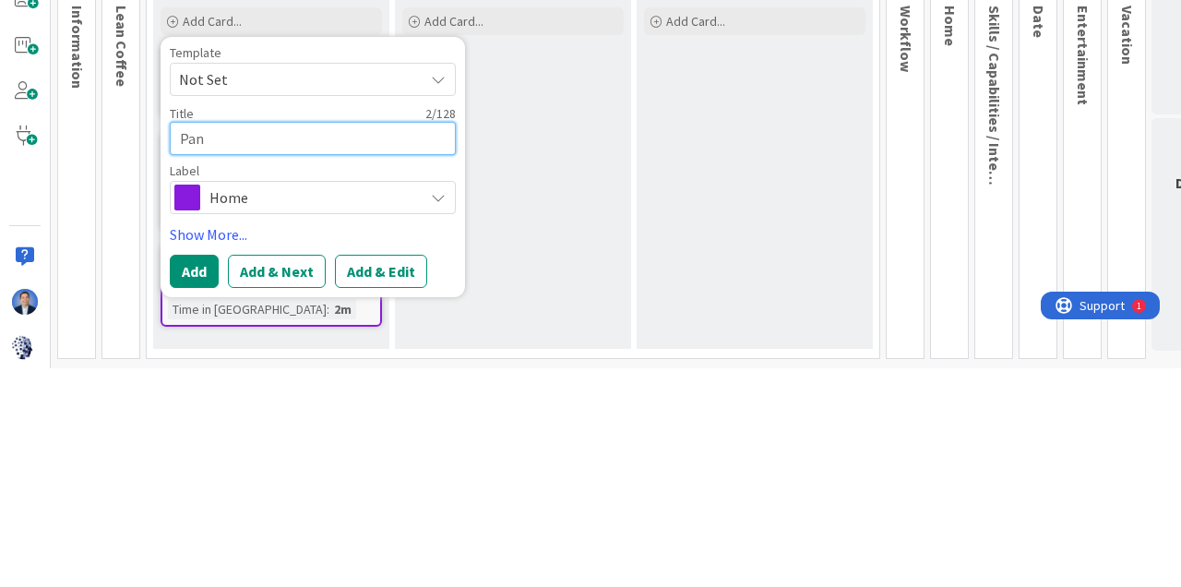
type textarea "x"
type textarea "Pan"
type textarea "x"
type textarea "Pan s"
type textarea "x"
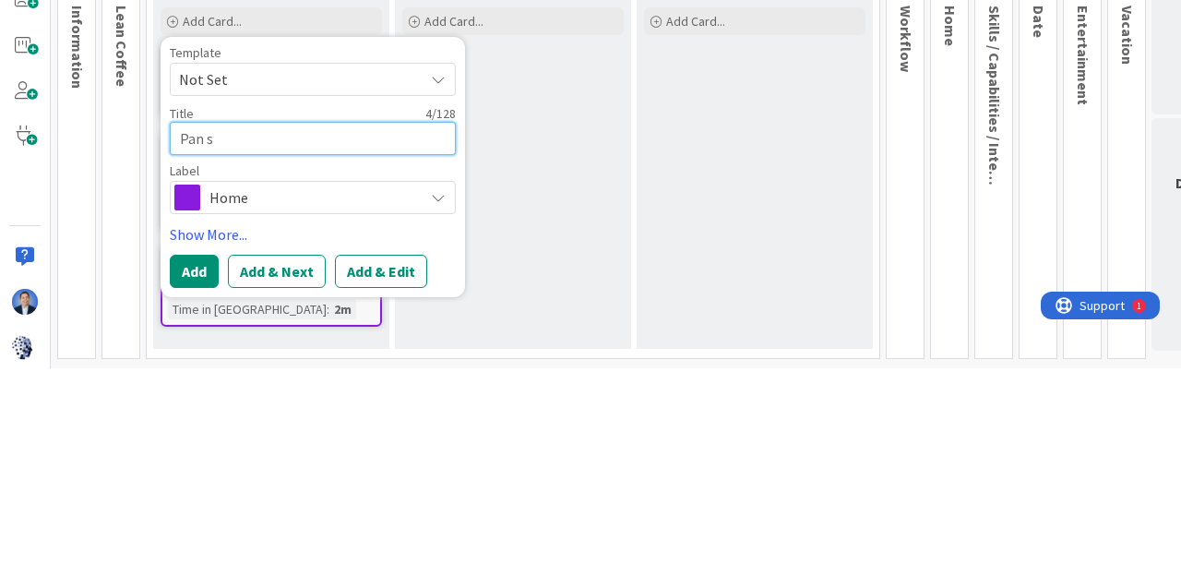
type textarea "Pan se"
type textarea "x"
type textarea "Pan sea"
type textarea "x"
type textarea "Pan sear"
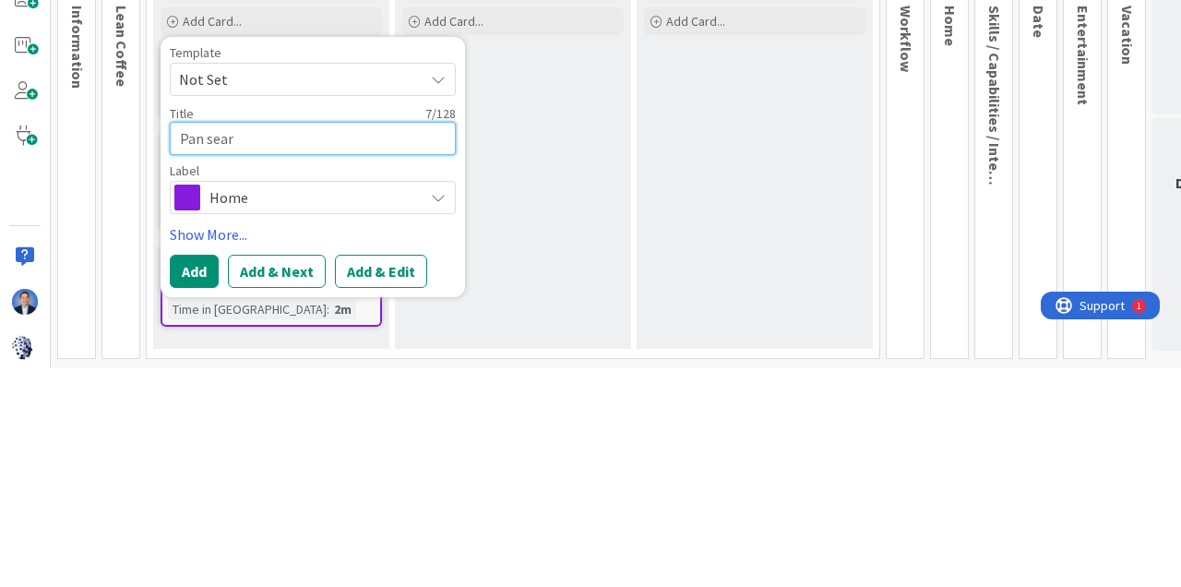
type textarea "x"
type textarea "Pan seare"
type textarea "x"
type textarea "Pan seares"
type textarea "x"
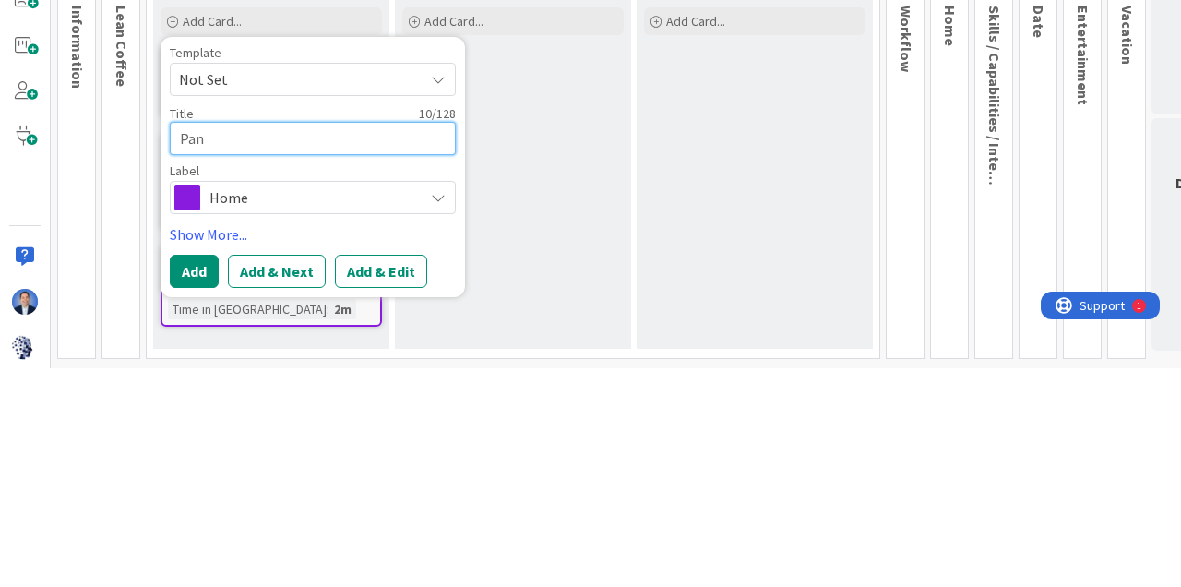
type textarea "Pan séparée"
type textarea "x"
type textarea "Pan séparée l"
type textarea "x"
type textarea "Pan séparée li"
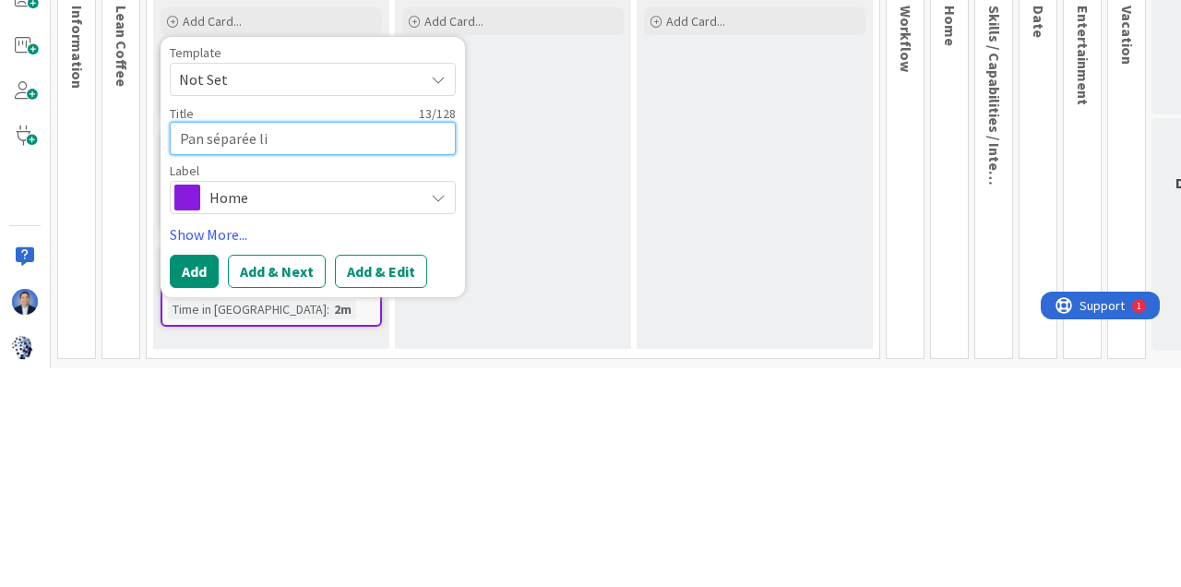
type textarea "x"
type textarea "Pan séparée lim"
type textarea "x"
type textarea "Pan séparée lime"
type textarea "x"
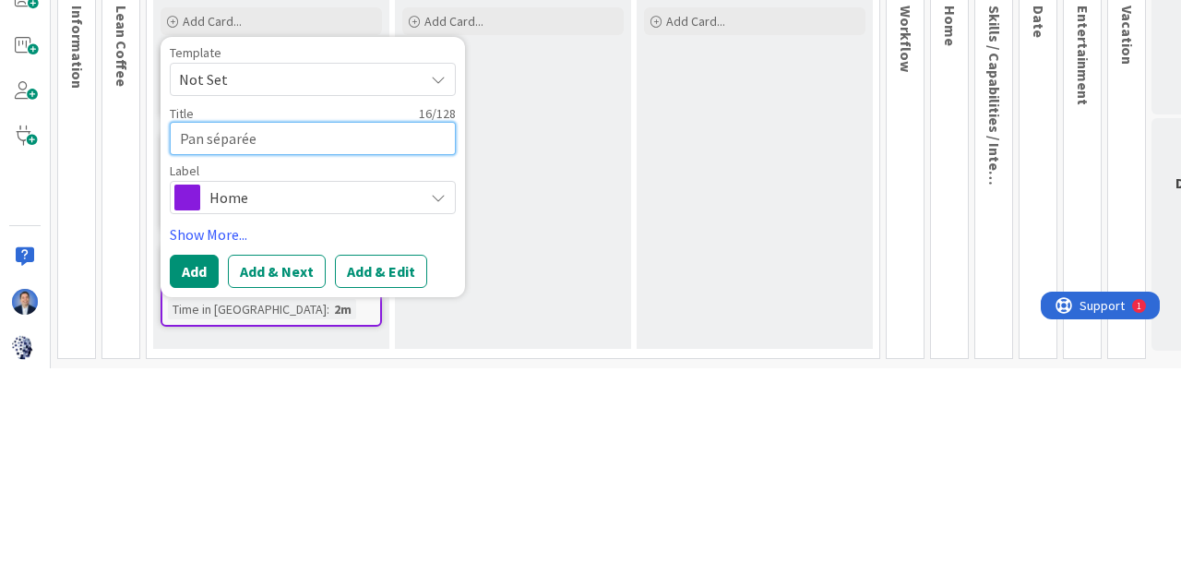
type textarea "Pan séparée like"
type textarea "x"
type textarea "Pan séparée like c"
type textarea "x"
type textarea "Pan séparée like ci"
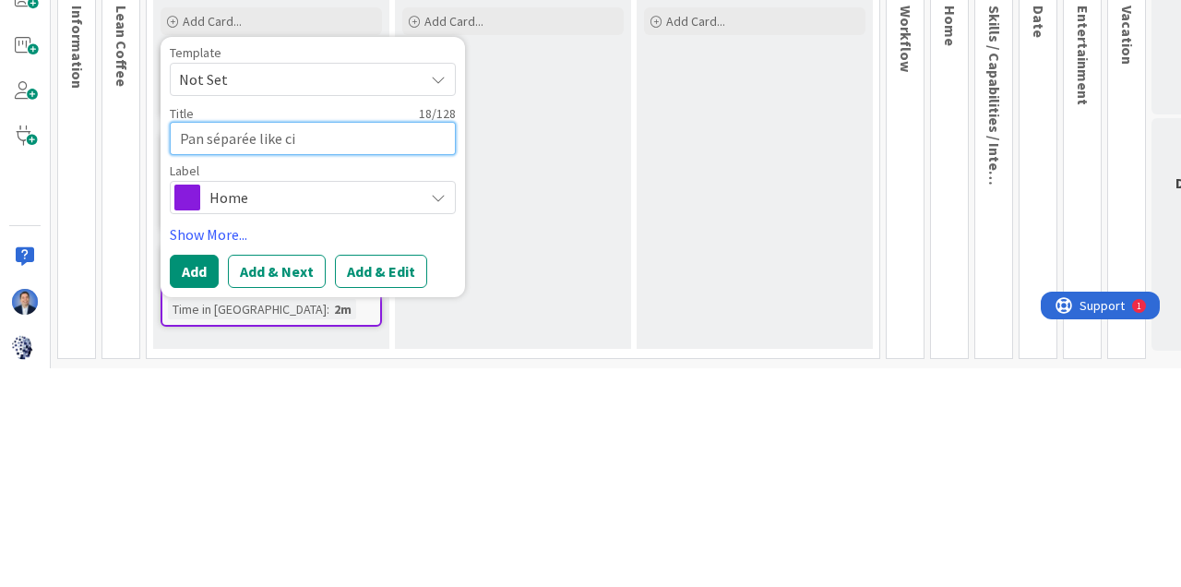
type textarea "x"
type textarea "Pan séparée like cil"
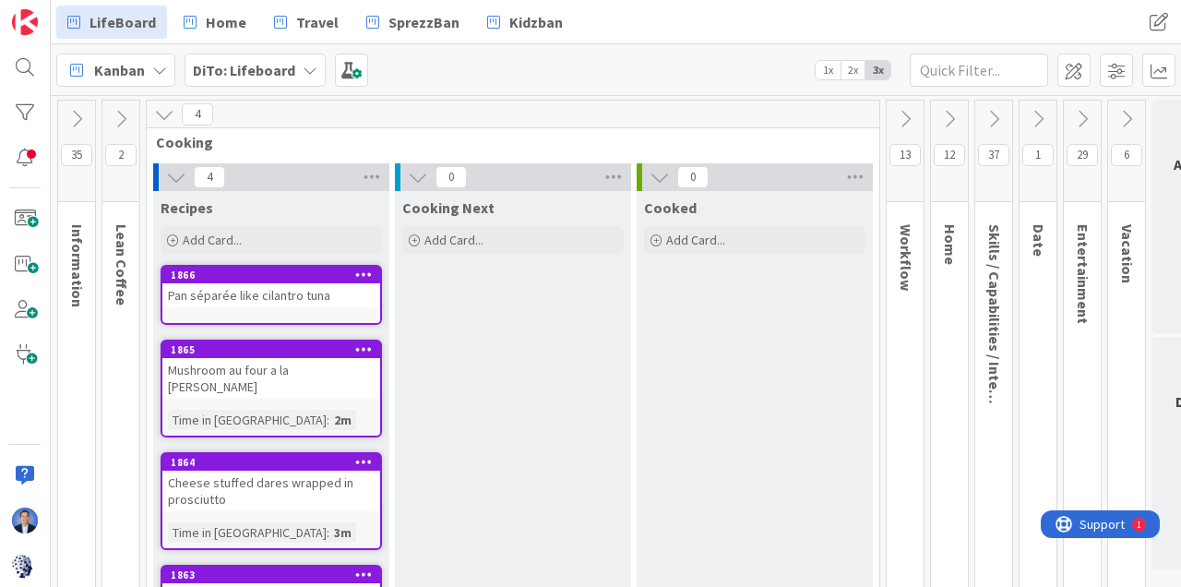
click at [301, 283] on div "Pan séparée like cilantro tuna" at bounding box center [271, 295] width 218 height 24
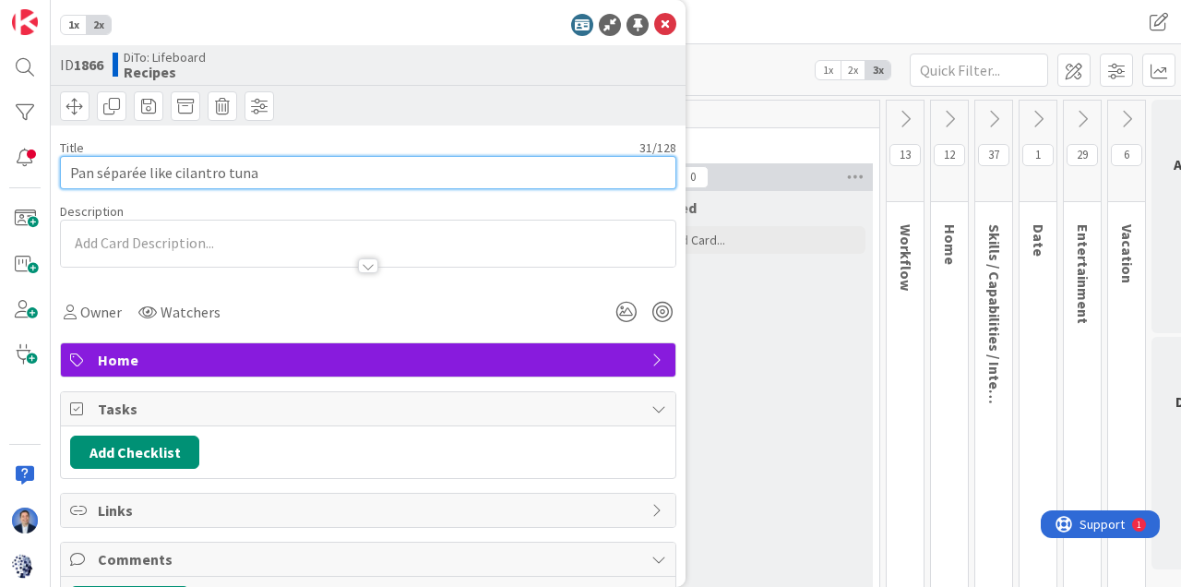
click at [142, 167] on input "Pan séparée like cilantro tuna" at bounding box center [368, 172] width 617 height 33
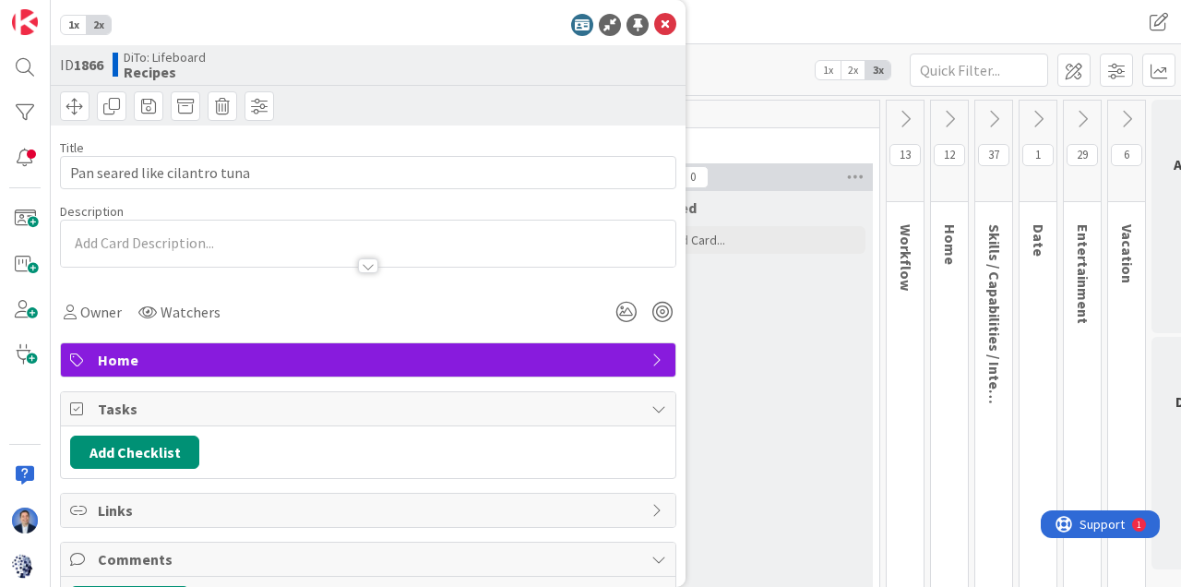
click at [666, 21] on icon at bounding box center [665, 25] width 22 height 22
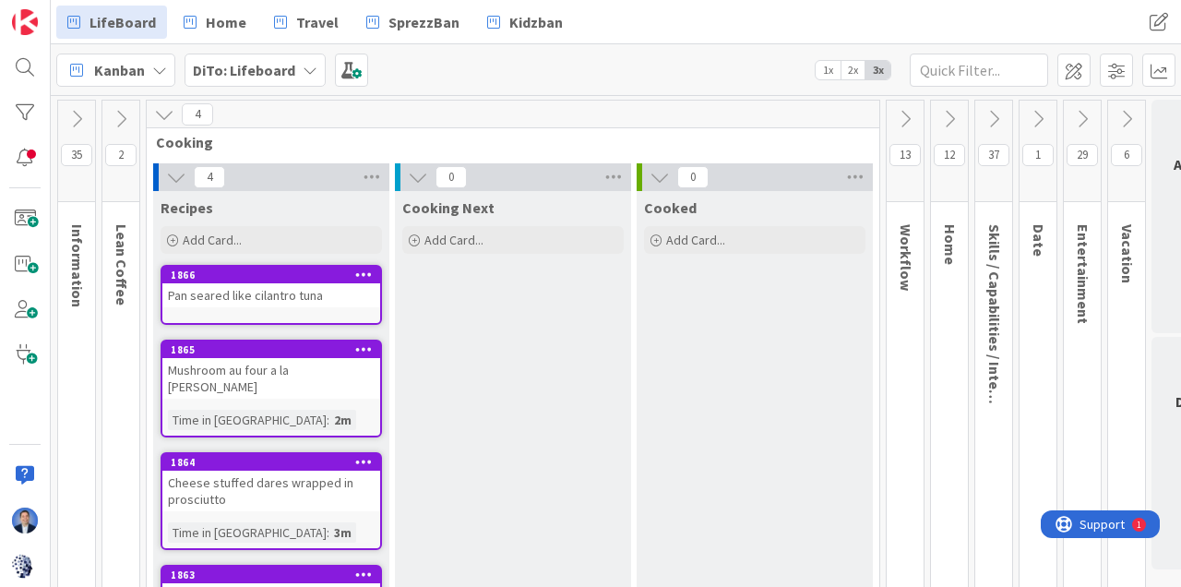
click at [271, 234] on div "Add Card..." at bounding box center [272, 240] width 222 height 28
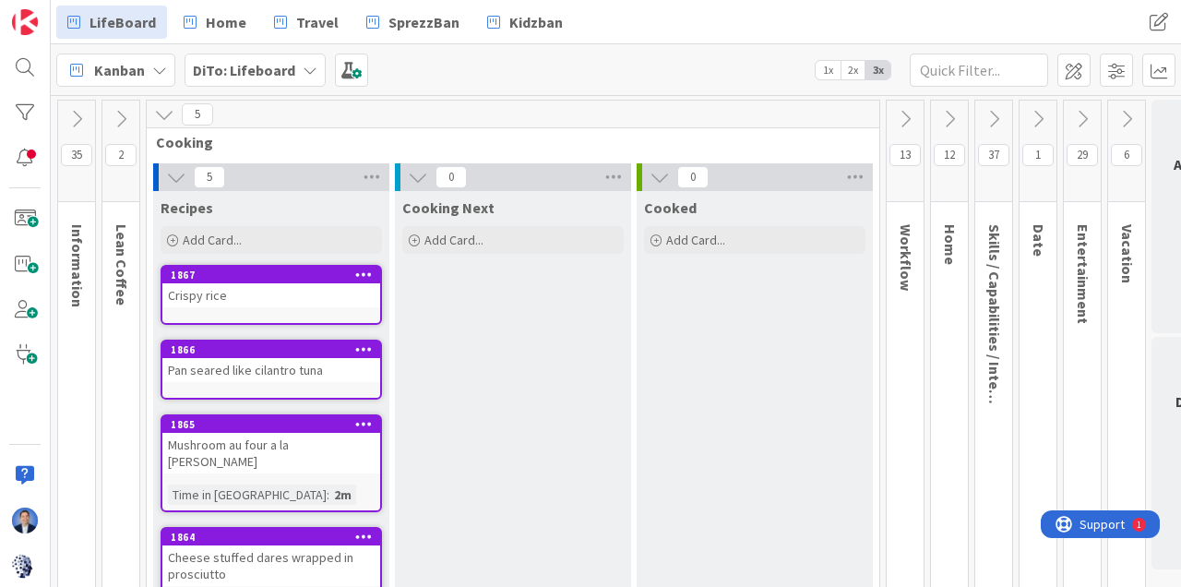
click at [294, 233] on div "Add Card..." at bounding box center [272, 240] width 222 height 28
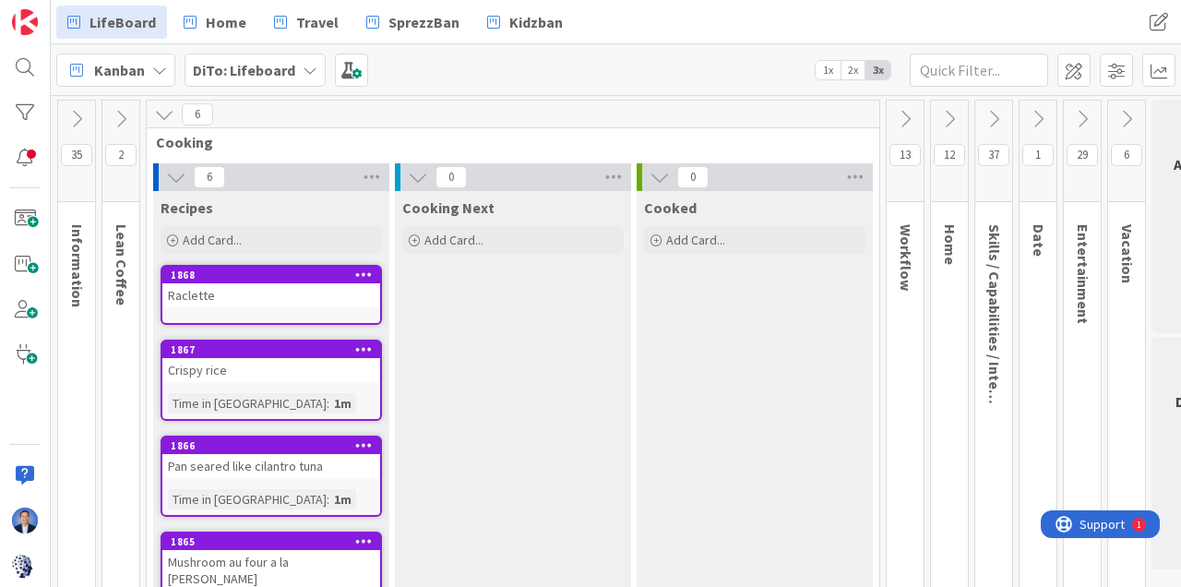
click at [323, 233] on div "Add Card..." at bounding box center [272, 240] width 222 height 28
click at [362, 273] on icon at bounding box center [364, 274] width 18 height 13
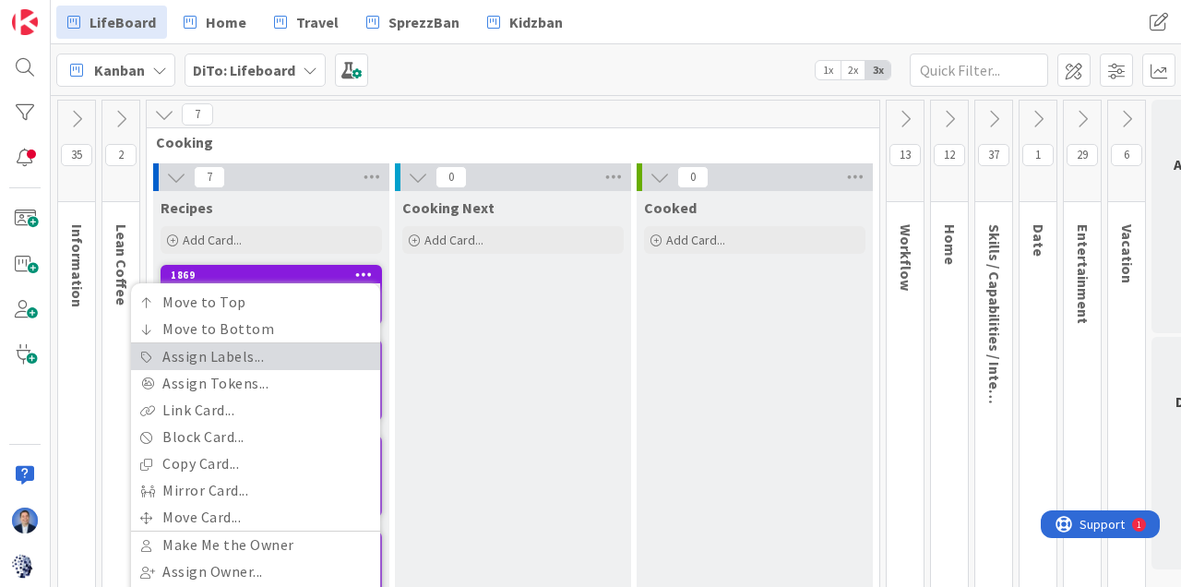
click at [239, 355] on link "Assign Labels..." at bounding box center [255, 356] width 249 height 27
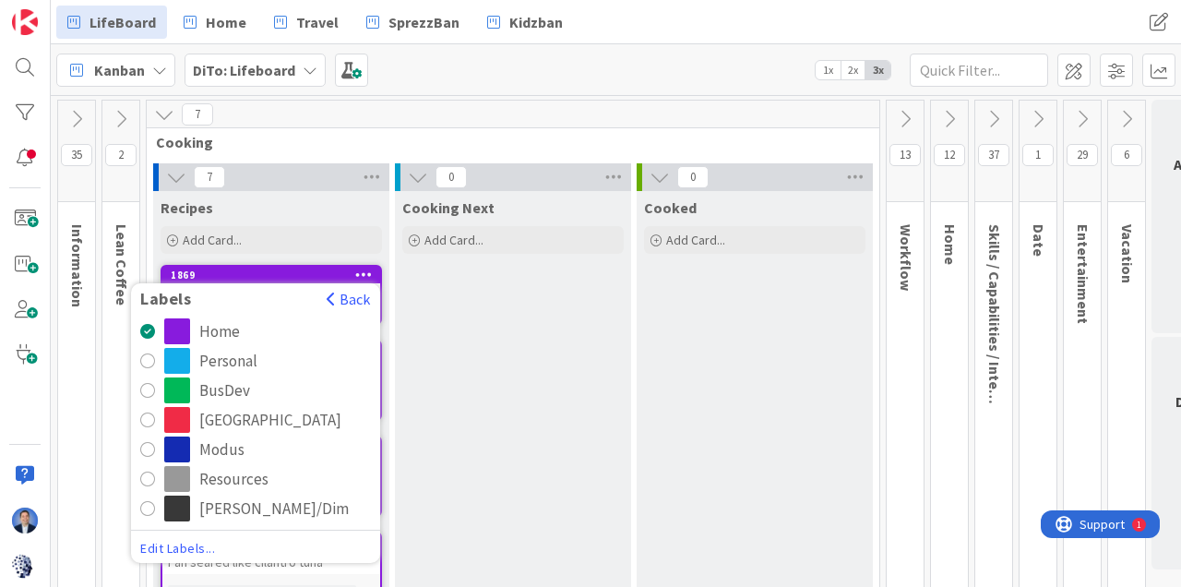
click at [222, 381] on div "BusDev" at bounding box center [224, 391] width 51 height 26
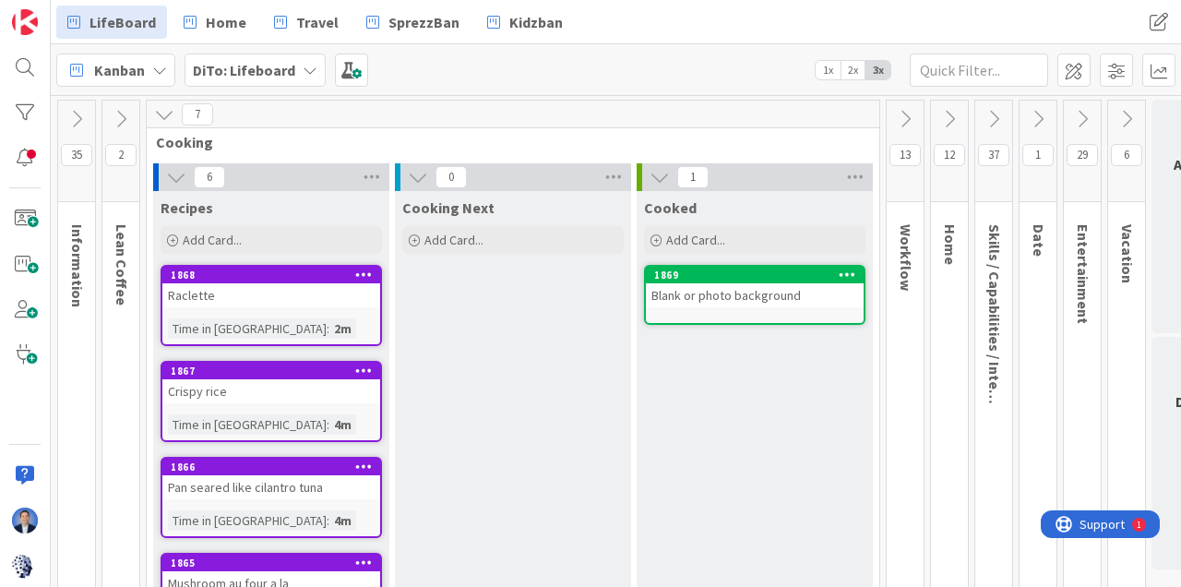
click at [26, 562] on img at bounding box center [25, 566] width 26 height 26
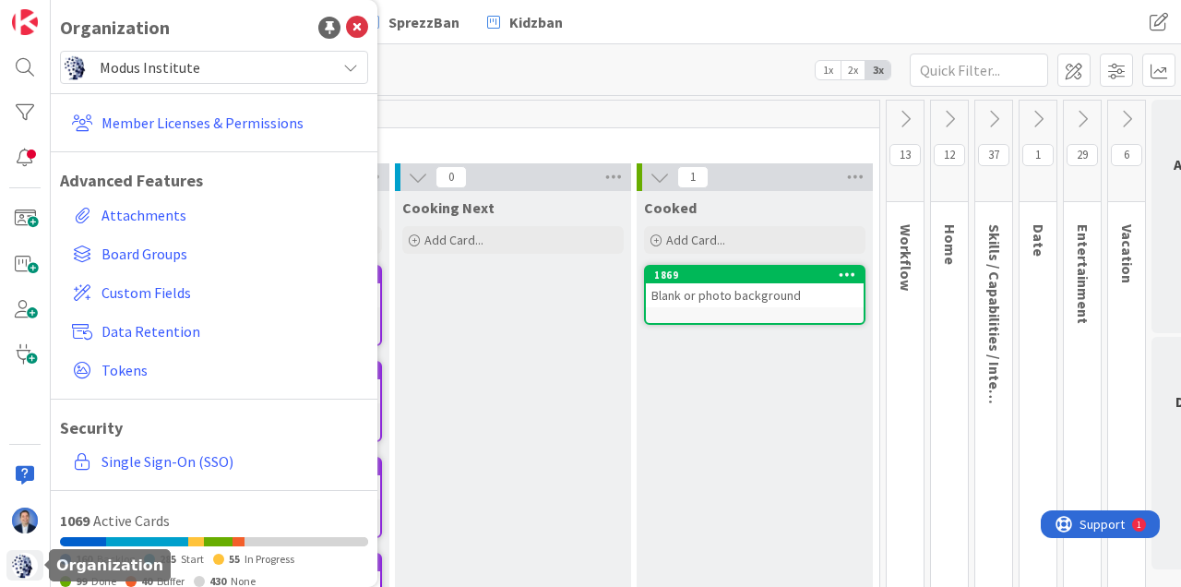
click at [222, 62] on span "Modus Institute" at bounding box center [213, 67] width 227 height 26
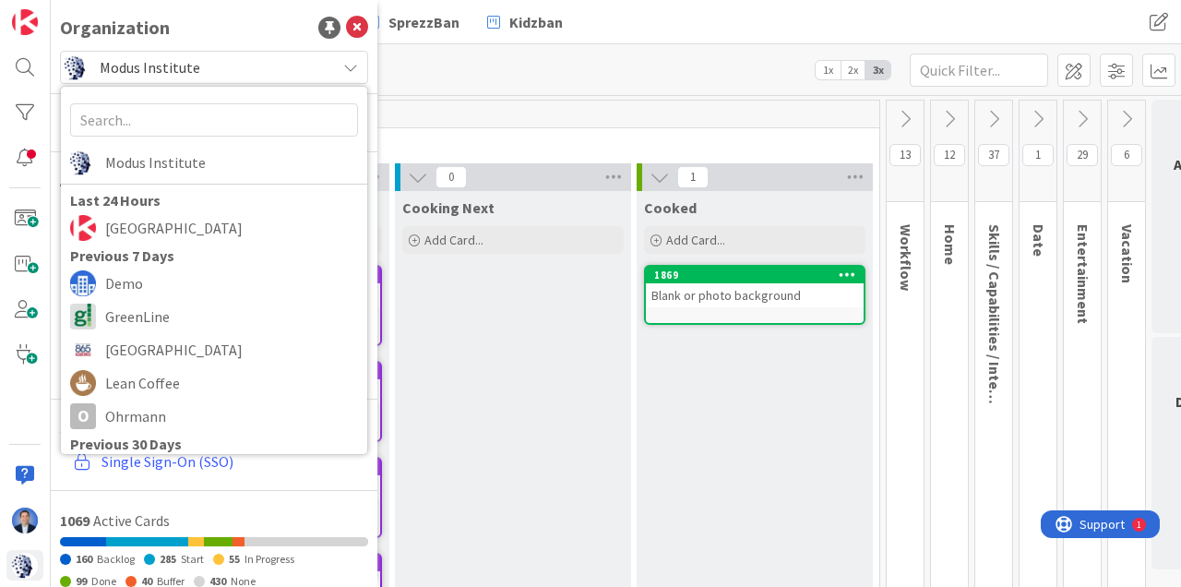
click at [176, 217] on span "[GEOGRAPHIC_DATA]" at bounding box center [231, 228] width 253 height 28
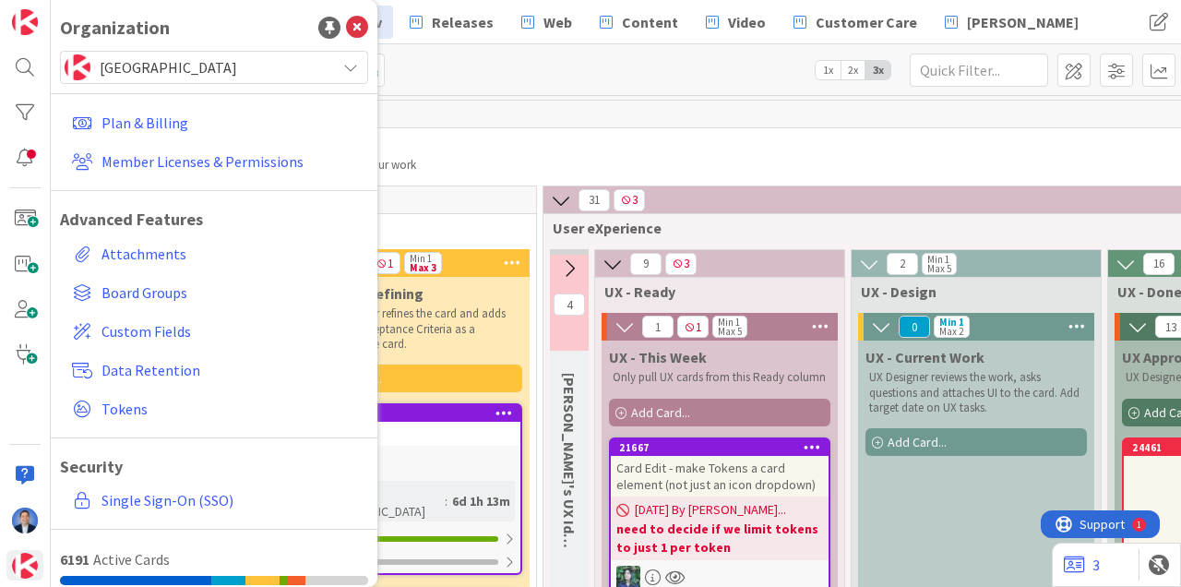
click at [366, 12] on div "Organization Kanban Zone Kanban Zone Last 24 Hours Modus Institute Previous 7 D…" at bounding box center [214, 293] width 327 height 587
click at [353, 19] on icon at bounding box center [357, 28] width 22 height 22
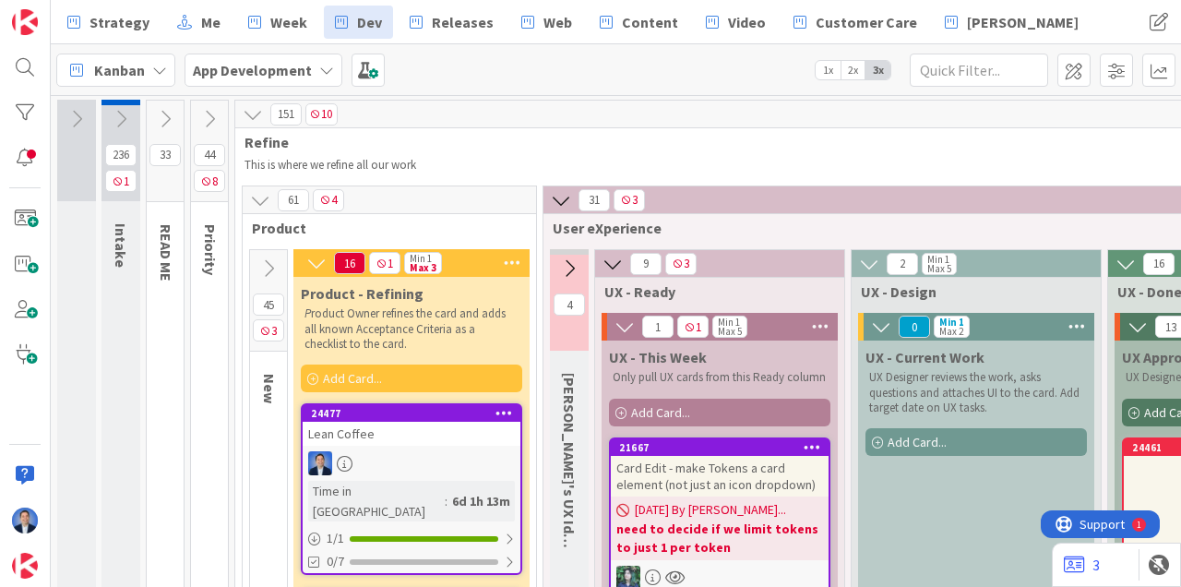
click at [436, 378] on div "Add Card..." at bounding box center [412, 379] width 222 height 28
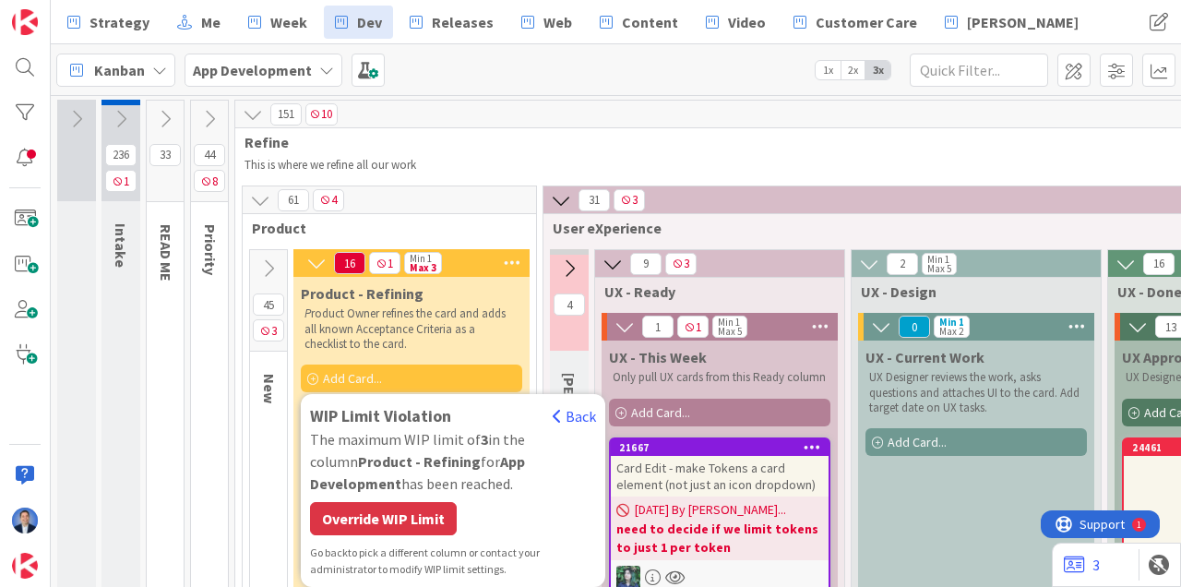
click at [403, 516] on div "Override WIP Limit" at bounding box center [383, 518] width 147 height 33
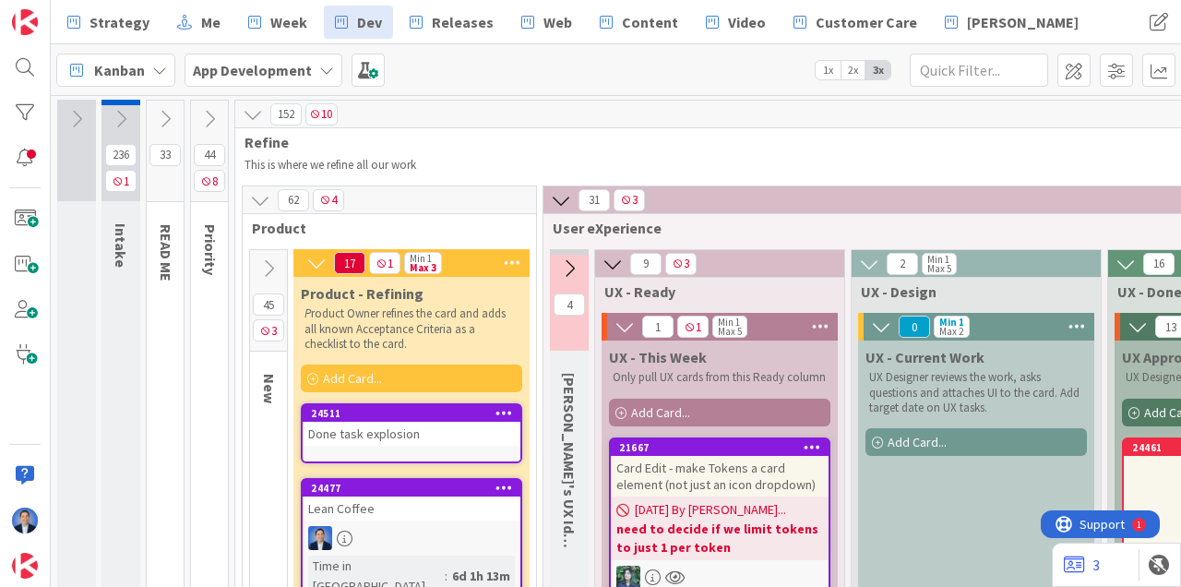
click at [463, 422] on div "Done task explosion" at bounding box center [412, 434] width 218 height 24
